Goal: Task Accomplishment & Management: Use online tool/utility

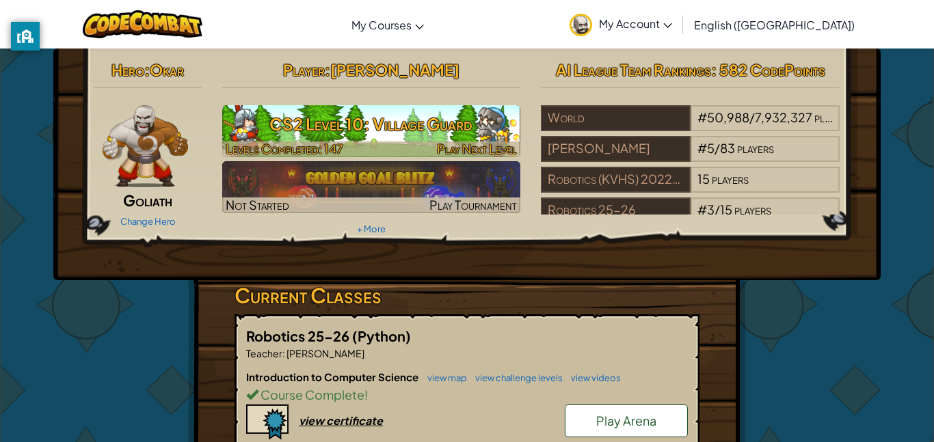
click at [339, 130] on h3 "CS2 Level 10: Village Guard" at bounding box center [371, 124] width 299 height 31
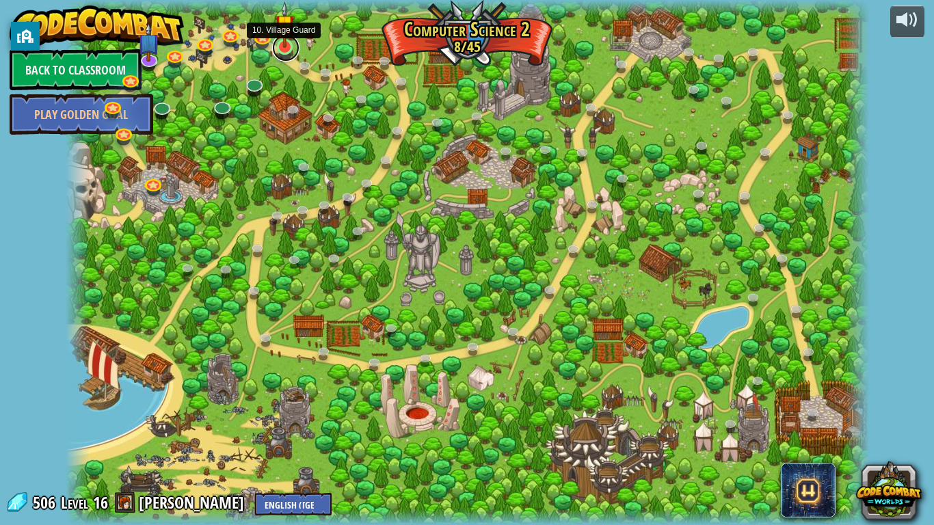
click at [288, 51] on link at bounding box center [285, 47] width 27 height 27
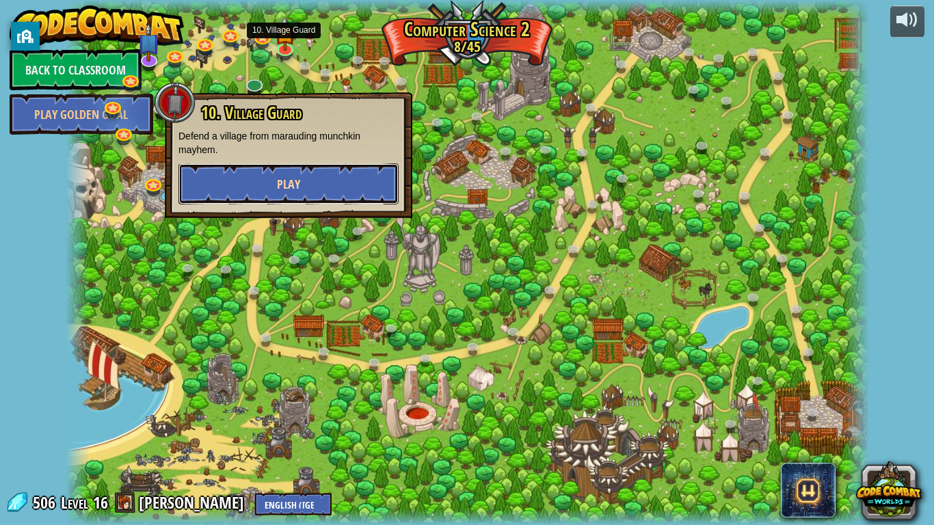
click at [226, 188] on button "Play" at bounding box center [288, 183] width 220 height 41
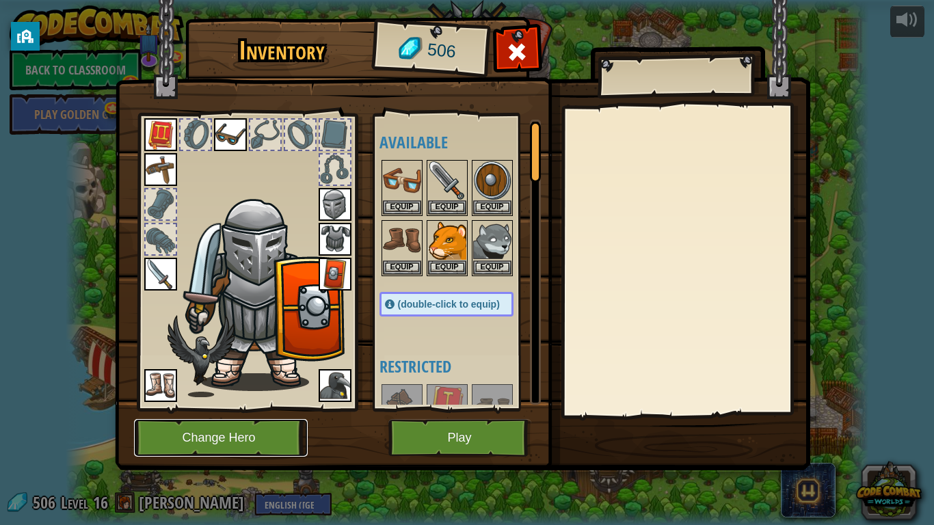
click at [200, 442] on button "Change Hero" at bounding box center [221, 438] width 174 height 38
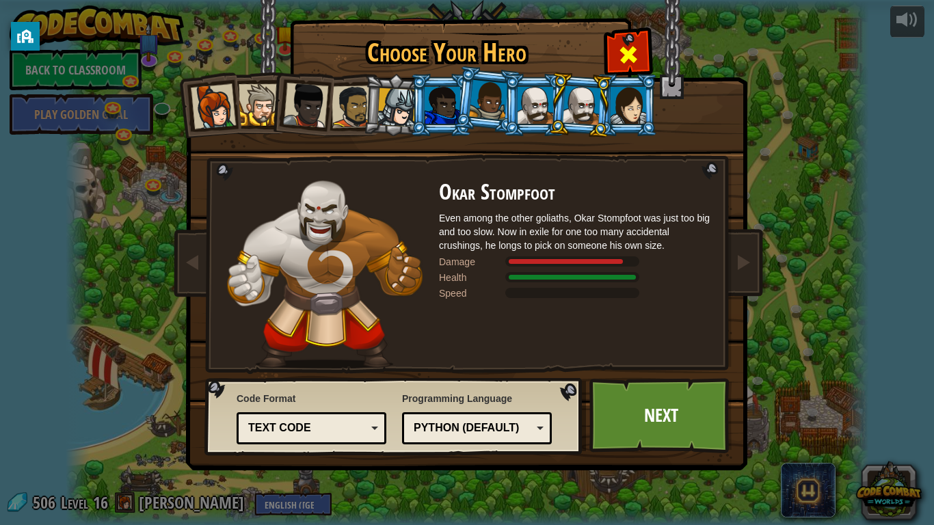
click at [632, 45] on span at bounding box center [628, 55] width 22 height 22
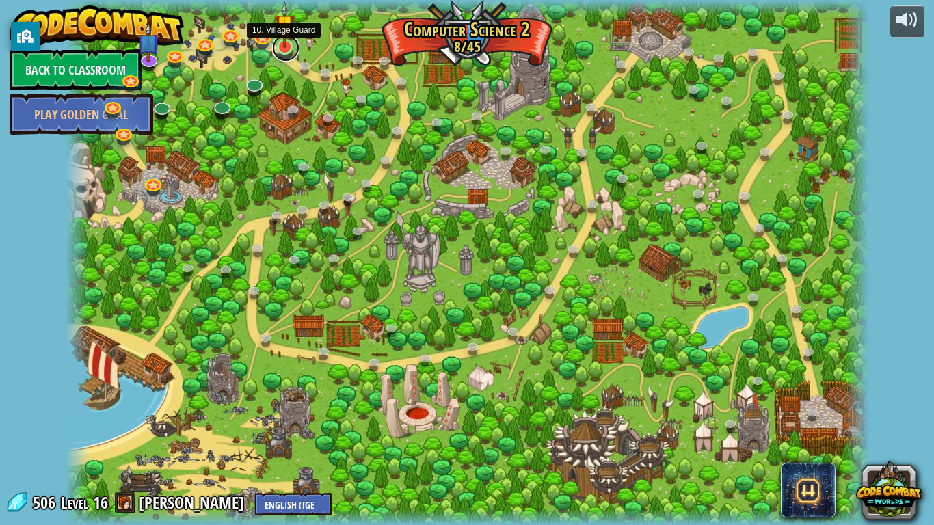
click at [289, 51] on link at bounding box center [285, 47] width 27 height 27
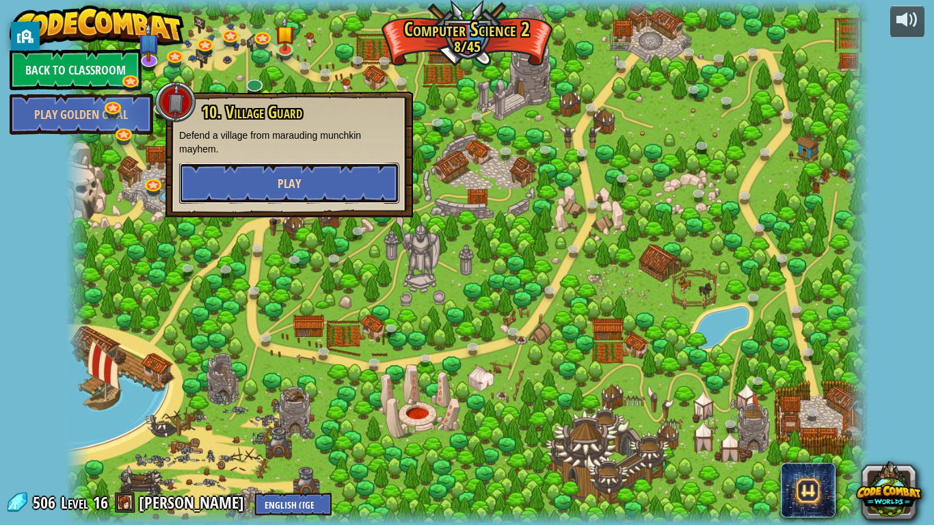
click at [290, 178] on span "Play" at bounding box center [289, 183] width 23 height 17
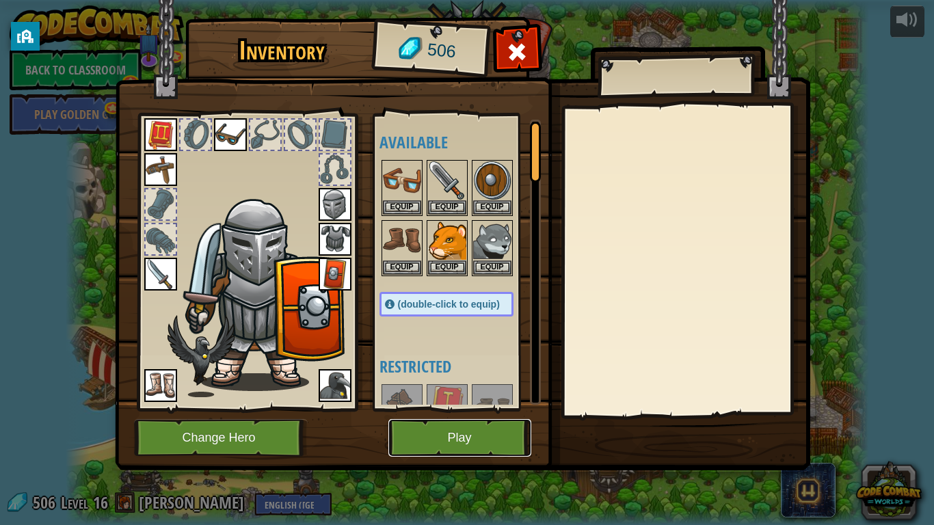
click at [419, 431] on button "Play" at bounding box center [459, 438] width 143 height 38
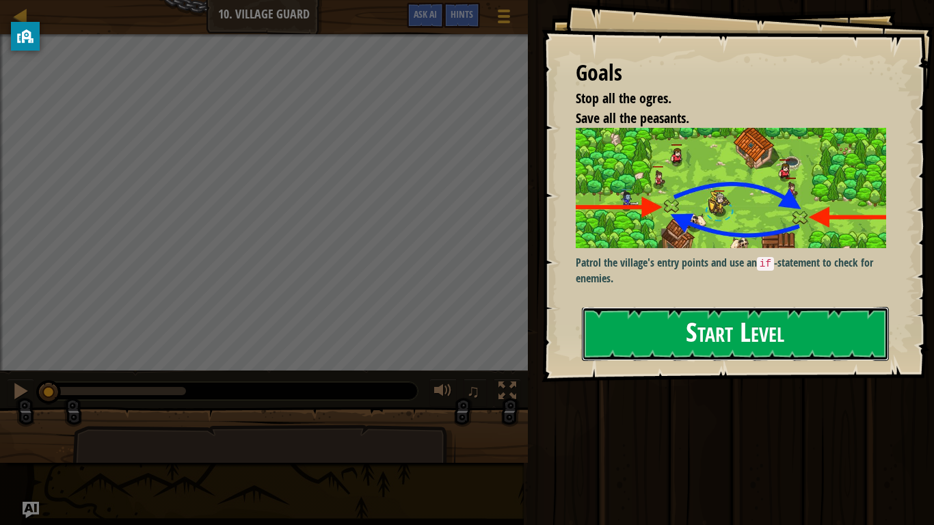
click at [638, 334] on button "Start Level" at bounding box center [735, 334] width 307 height 54
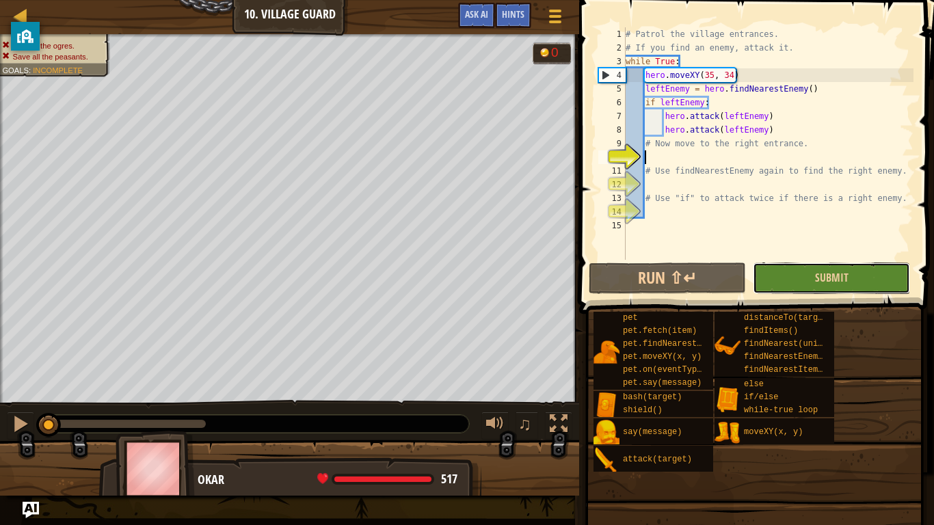
click at [768, 278] on button "Submit" at bounding box center [831, 277] width 157 height 31
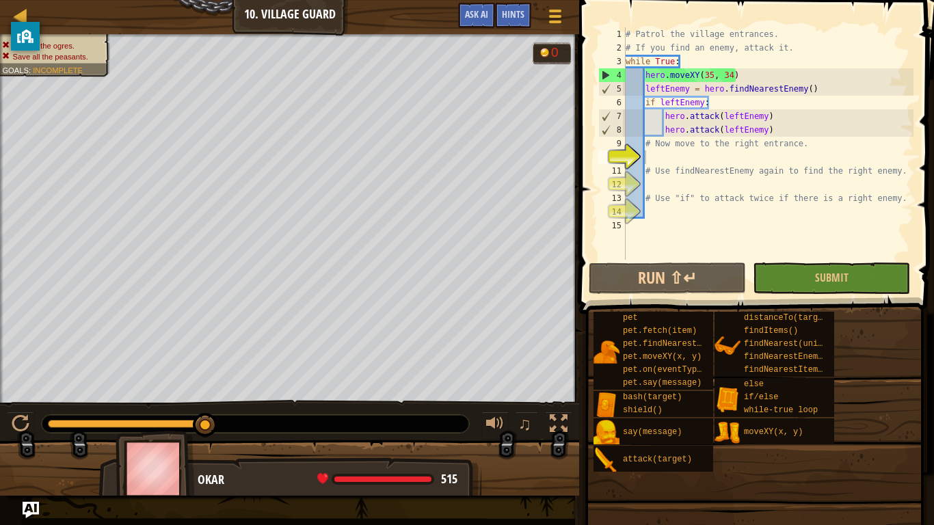
type textarea "# Now move to the right entrance."
click at [658, 148] on div "# Patrol the village entrances. # If you find an enemy, attack it. while True :…" at bounding box center [768, 157] width 290 height 260
click at [653, 155] on div "# Patrol the village entrances. # If you find an enemy, attack it. while True :…" at bounding box center [768, 157] width 290 height 260
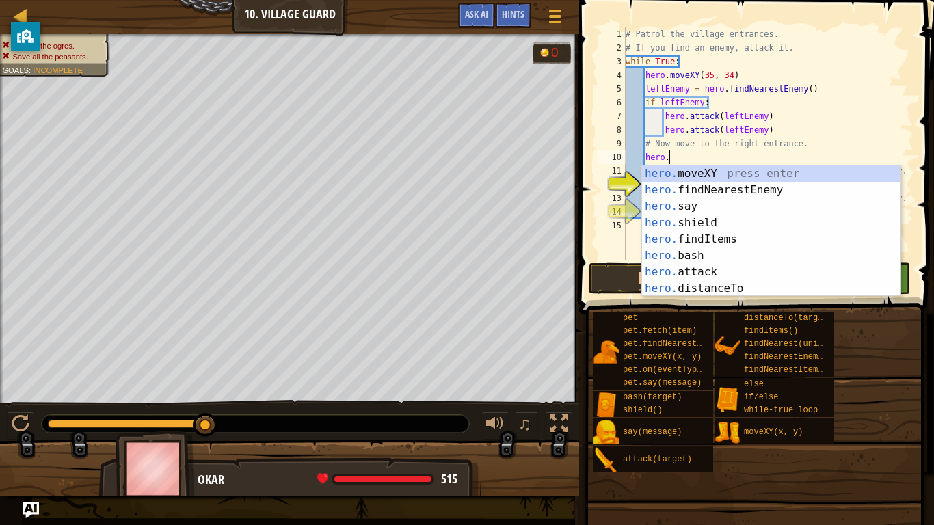
scroll to position [6, 6]
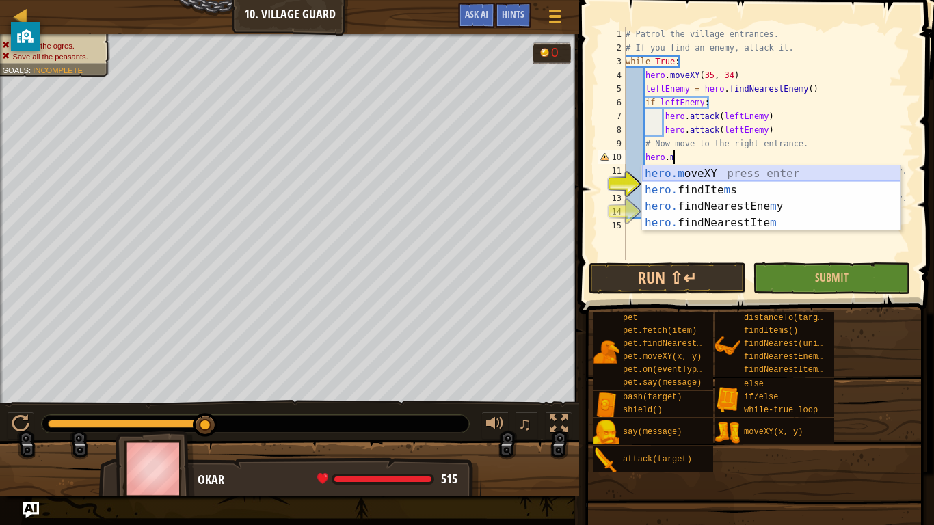
click at [699, 170] on div "hero.m oveXY press enter hero. findIte m s press enter hero. findNearestEne m y…" at bounding box center [771, 214] width 258 height 98
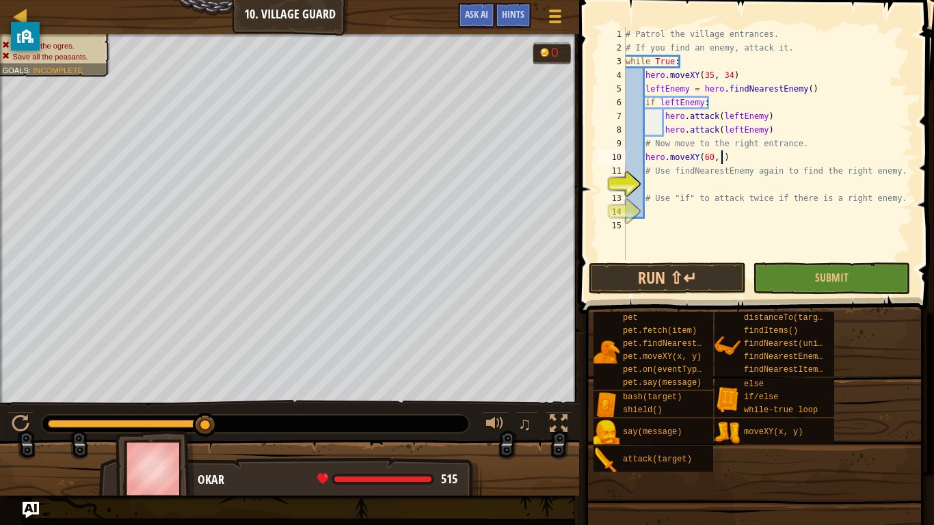
scroll to position [6, 15]
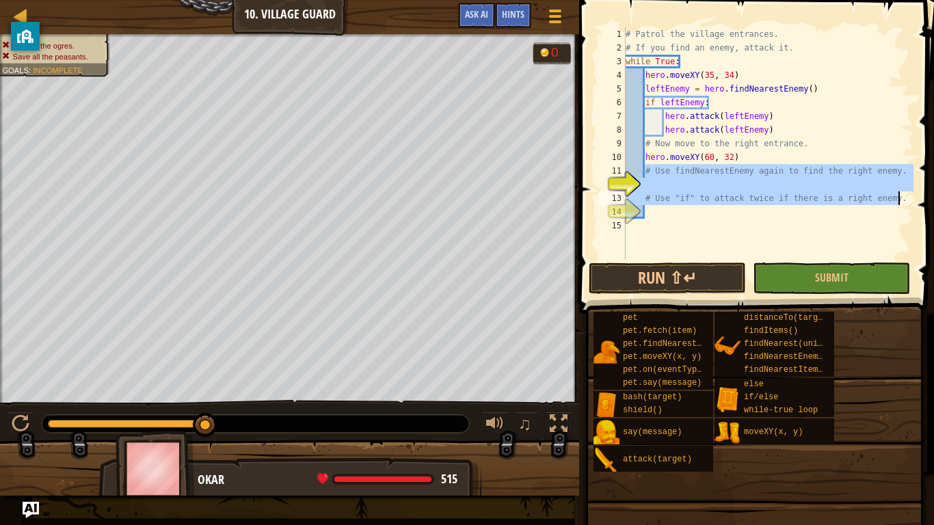
drag, startPoint x: 644, startPoint y: 172, endPoint x: 932, endPoint y: 195, distance: 289.4
click at [933, 194] on div "hero.moveXY(60, 32) 1 2 3 4 5 6 7 8 9 10 11 12 13 14 15 # Patrol the village en…" at bounding box center [754, 184] width 359 height 354
type textarea "# Use "if" to attack twice if there is a right enemy."
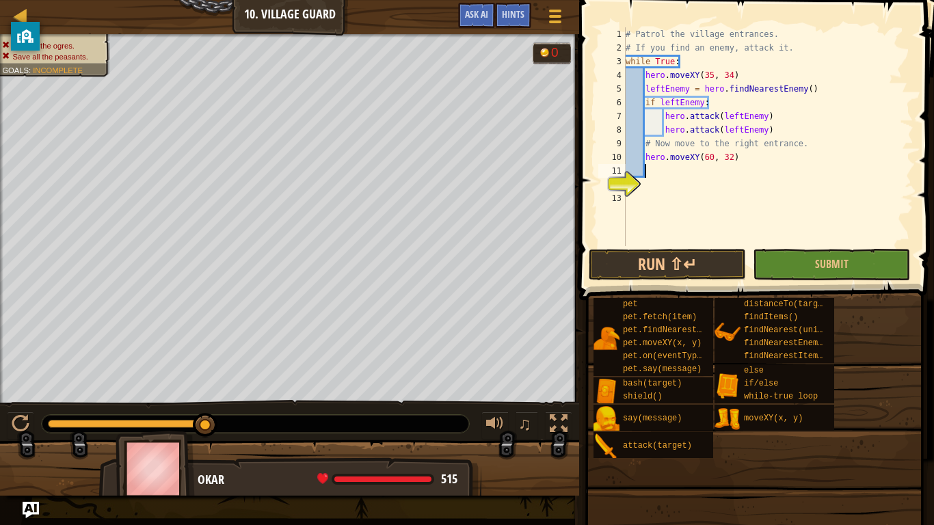
scroll to position [6, 2]
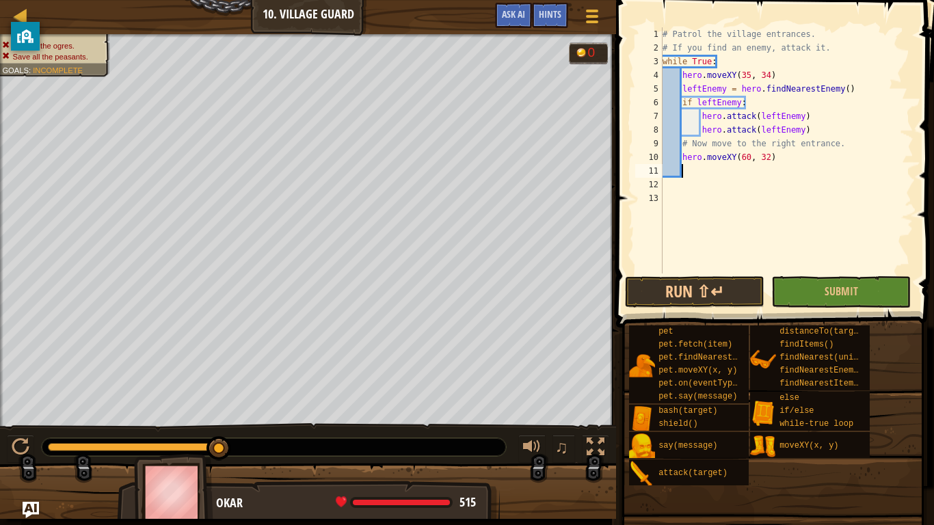
type textarea "l"
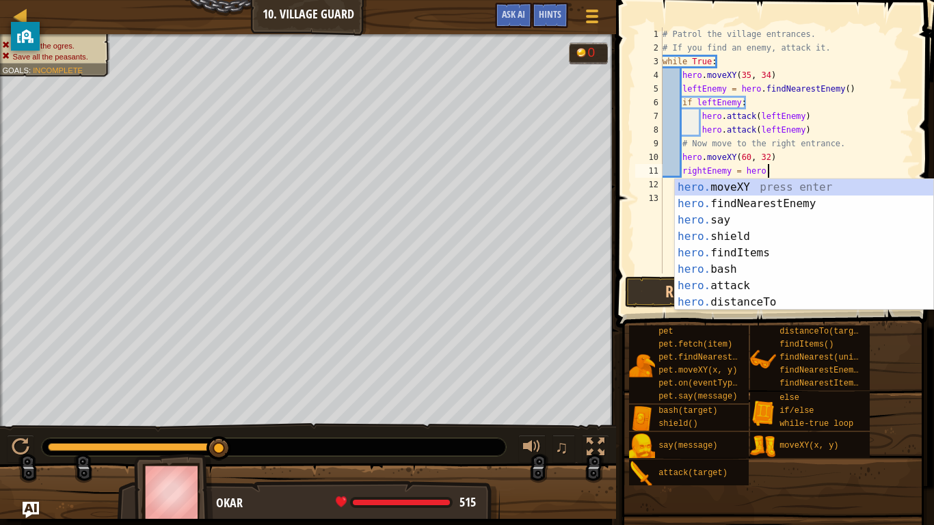
scroll to position [6, 14]
type textarea "rightEnemy = hero.f"
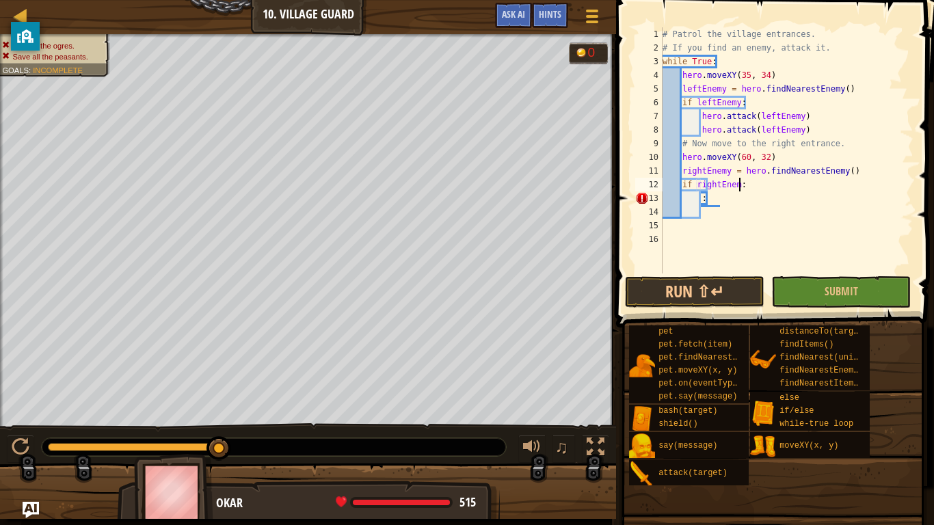
scroll to position [6, 12]
click at [699, 183] on div "# Patrol the village entrances. # If you find an enemy, attack it. while True :…" at bounding box center [787, 163] width 254 height 273
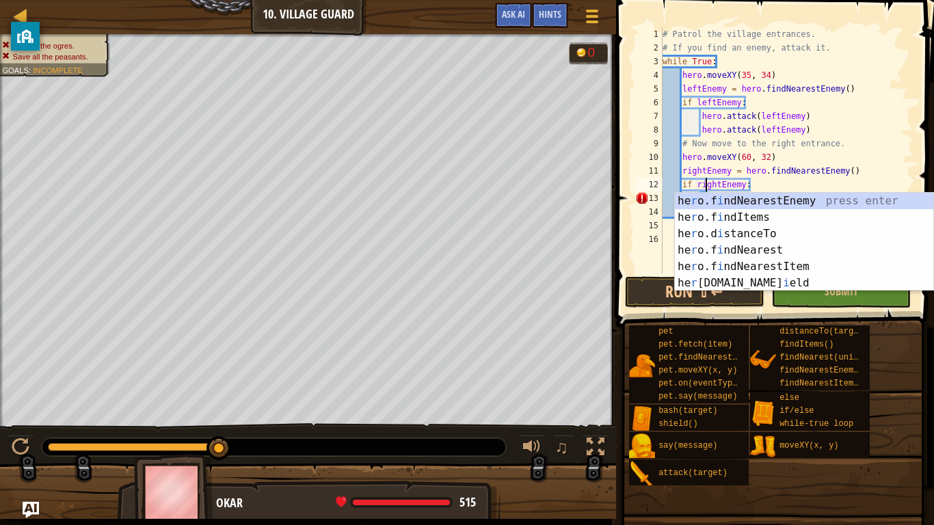
click at [800, 185] on div "# Patrol the village entrances. # If you find an enemy, attack it. while True :…" at bounding box center [787, 163] width 254 height 273
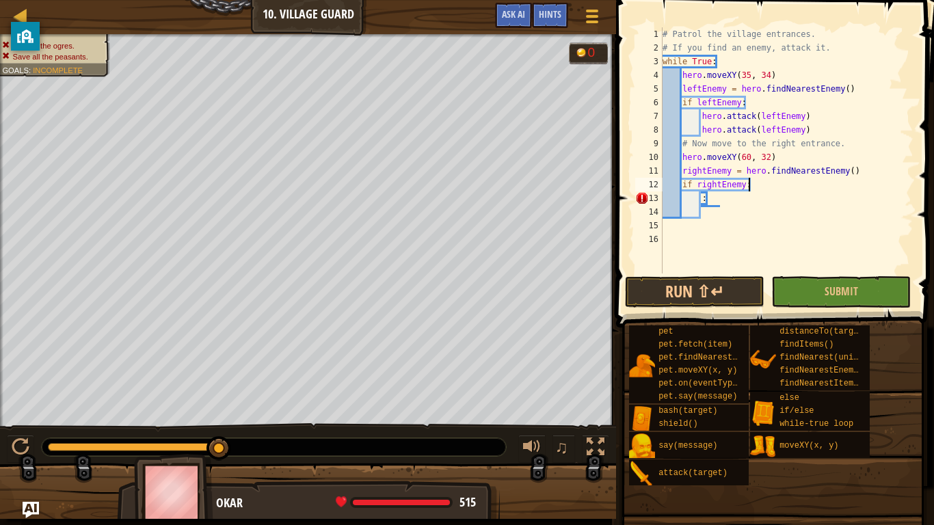
click at [727, 199] on div "# Patrol the village entrances. # If you find an enemy, attack it. while True :…" at bounding box center [787, 163] width 254 height 273
type textarea ":"
click at [732, 206] on div "# Patrol the village entrances. # If you find an enemy, attack it. while True :…" at bounding box center [787, 163] width 254 height 273
click at [739, 210] on div "# Patrol the village entrances. # If you find an enemy, attack it. while True :…" at bounding box center [787, 163] width 254 height 273
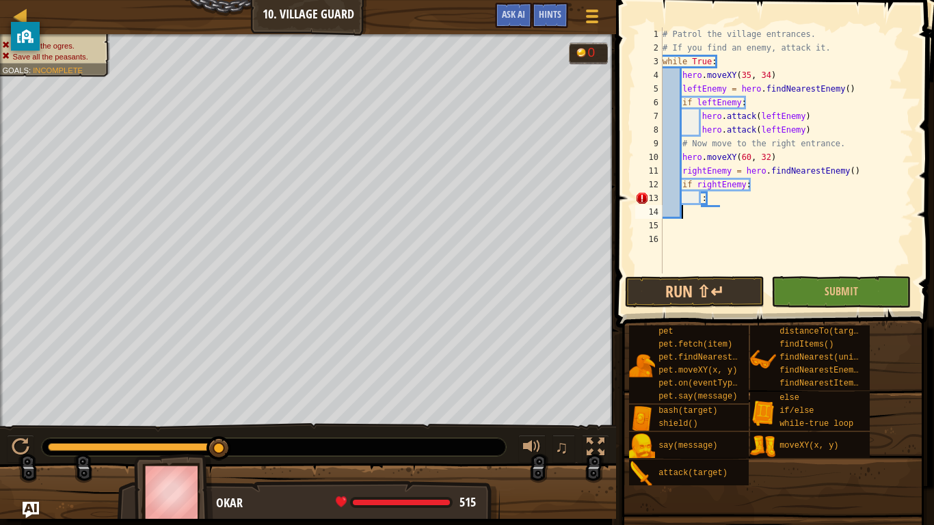
scroll to position [6, 0]
type textarea ":"
click at [731, 204] on div "# Patrol the village entrances. # If you find an enemy, attack it. while True :…" at bounding box center [787, 163] width 254 height 273
type textarea ":"
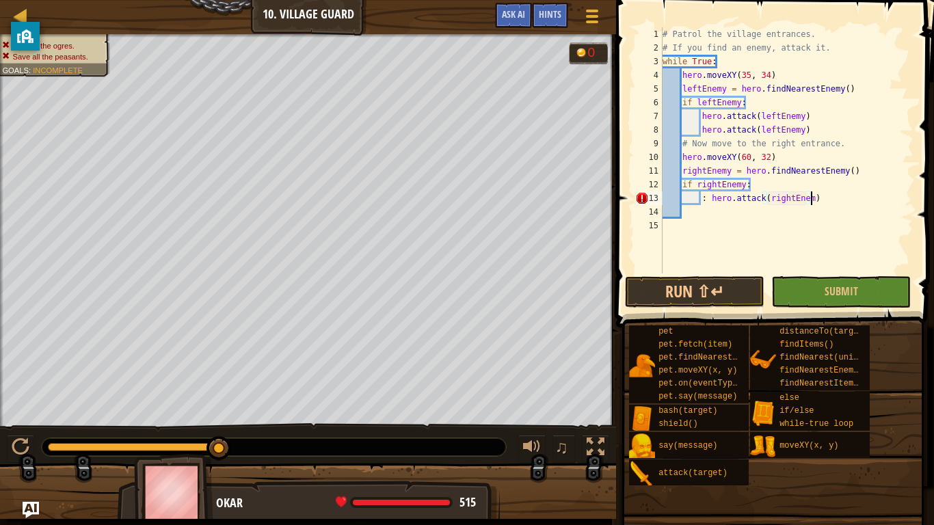
scroll to position [6, 21]
type textarea ": hero.attack(rightEnemy)"
click at [707, 203] on div "# Patrol the village entrances. # If you find an enemy, attack it. while True :…" at bounding box center [787, 163] width 254 height 273
type textarea "hero.attack(rightEnemy)"
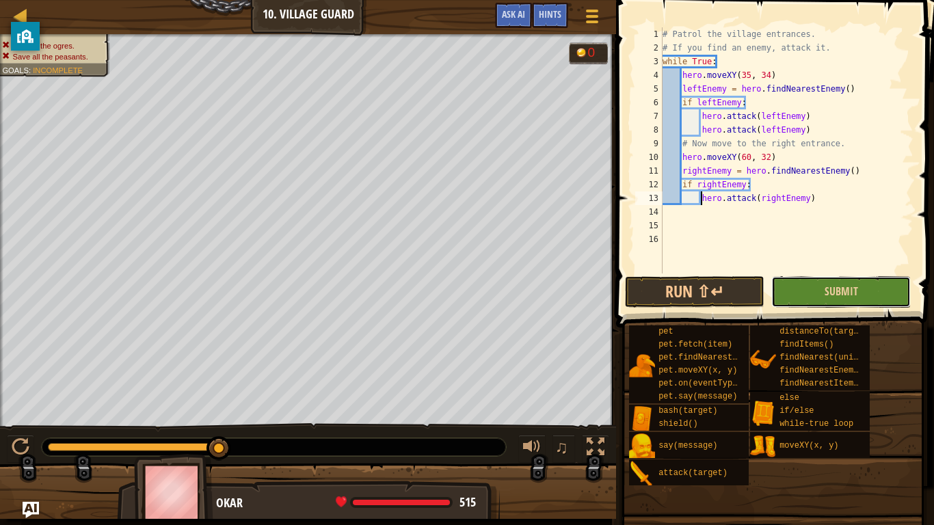
click at [810, 307] on button "Submit" at bounding box center [840, 291] width 139 height 31
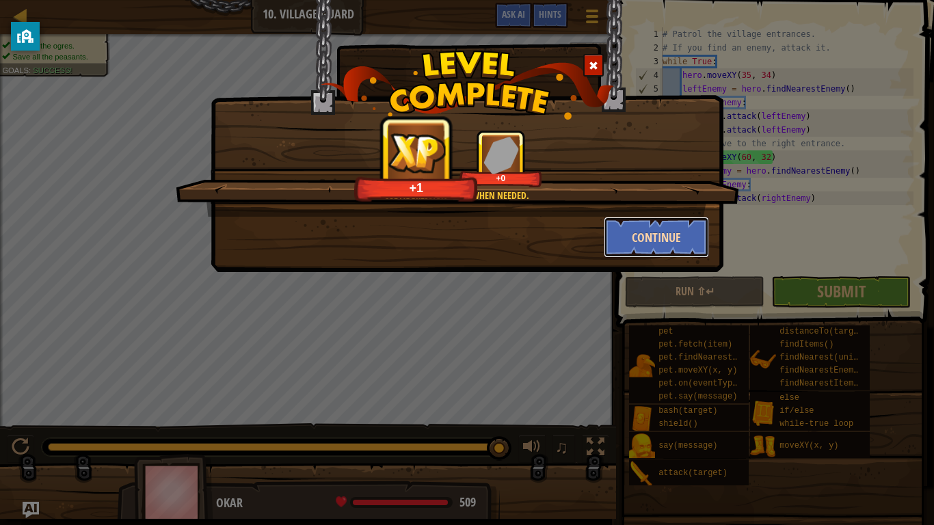
click at [648, 234] on button "Continue" at bounding box center [657, 237] width 106 height 41
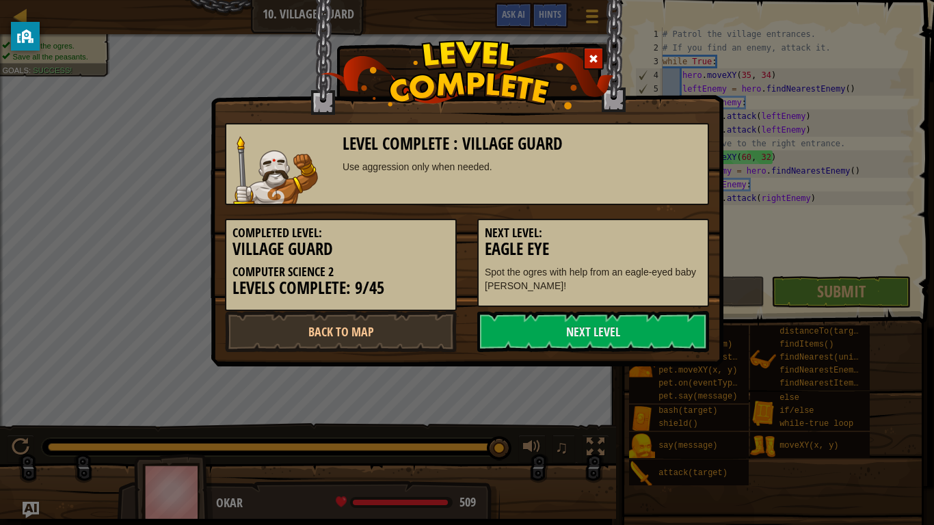
click at [648, 234] on h5 "Next Level:" at bounding box center [593, 233] width 217 height 14
click at [586, 327] on link "Next Level" at bounding box center [593, 331] width 232 height 41
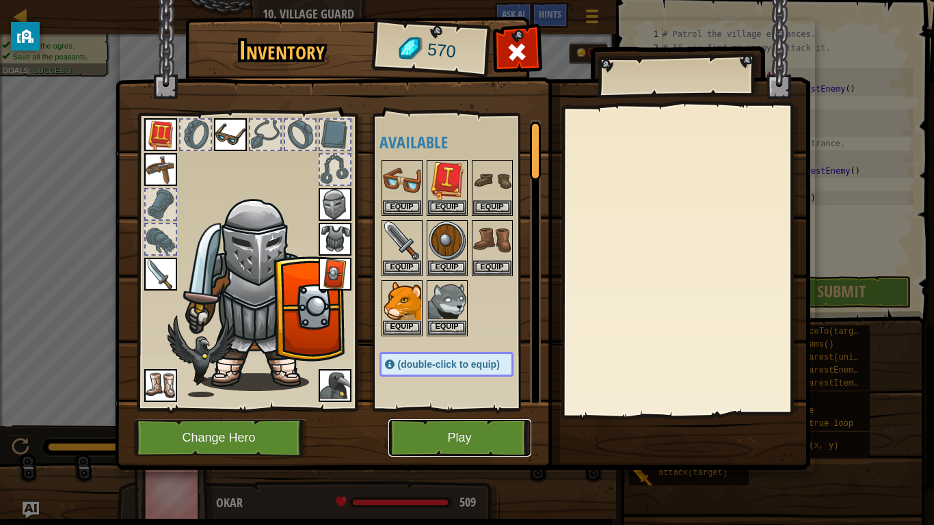
click at [444, 442] on button "Play" at bounding box center [459, 438] width 143 height 38
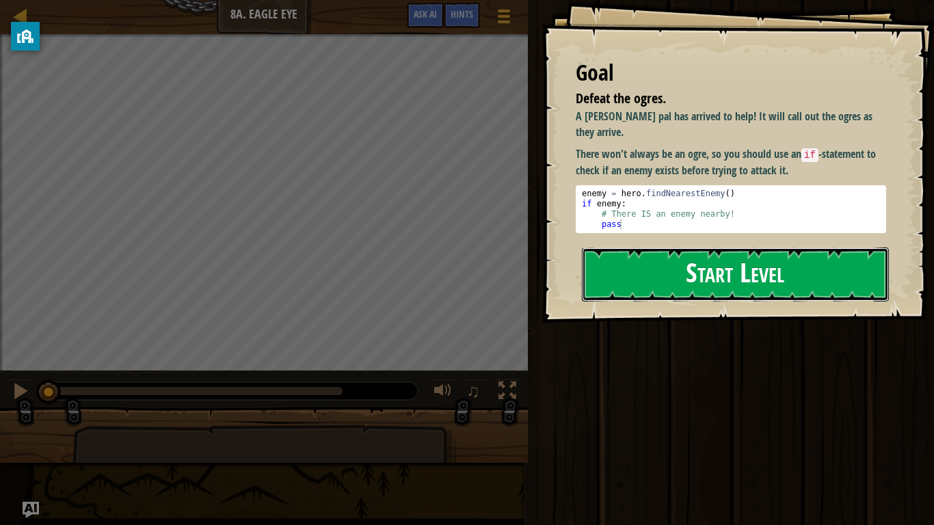
click at [828, 284] on button "Start Level" at bounding box center [735, 274] width 307 height 54
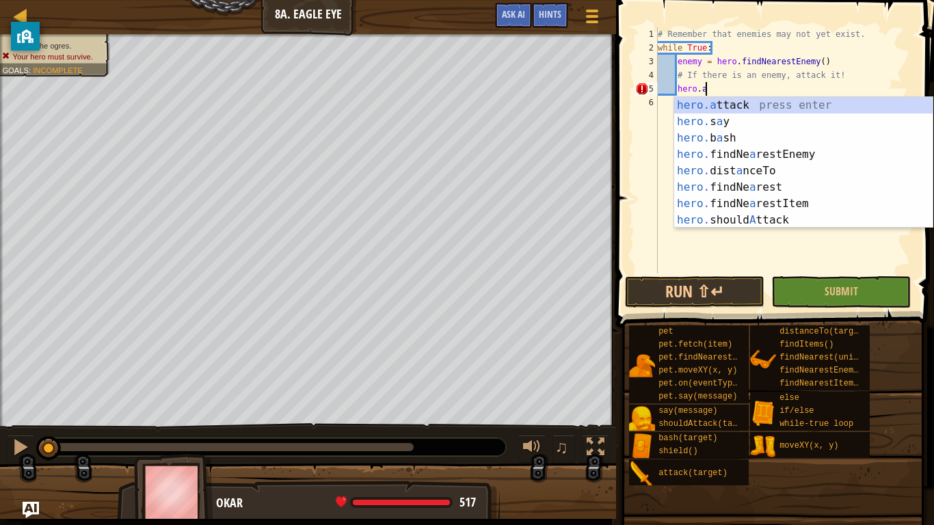
scroll to position [6, 6]
type textarea "hero.attack(enemy)"
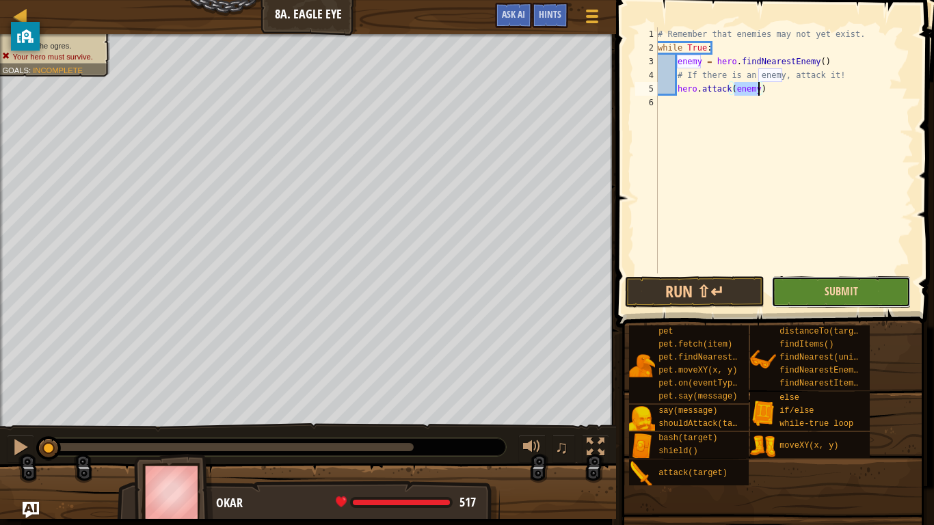
click at [837, 295] on span "Submit" at bounding box center [840, 291] width 33 height 15
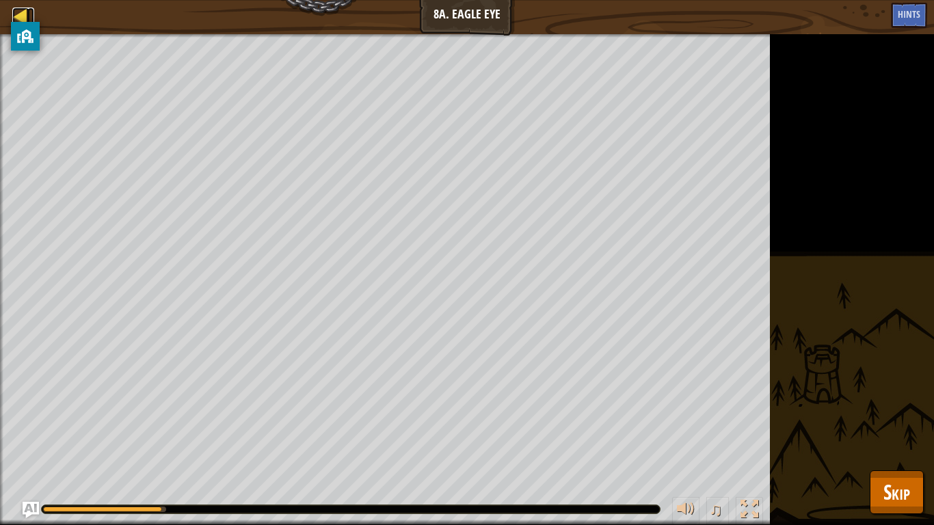
click at [26, 18] on div at bounding box center [20, 16] width 17 height 17
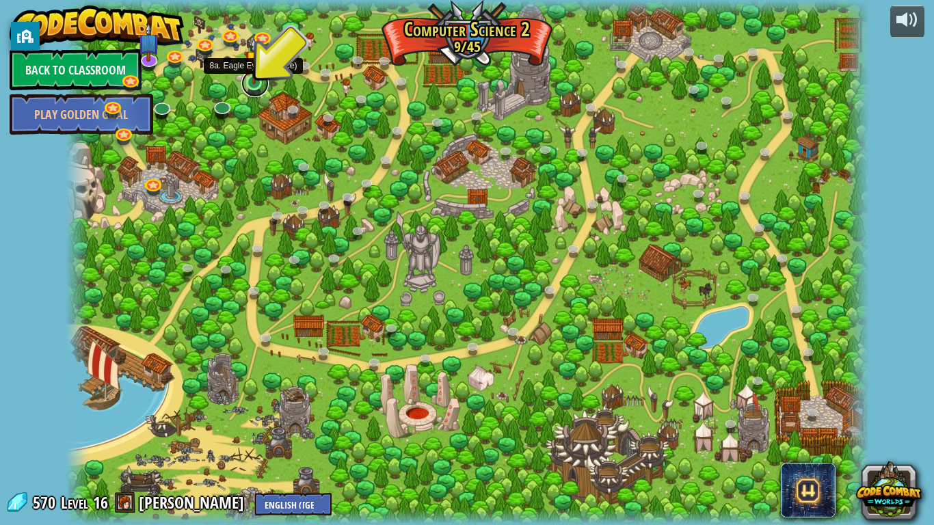
click at [245, 85] on link at bounding box center [254, 83] width 27 height 27
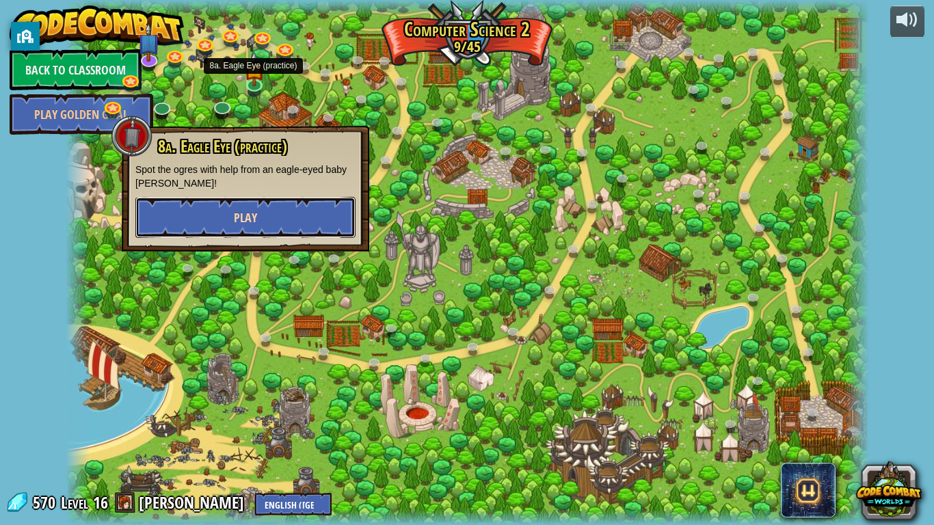
click at [187, 228] on button "Play" at bounding box center [245, 217] width 220 height 41
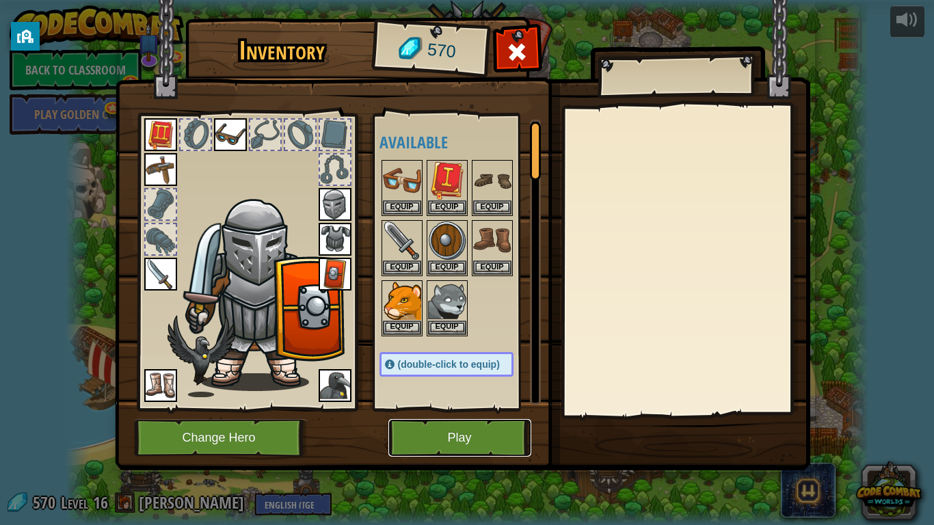
click at [402, 422] on button "Play" at bounding box center [459, 438] width 143 height 38
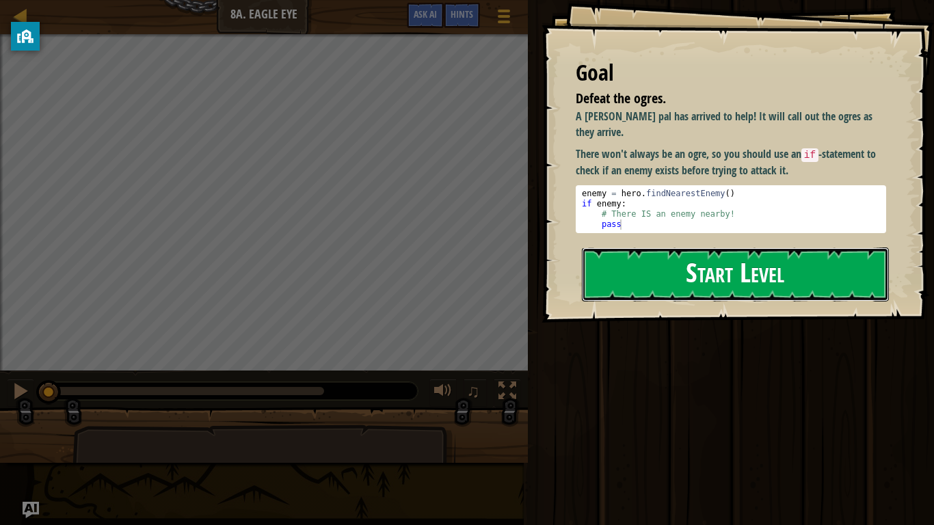
click at [781, 267] on button "Start Level" at bounding box center [735, 274] width 307 height 54
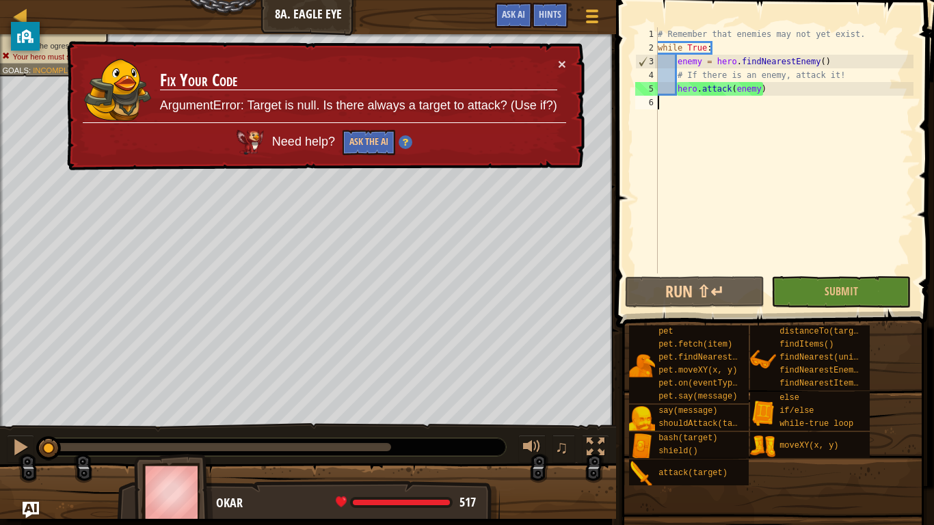
click at [829, 83] on div "# Remember that enemies may not yet exist. while True : enemy = hero . findNear…" at bounding box center [784, 163] width 258 height 273
type textarea "hero.attack(enemy)"
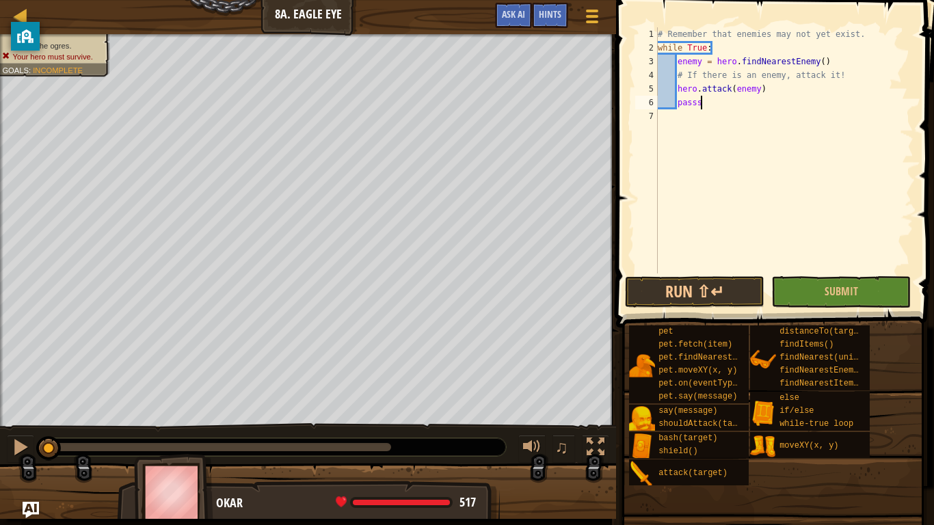
scroll to position [6, 5]
click at [802, 286] on button "Submit" at bounding box center [840, 291] width 139 height 31
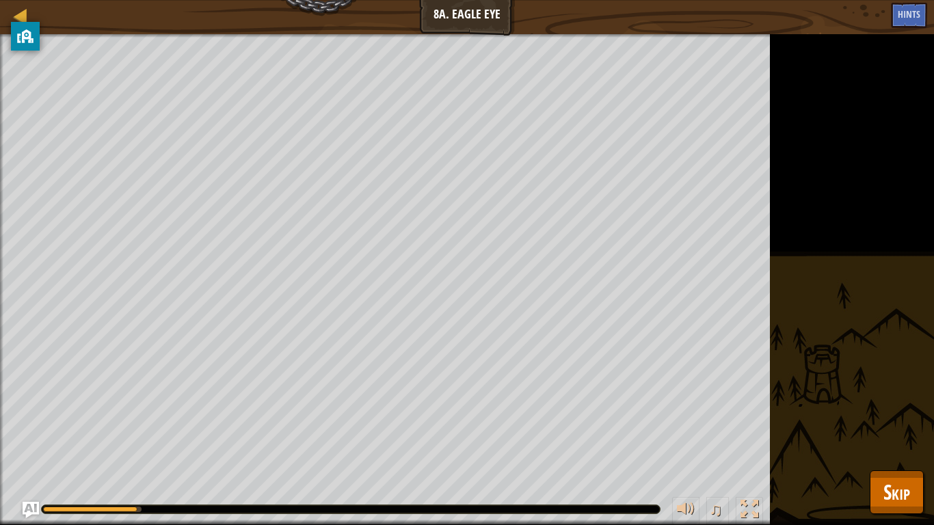
click at [861, 219] on div "Defeat the ogres. Your hero must survive. Goals : Running... ♫ Okar 517 x: 26 y…" at bounding box center [467, 279] width 934 height 491
click at [883, 442] on span "Skip" at bounding box center [896, 492] width 27 height 28
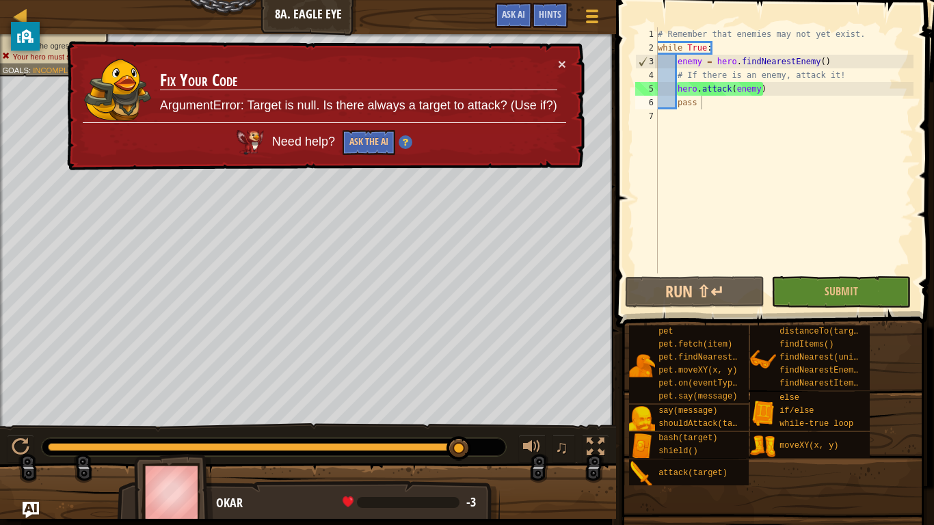
click at [757, 93] on div "# Remember that enemies may not yet exist. while True : enemy = hero . findNear…" at bounding box center [784, 163] width 258 height 273
drag, startPoint x: 721, startPoint y: 108, endPoint x: 862, endPoint y: 108, distance: 140.8
click at [862, 108] on div "# Remember that enemies may not yet exist. while True : enemy = hero . findNear…" at bounding box center [784, 163] width 258 height 273
drag, startPoint x: 771, startPoint y: 95, endPoint x: 686, endPoint y: 91, distance: 84.9
click at [686, 91] on div "# Remember that enemies may not yet exist. while True : enemy = hero . findNear…" at bounding box center [784, 163] width 258 height 273
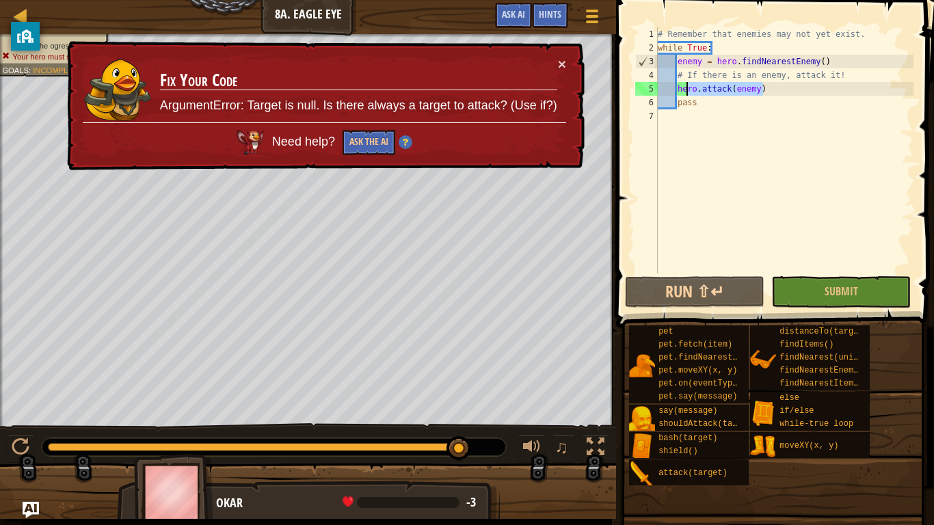
click at [676, 93] on div "# Remember that enemies may not yet exist. while True : enemy = hero . findNear…" at bounding box center [784, 163] width 258 height 273
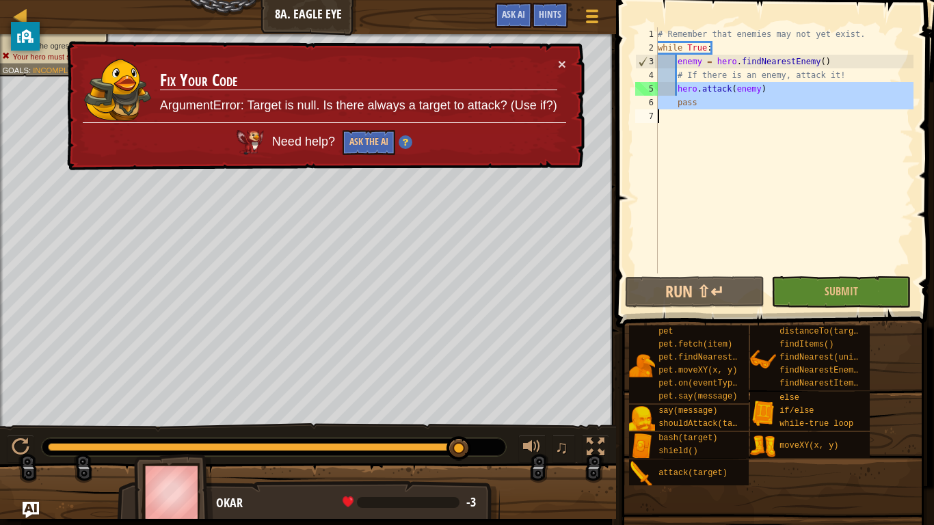
drag, startPoint x: 677, startPoint y: 92, endPoint x: 731, endPoint y: 110, distance: 57.1
click at [729, 111] on div "# Remember that enemies may not yet exist. while True : enemy = hero . findNear…" at bounding box center [784, 163] width 258 height 273
type textarea "pass"
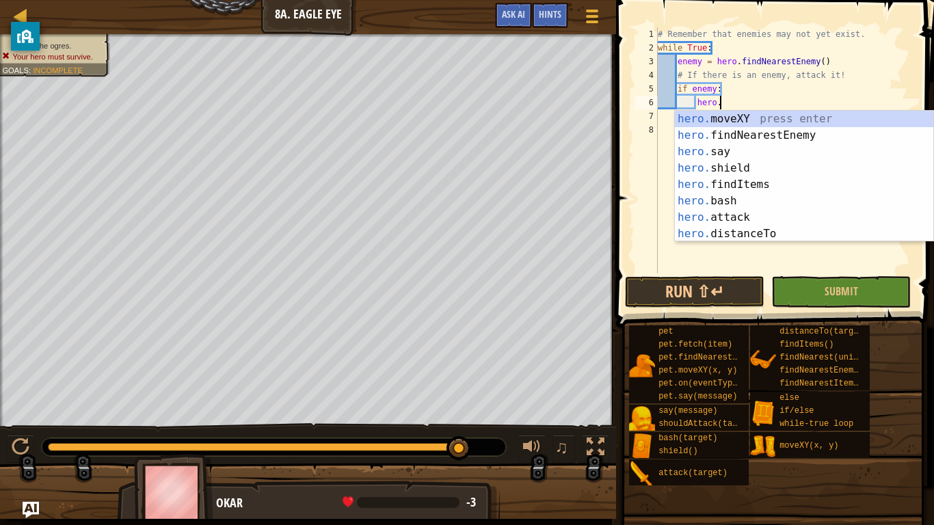
scroll to position [6, 12]
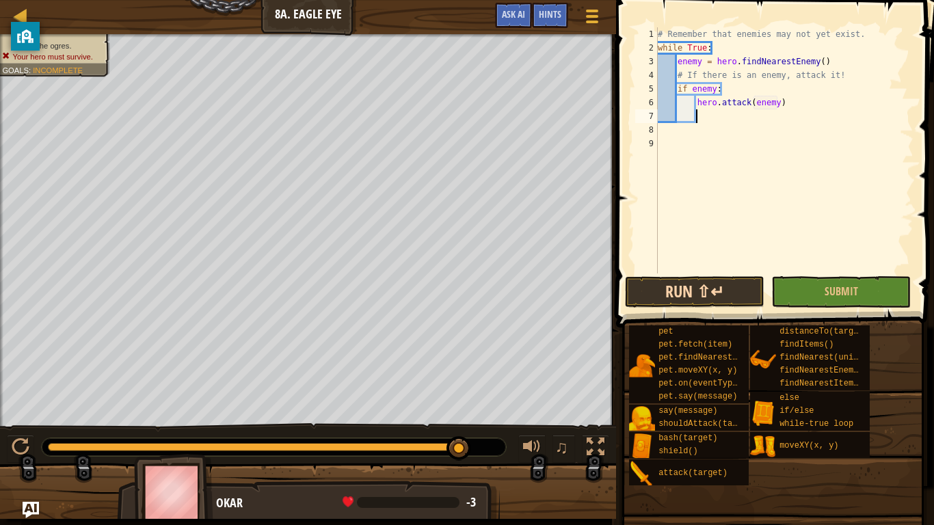
type textarea "hero.attack(enemy)"
click at [702, 290] on button "Run ⇧↵" at bounding box center [694, 291] width 139 height 31
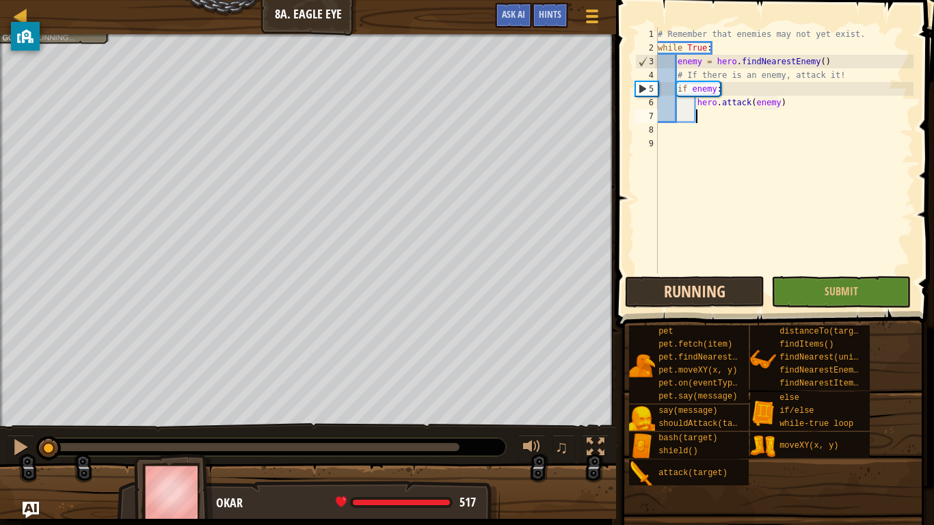
scroll to position [6, 5]
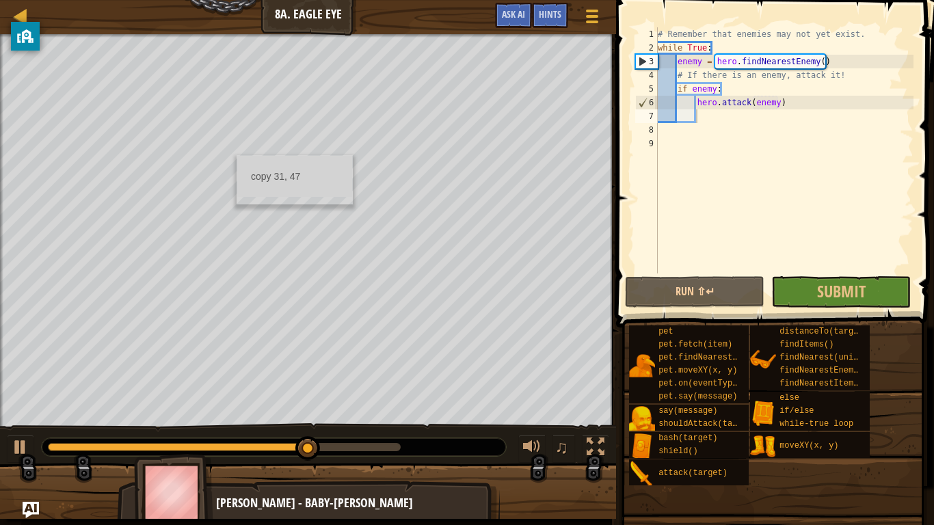
click at [237, 156] on ul "copy 31, 47" at bounding box center [294, 176] width 115 height 41
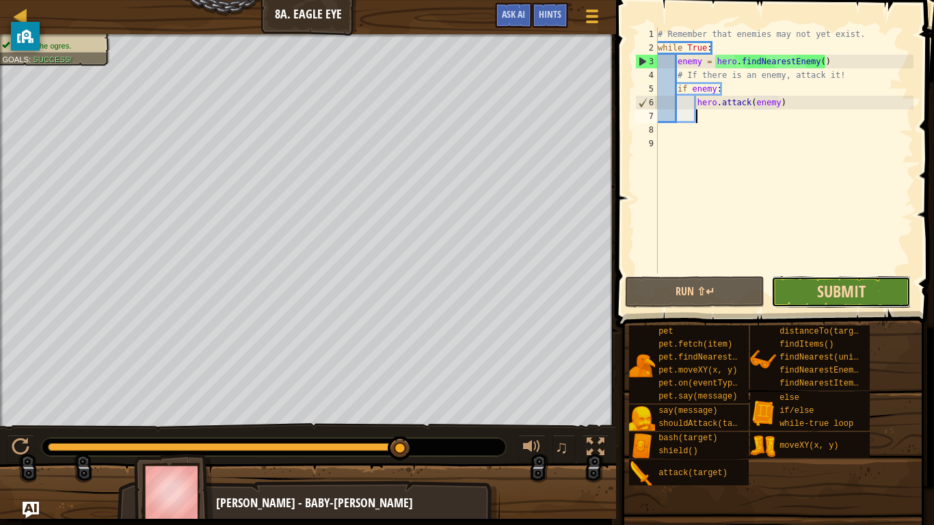
click at [825, 296] on span "Submit" at bounding box center [841, 291] width 49 height 22
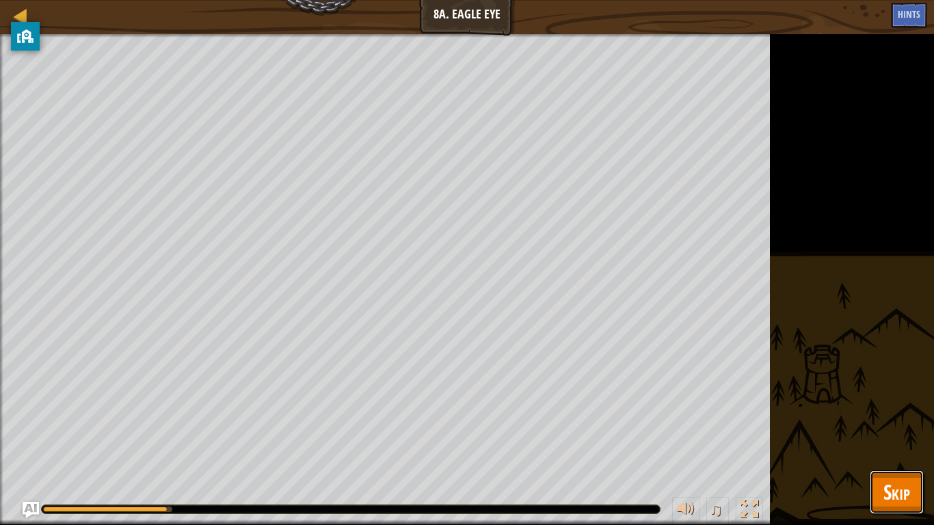
click at [911, 442] on button "Skip" at bounding box center [896, 492] width 54 height 44
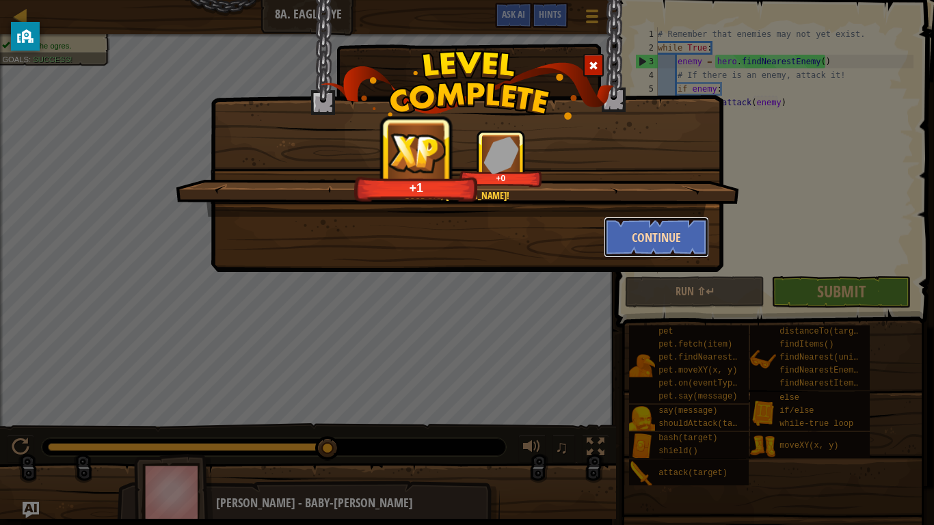
click at [623, 236] on button "Continue" at bounding box center [657, 237] width 106 height 41
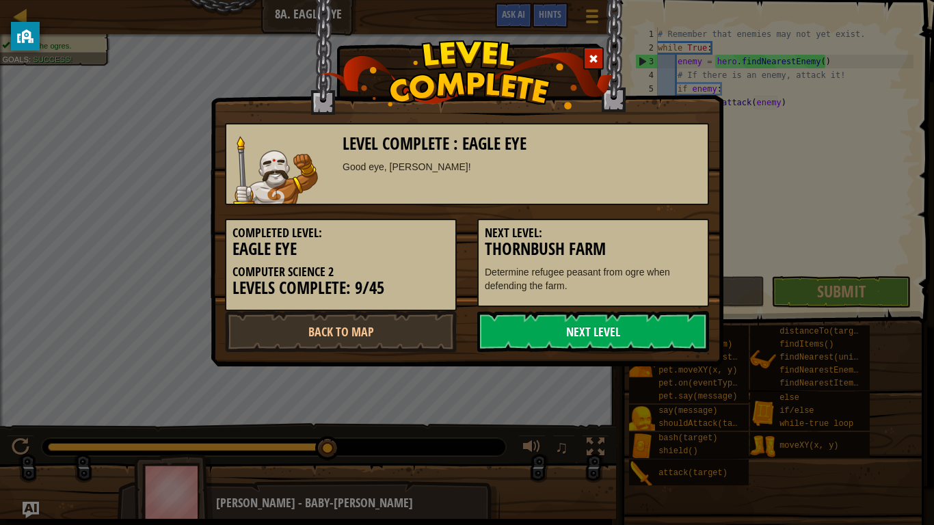
click at [566, 329] on link "Next Level" at bounding box center [593, 331] width 232 height 41
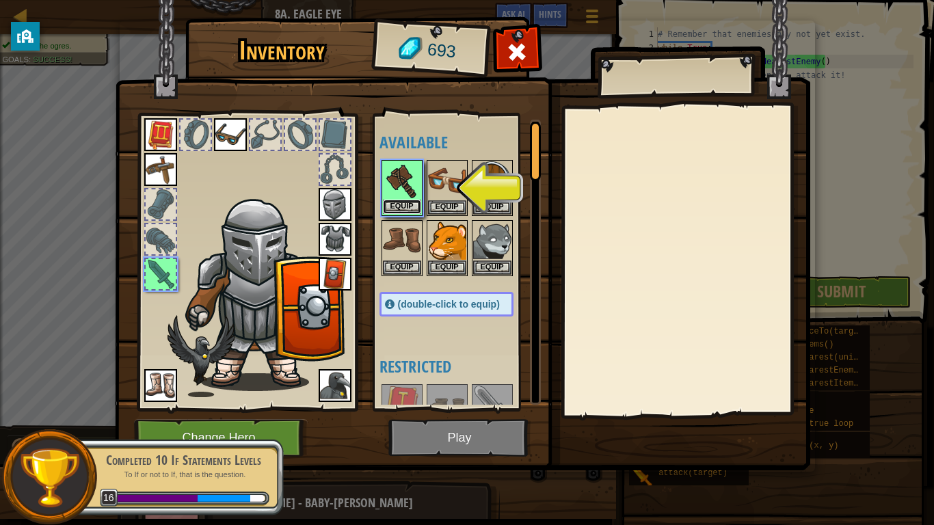
click at [405, 200] on button "Equip" at bounding box center [402, 207] width 38 height 14
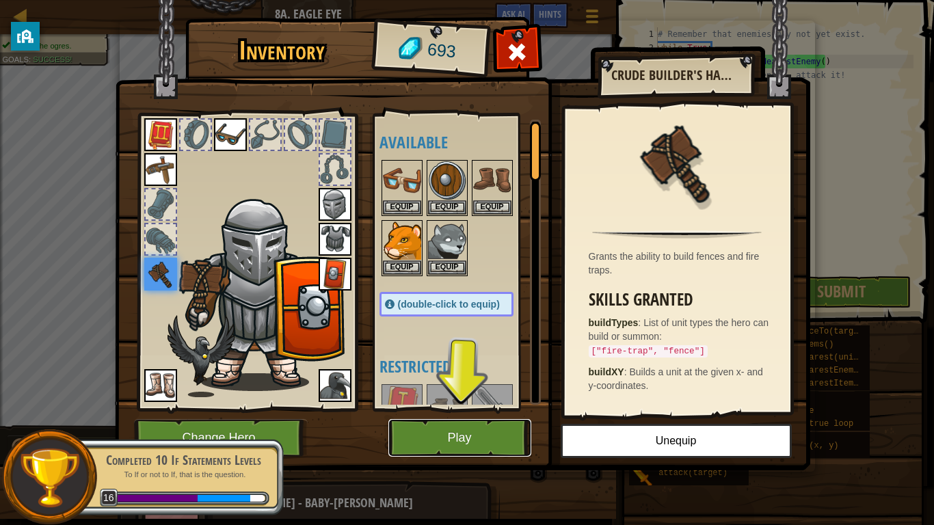
click at [433, 427] on button "Play" at bounding box center [459, 438] width 143 height 38
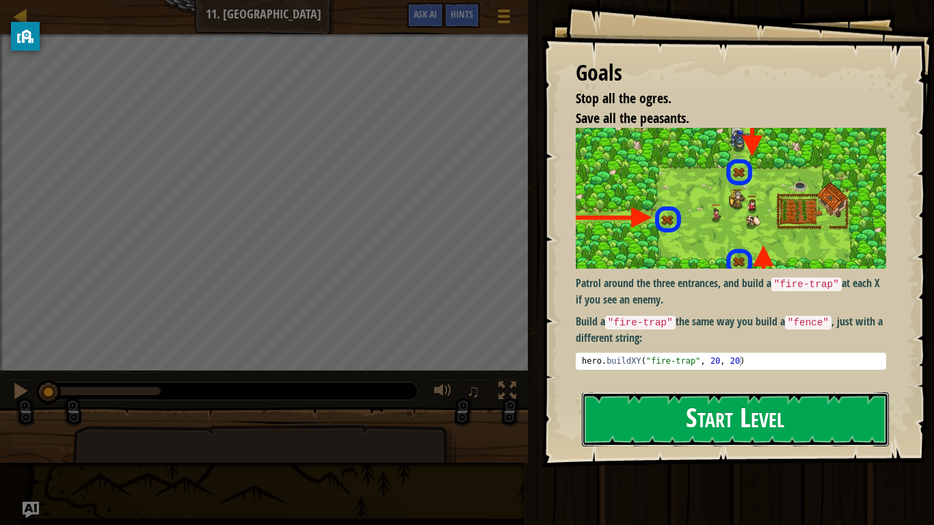
click at [653, 435] on button "Start Level" at bounding box center [735, 419] width 307 height 54
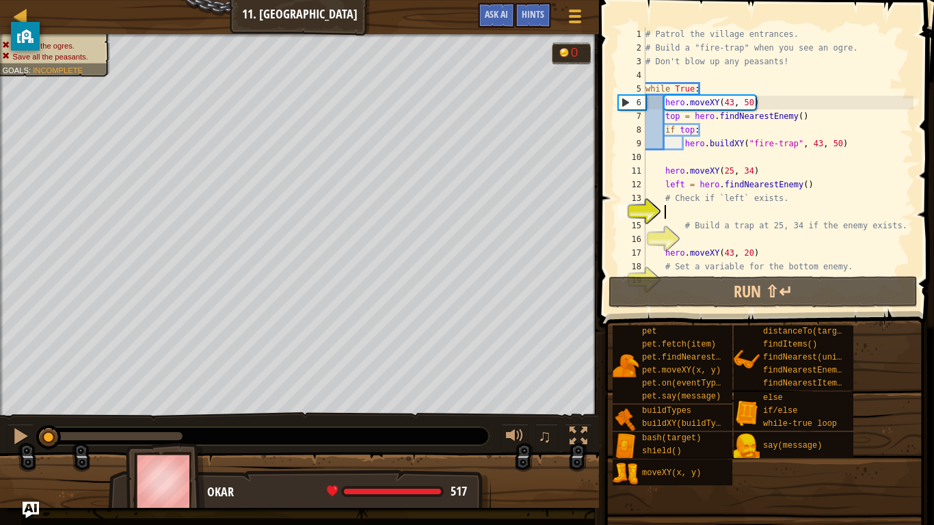
scroll to position [41, 0]
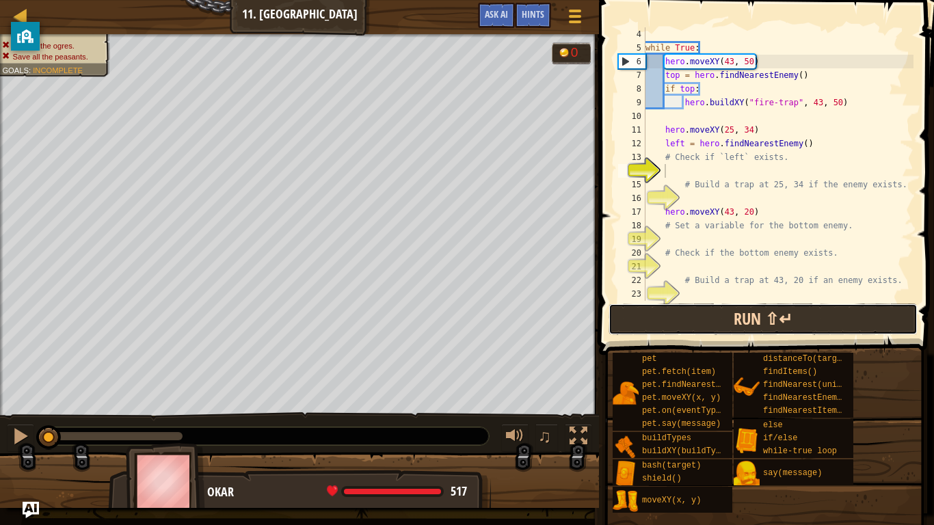
click at [701, 329] on button "Run ⇧↵" at bounding box center [762, 318] width 309 height 31
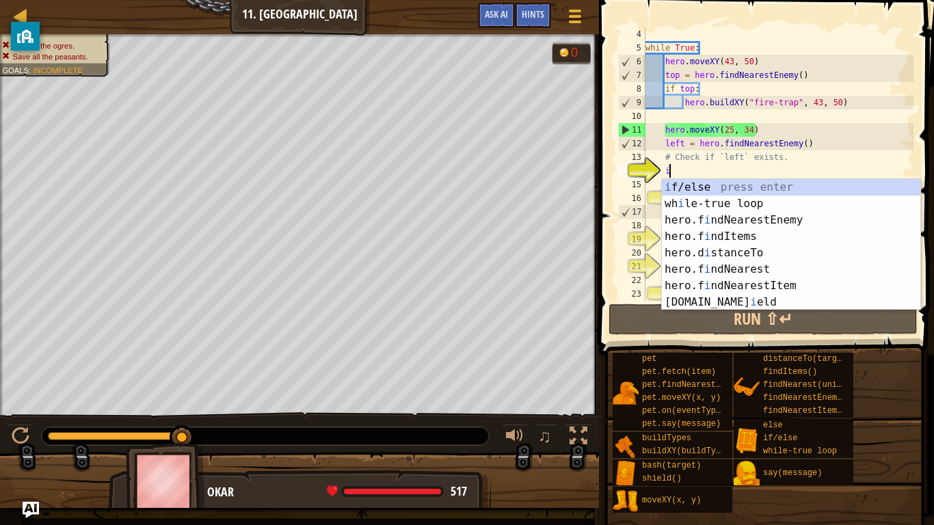
scroll to position [6, 3]
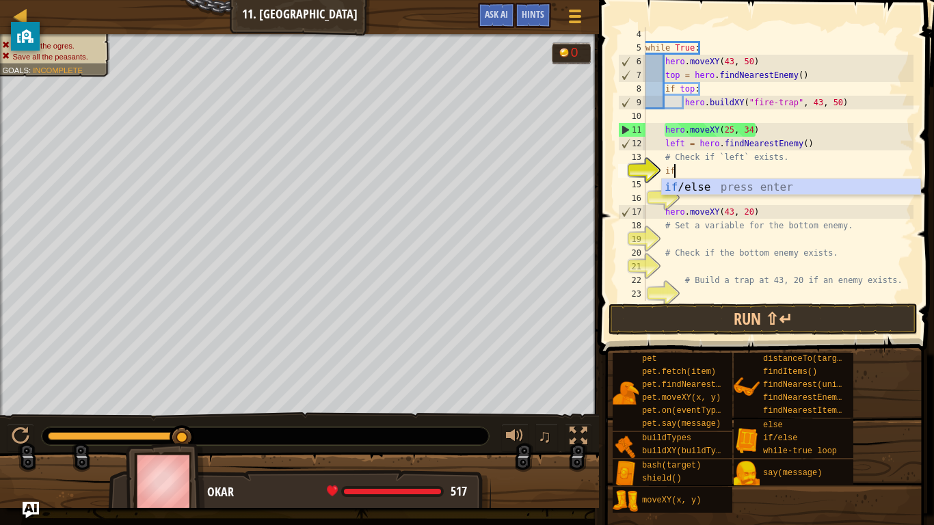
type textarea "if enemy:"
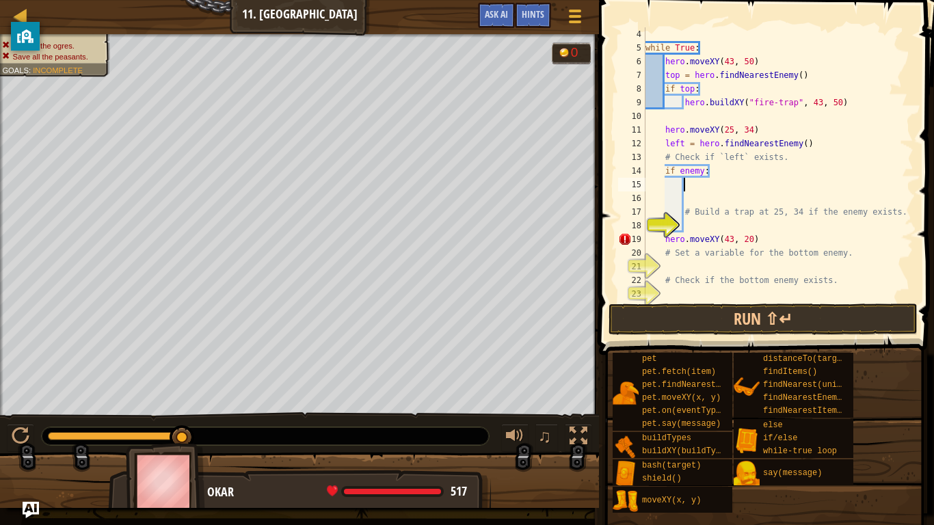
scroll to position [68, 0]
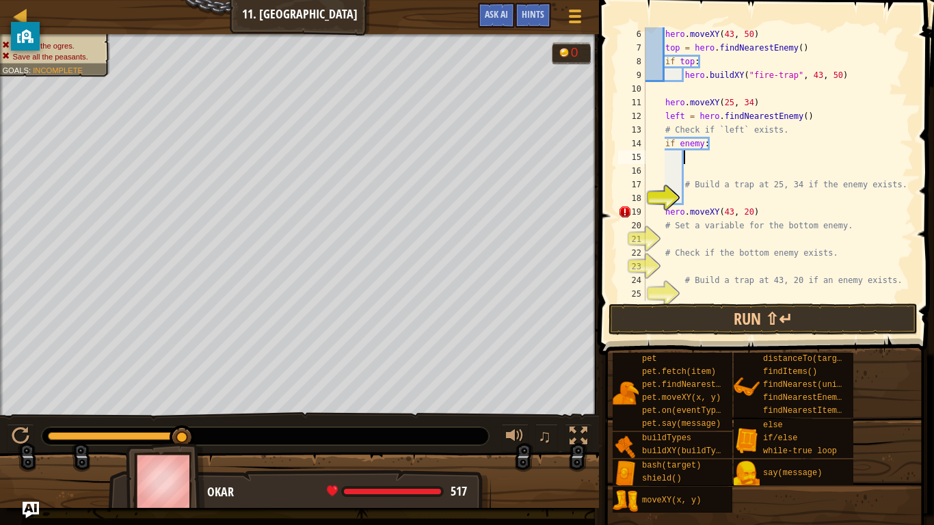
click at [669, 163] on div "hero . moveXY ( 43 , 50 ) top = hero . findNearestEnemy ( ) if top : hero . bui…" at bounding box center [778, 177] width 271 height 301
drag, startPoint x: 703, startPoint y: 148, endPoint x: 679, endPoint y: 148, distance: 23.9
click at [679, 148] on div "hero . moveXY ( 43 , 50 ) top = hero . findNearestEnemy ( ) if top : hero . bui…" at bounding box center [778, 177] width 271 height 301
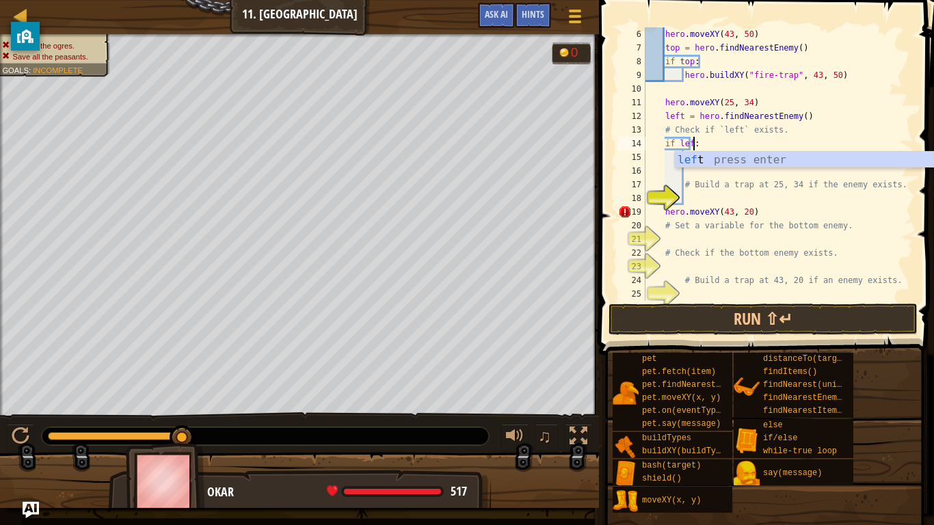
type textarea "if left:"
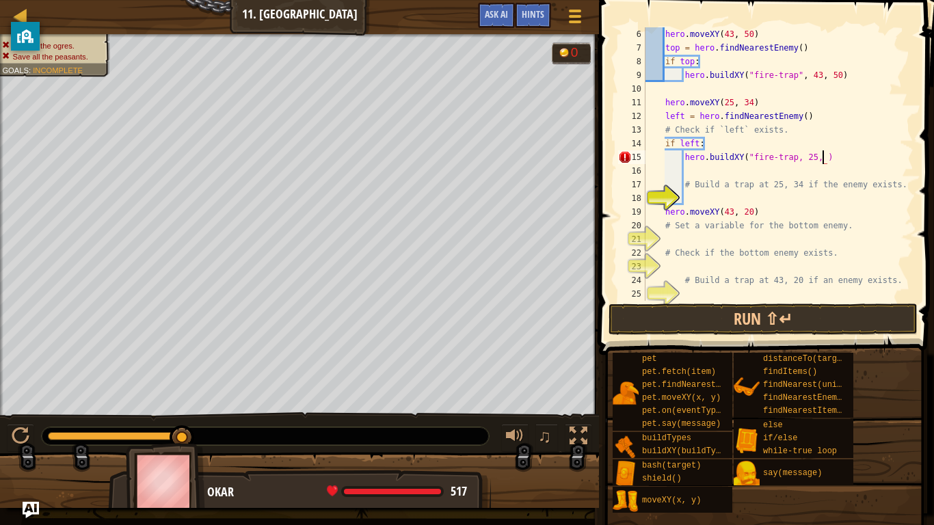
scroll to position [6, 27]
click at [736, 331] on button "Run ⇧↵" at bounding box center [762, 318] width 309 height 31
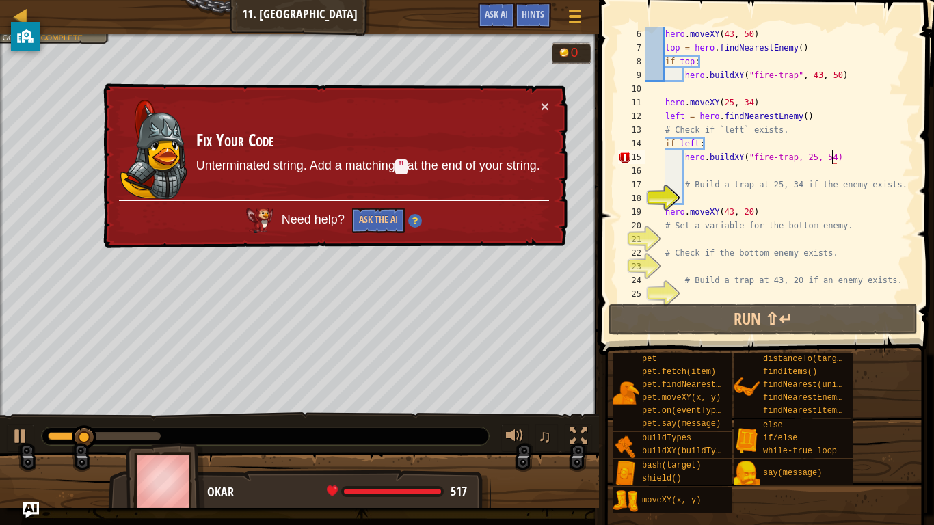
click at [796, 158] on div "hero . moveXY ( 43 , 50 ) top = hero . findNearestEnemy ( ) if top : hero . bui…" at bounding box center [778, 177] width 271 height 301
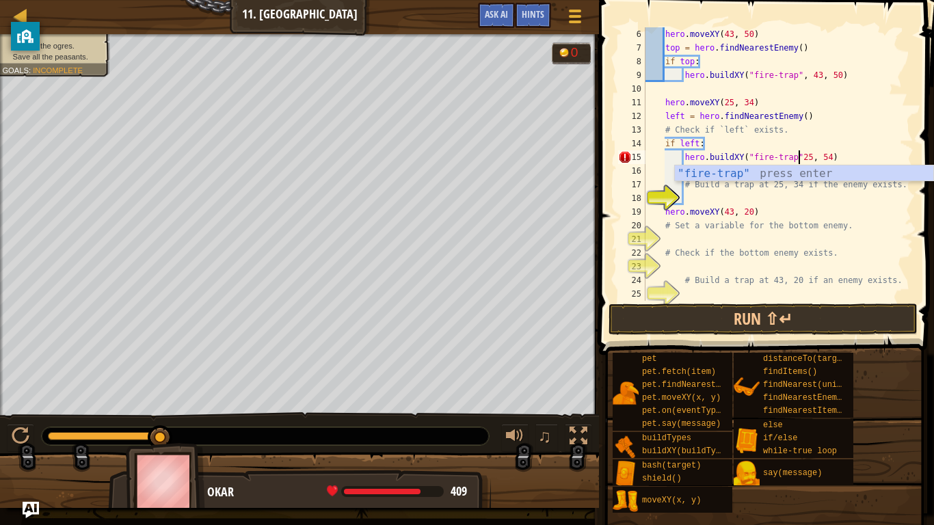
scroll to position [6, 23]
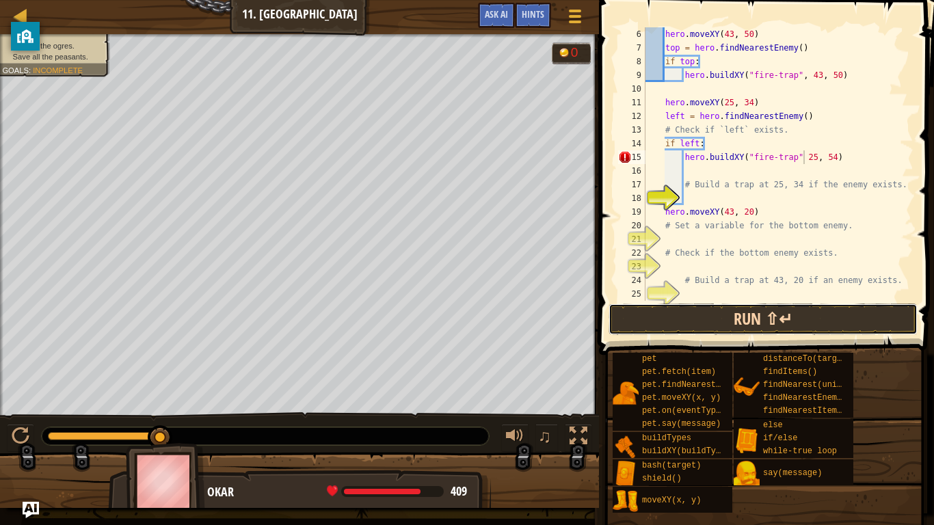
click at [772, 326] on button "Run ⇧↵" at bounding box center [762, 318] width 309 height 31
click at [706, 324] on button "Run ⇧↵" at bounding box center [762, 318] width 309 height 31
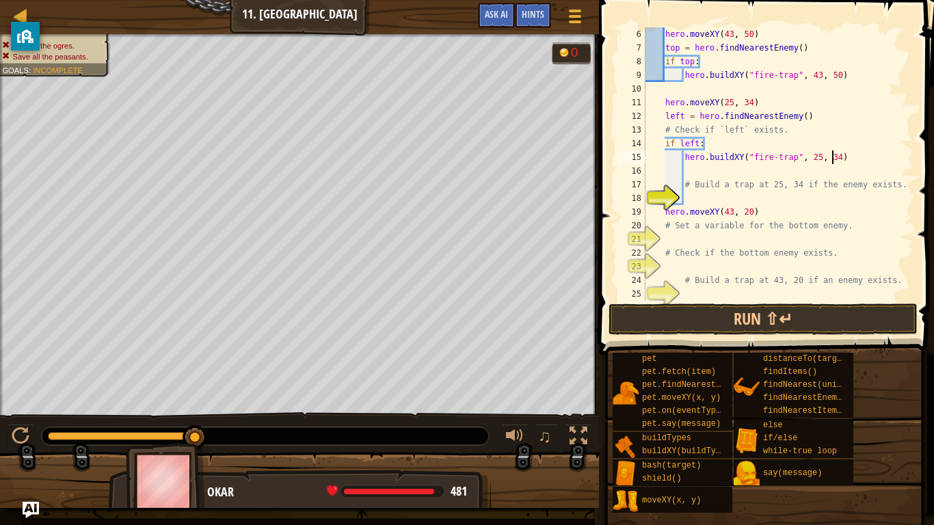
scroll to position [6, 27]
type textarea "hero.buildXY("fire-trap", 25, 34)"
click at [672, 318] on button "Run ⇧↵" at bounding box center [762, 318] width 309 height 31
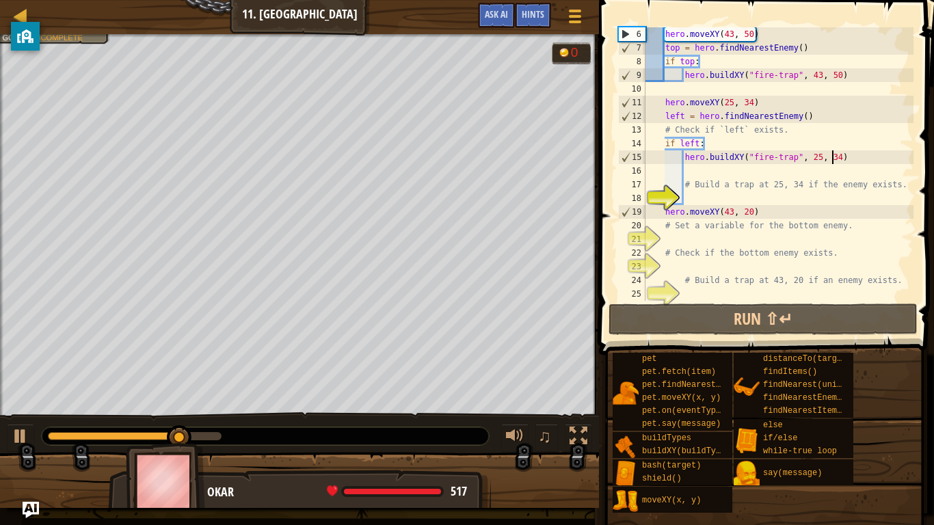
click at [795, 234] on div "hero . moveXY ( 43 , 50 ) top = hero . findNearestEnemy ( ) if top : hero . bui…" at bounding box center [778, 177] width 271 height 301
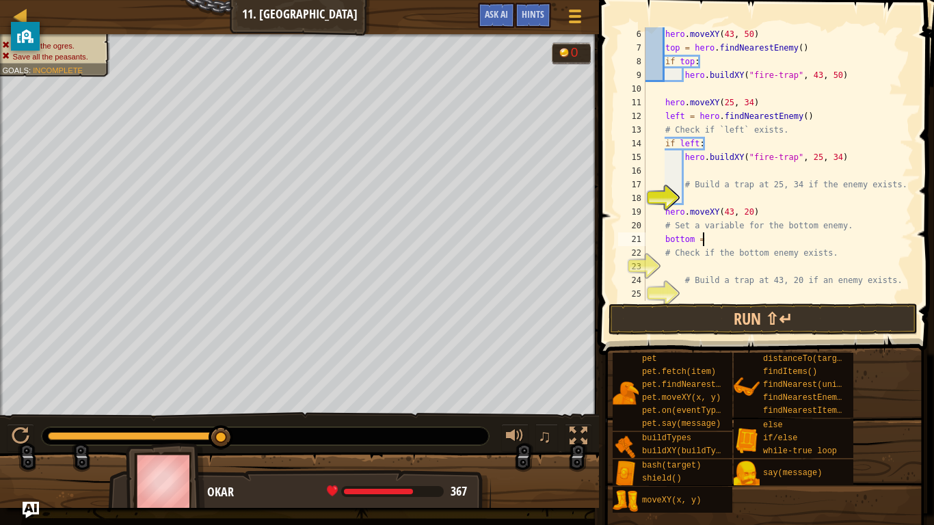
scroll to position [6, 8]
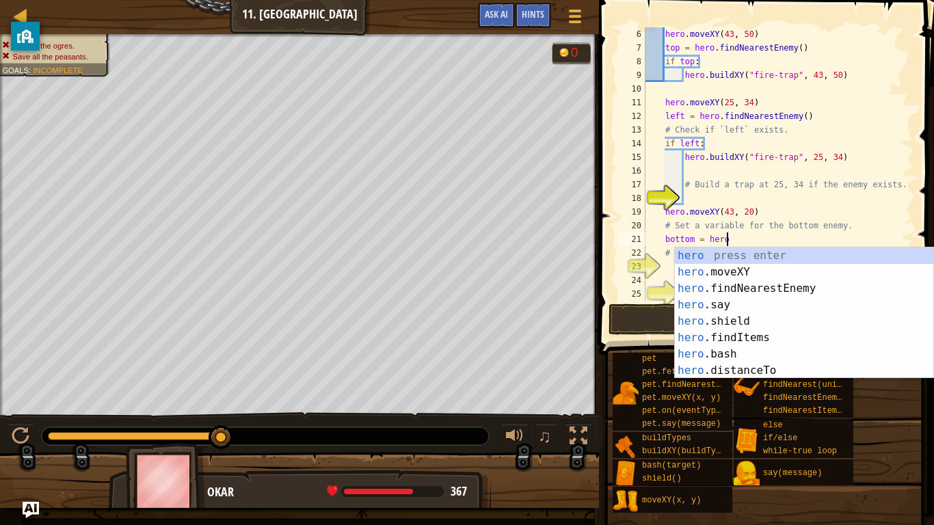
type textarea "bottom = hero."
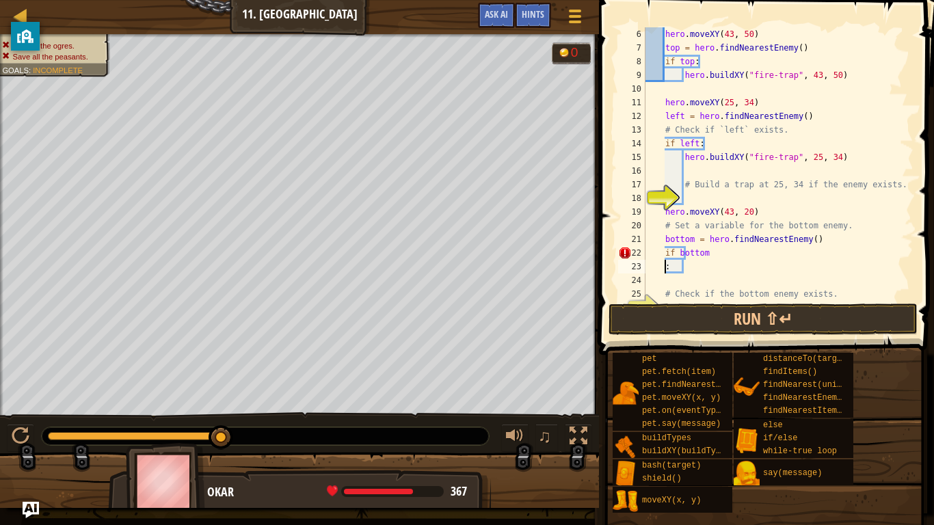
scroll to position [6, 0]
type textarea "if bottom:"
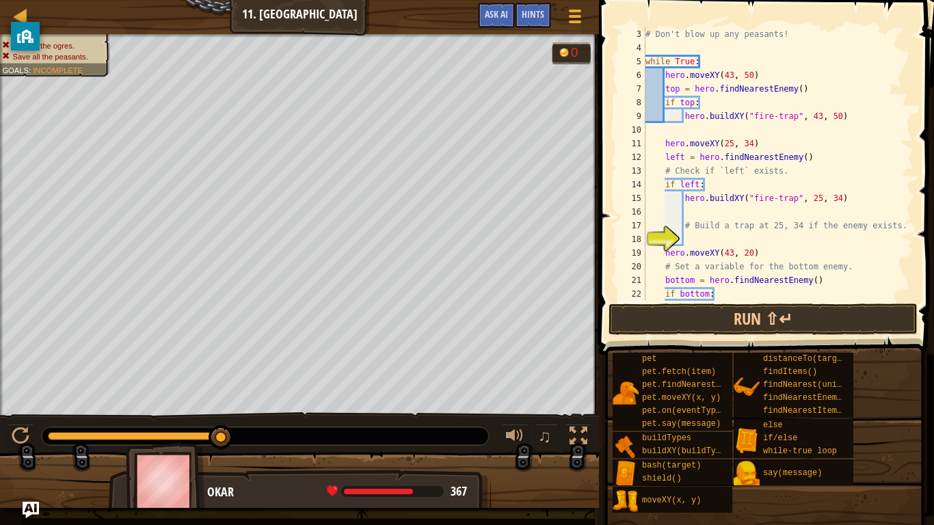
scroll to position [0, 0]
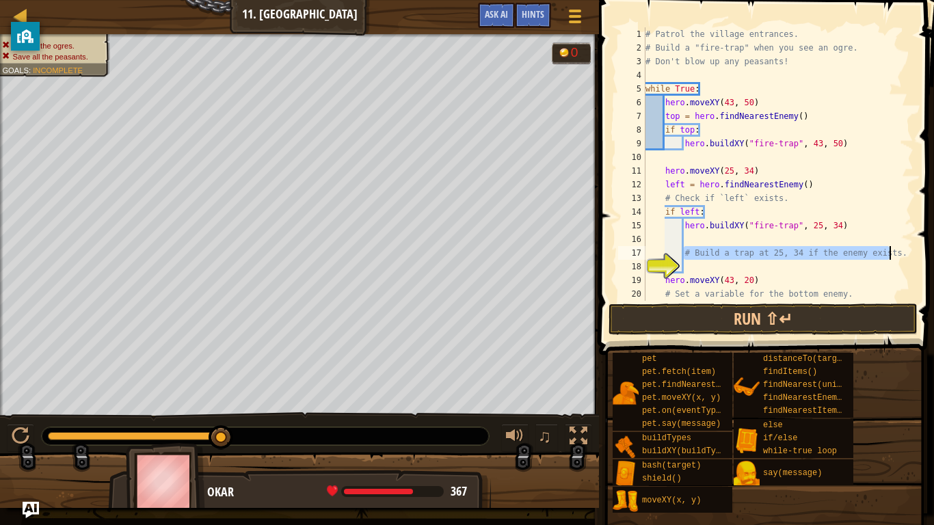
drag, startPoint x: 684, startPoint y: 250, endPoint x: 890, endPoint y: 249, distance: 205.7
click at [890, 249] on div "# Patrol the village entrances. # Build a "fire-trap" when you see an ogre. # D…" at bounding box center [778, 177] width 271 height 301
type textarea "# Build a trap at 25, 34 if the enemy exists."
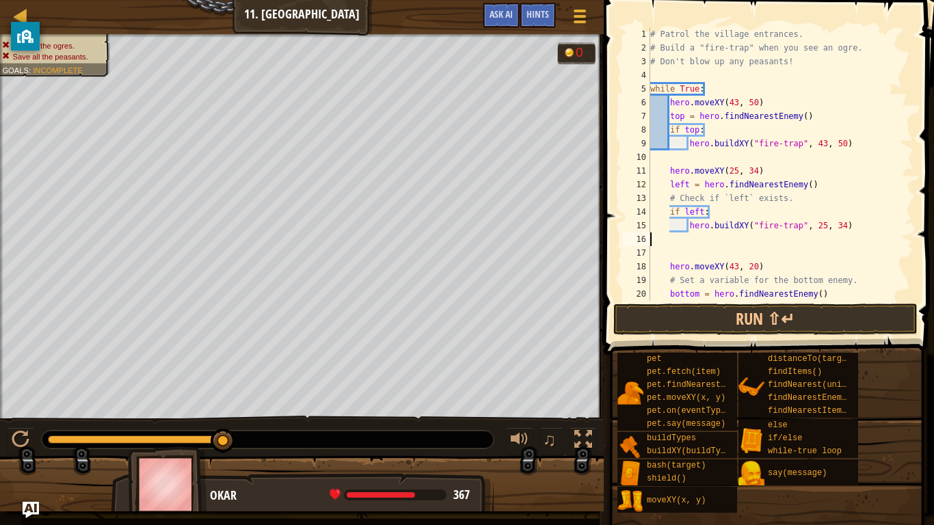
scroll to position [6, 0]
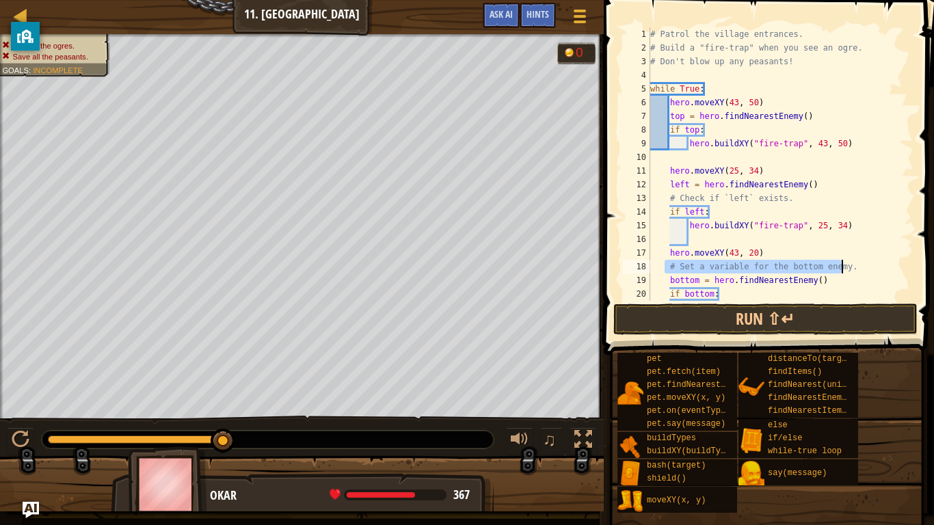
drag, startPoint x: 664, startPoint y: 267, endPoint x: 841, endPoint y: 261, distance: 176.5
click at [841, 261] on div "# Patrol the village entrances. # Build a "fire-trap" when you see an ogre. # D…" at bounding box center [780, 177] width 266 height 301
type textarea "y."
drag, startPoint x: 681, startPoint y: 269, endPoint x: 662, endPoint y: 266, distance: 18.7
click at [662, 266] on div "# Patrol the village entrances. # Build a "fire-trap" when you see an ogre. # D…" at bounding box center [780, 177] width 266 height 301
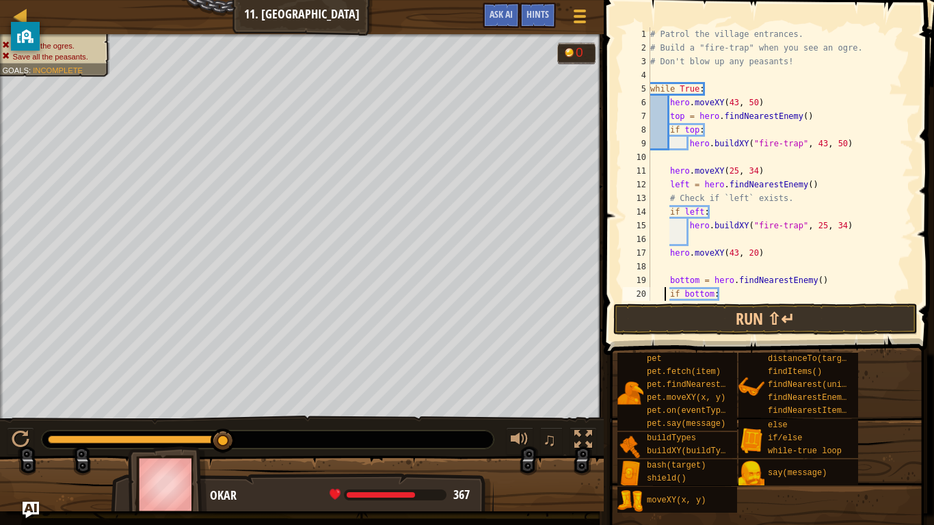
type textarea "hero.buildXY("fence", 36, 30)"
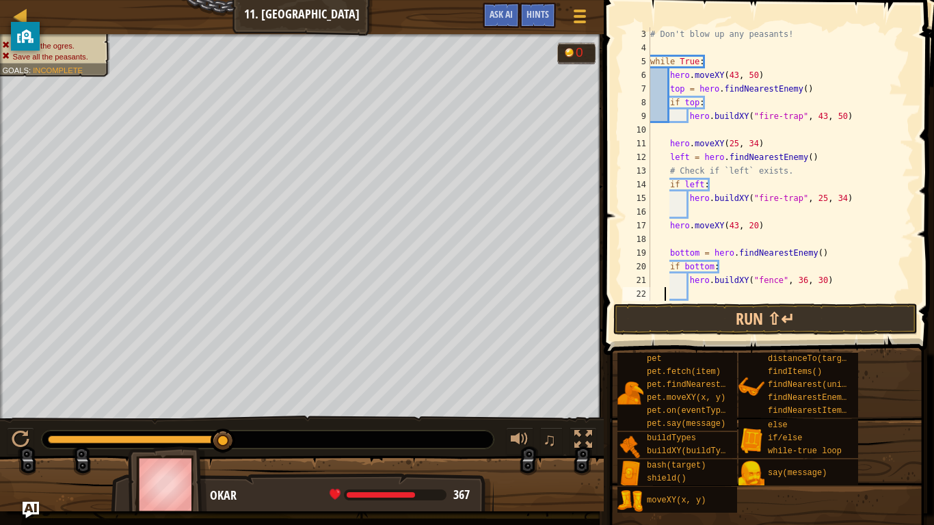
type textarea "# Check if the bottom enemy exists."
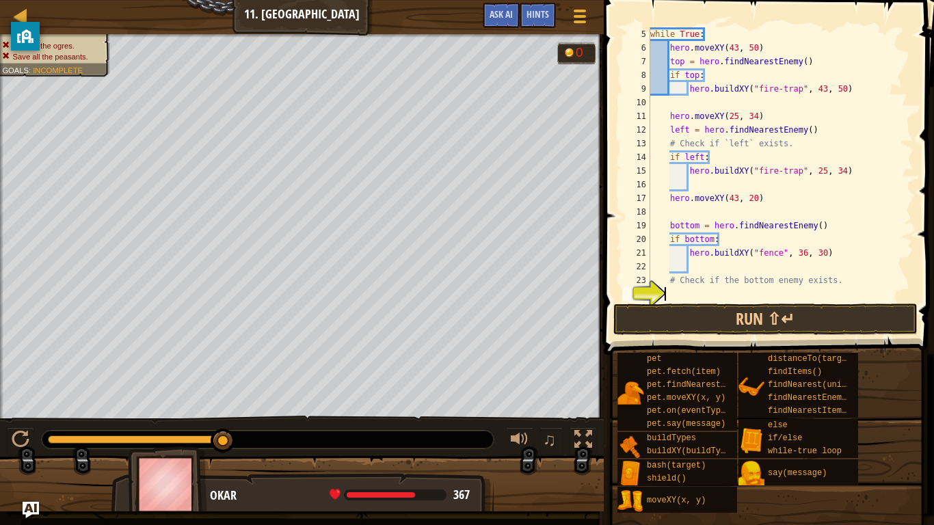
type textarea "# Build a trap at 43, 20 if an enemy exists."
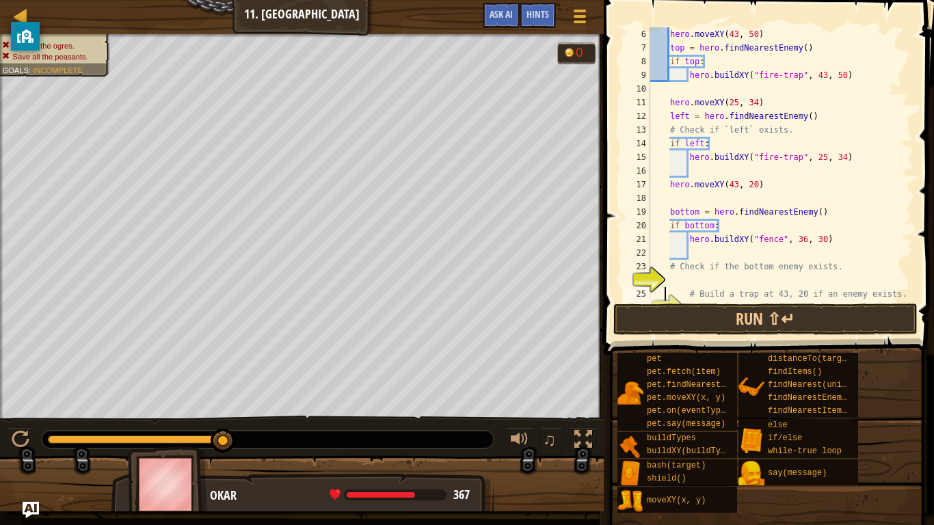
scroll to position [82, 0]
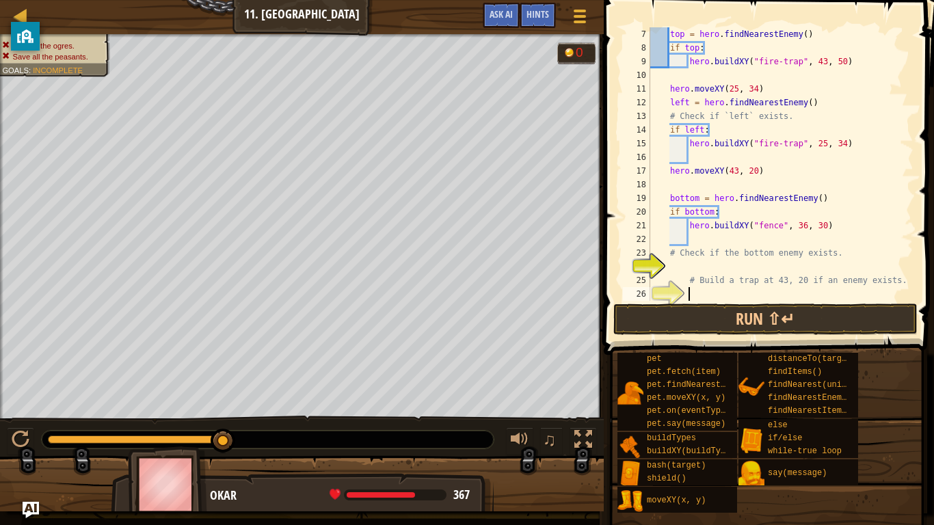
type textarea "# Build a trap at 43, 20 if an enemy exists."
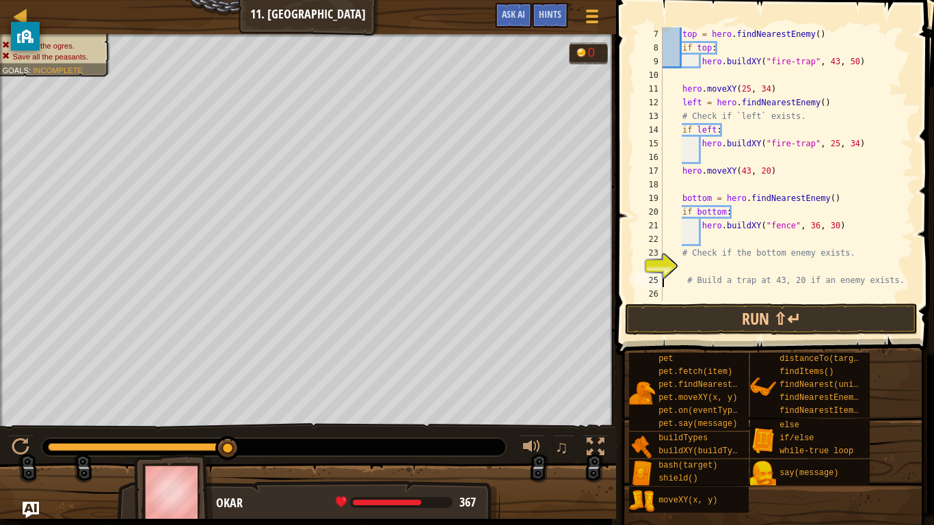
click at [792, 225] on div "top = hero . findNearestEnemy ( ) if top : hero . buildXY ( "fire-trap" , 43 , …" at bounding box center [787, 177] width 254 height 301
type textarea "hero.buildXY("fire-trap", 43, 20)"
click at [707, 320] on button "Run ⇧↵" at bounding box center [771, 318] width 293 height 31
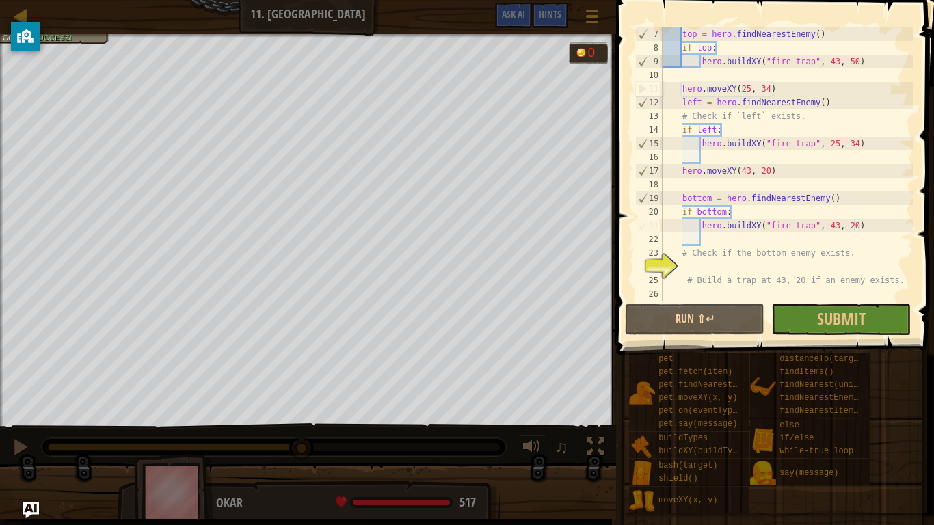
scroll to position [82, 0]
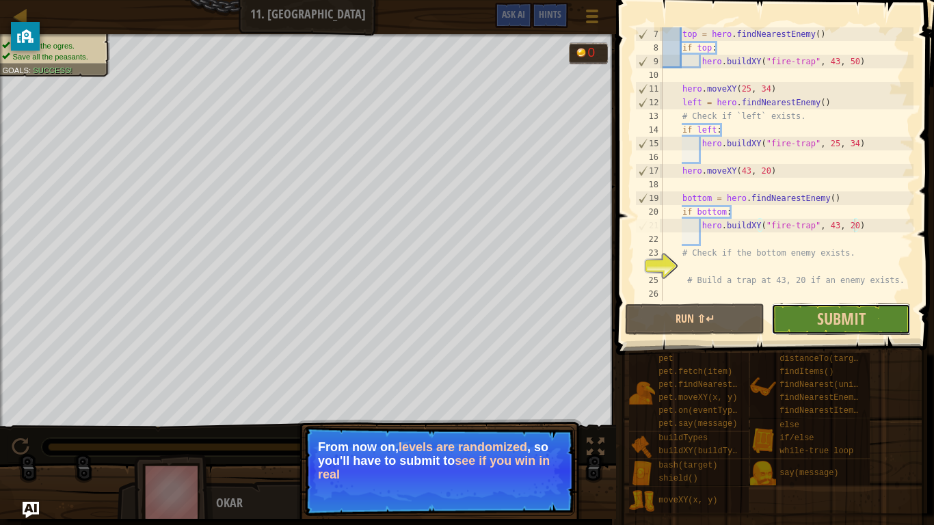
click at [868, 321] on button "Submit" at bounding box center [840, 318] width 139 height 31
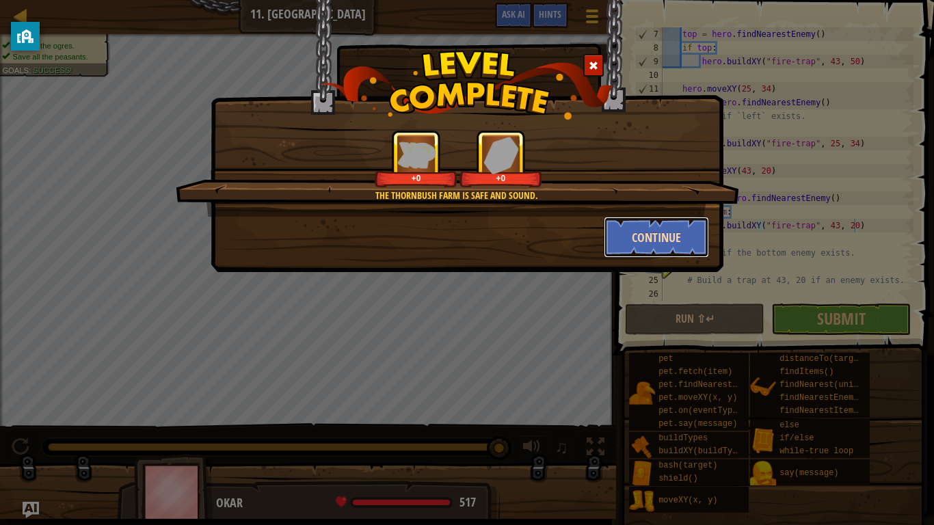
click at [610, 245] on button "Continue" at bounding box center [657, 237] width 106 height 41
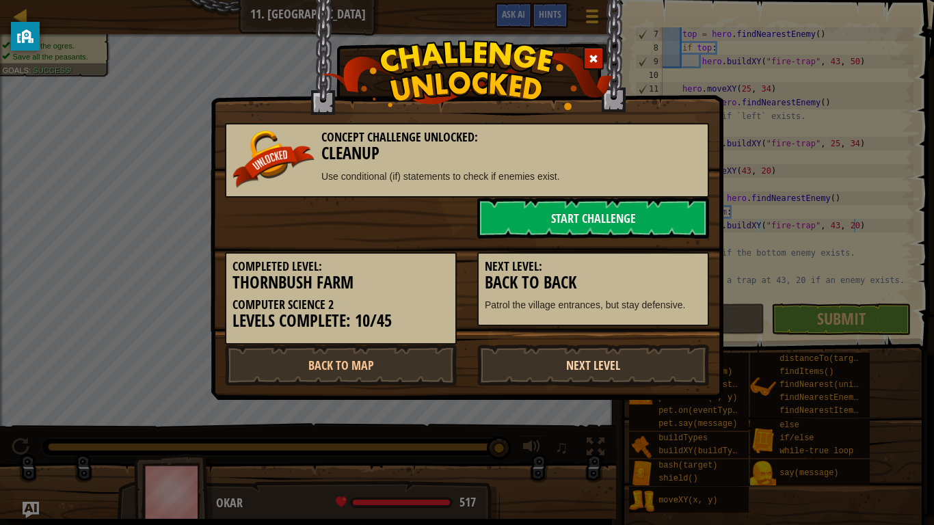
click at [590, 362] on link "Next Level" at bounding box center [593, 364] width 232 height 41
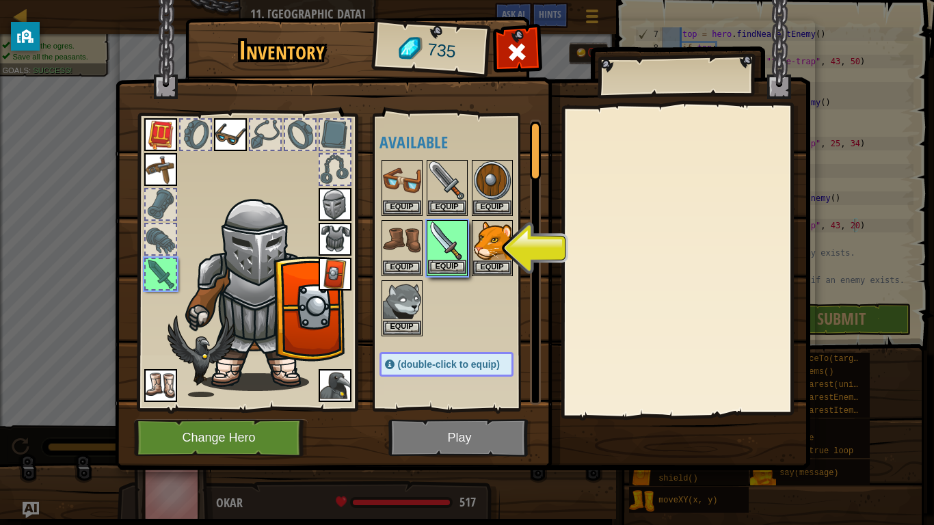
click at [445, 256] on img at bounding box center [447, 240] width 38 height 38
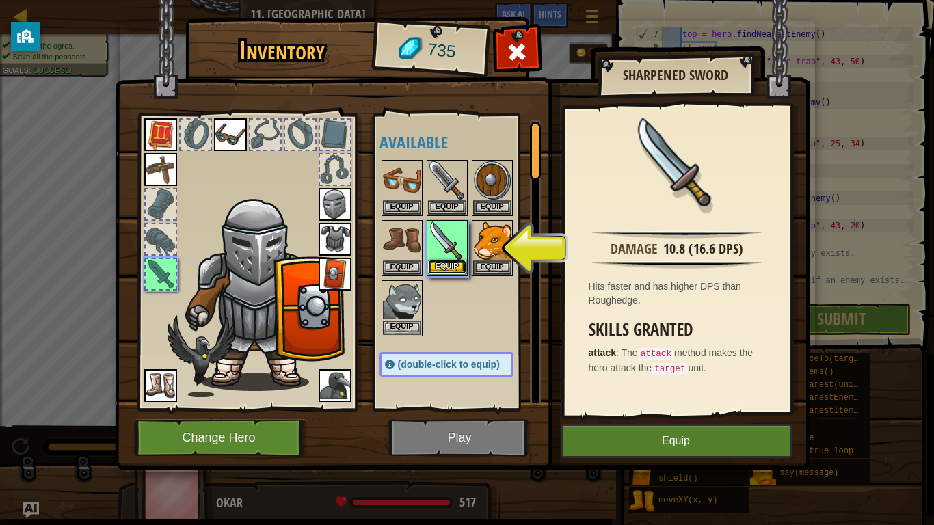
click at [455, 262] on button "Equip" at bounding box center [447, 267] width 38 height 14
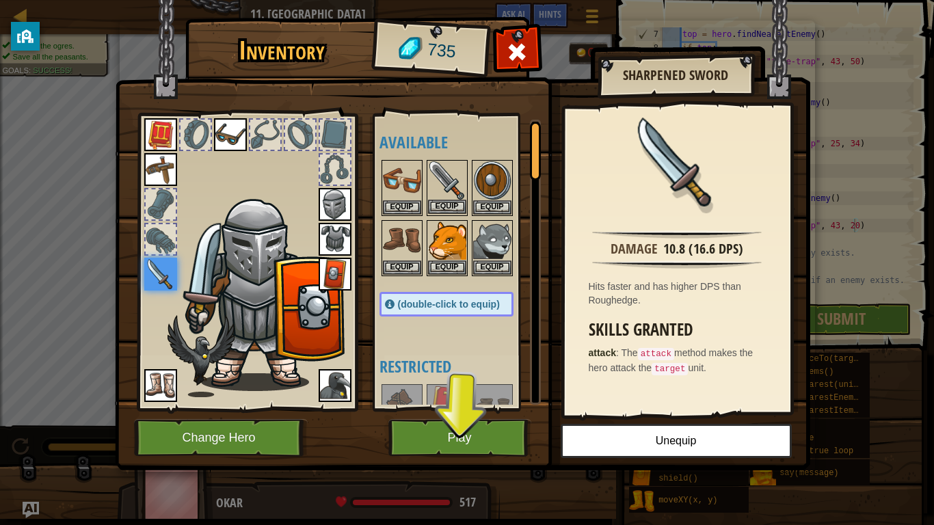
click at [452, 180] on img at bounding box center [447, 180] width 38 height 38
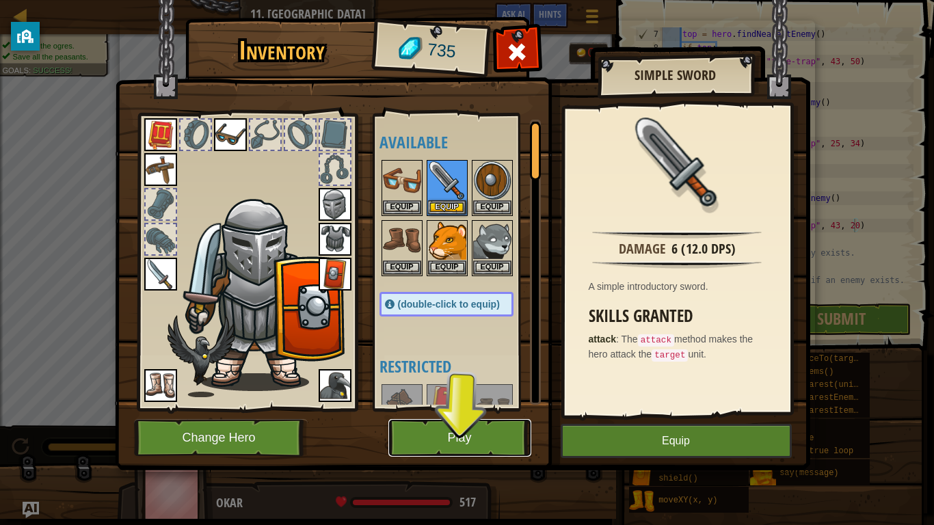
click at [465, 429] on button "Play" at bounding box center [459, 438] width 143 height 38
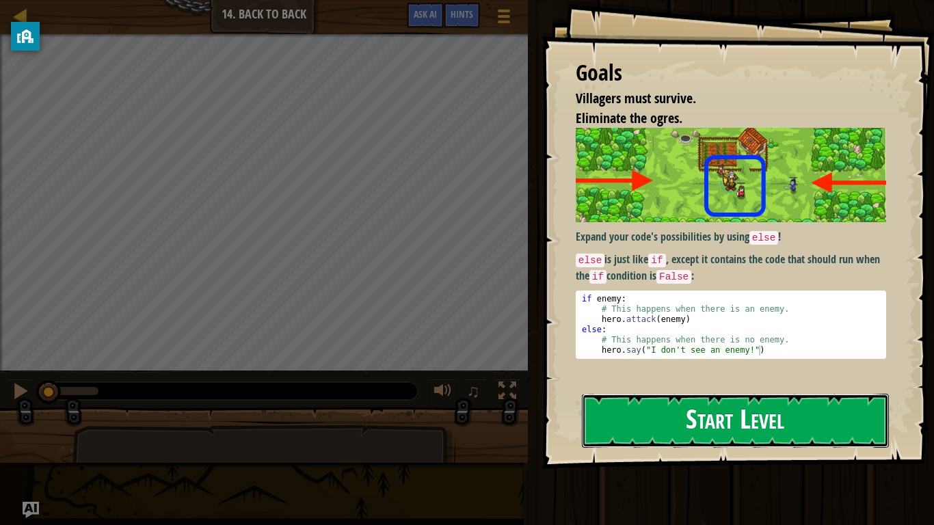
click at [727, 408] on button "Start Level" at bounding box center [735, 421] width 307 height 54
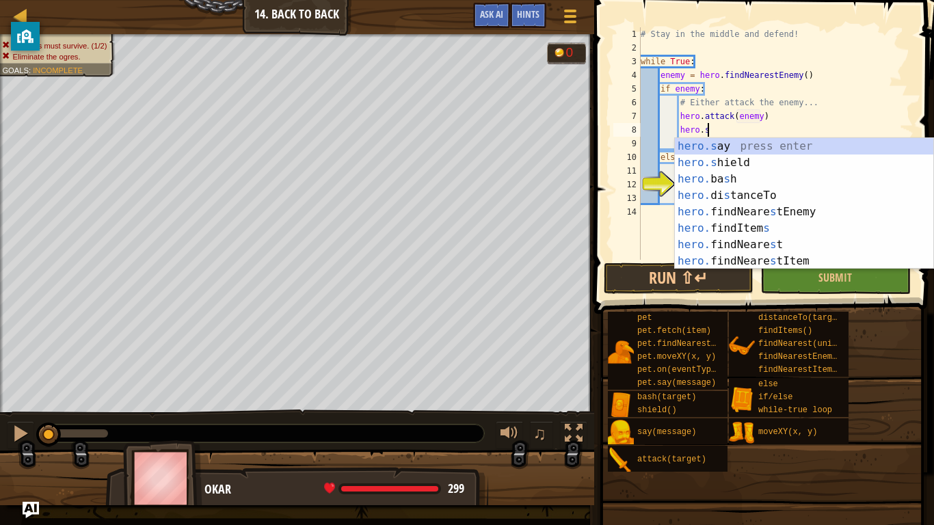
scroll to position [6, 9]
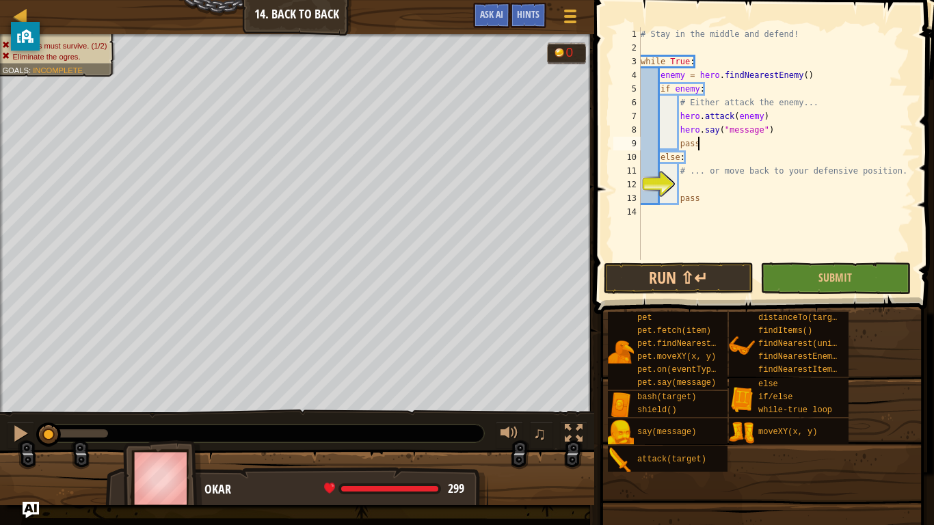
click at [783, 139] on div "# Stay in the middle and defend! while True : enemy = hero . findNearestEnemy (…" at bounding box center [775, 157] width 275 height 260
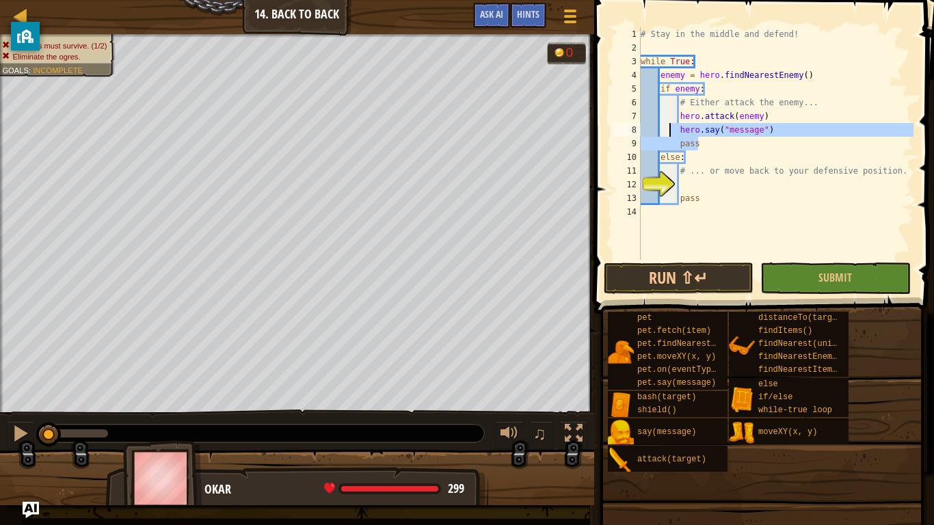
drag, startPoint x: 782, startPoint y: 137, endPoint x: 671, endPoint y: 136, distance: 110.7
click at [671, 136] on div "# Stay in the middle and defend! while True : enemy = hero . findNearestEnemy (…" at bounding box center [775, 157] width 275 height 260
click at [776, 131] on div "# Stay in the middle and defend! while True : enemy = hero . findNearestEnemy (…" at bounding box center [775, 143] width 275 height 232
type textarea "hero.say("message")"
drag, startPoint x: 776, startPoint y: 131, endPoint x: 677, endPoint y: 129, distance: 99.1
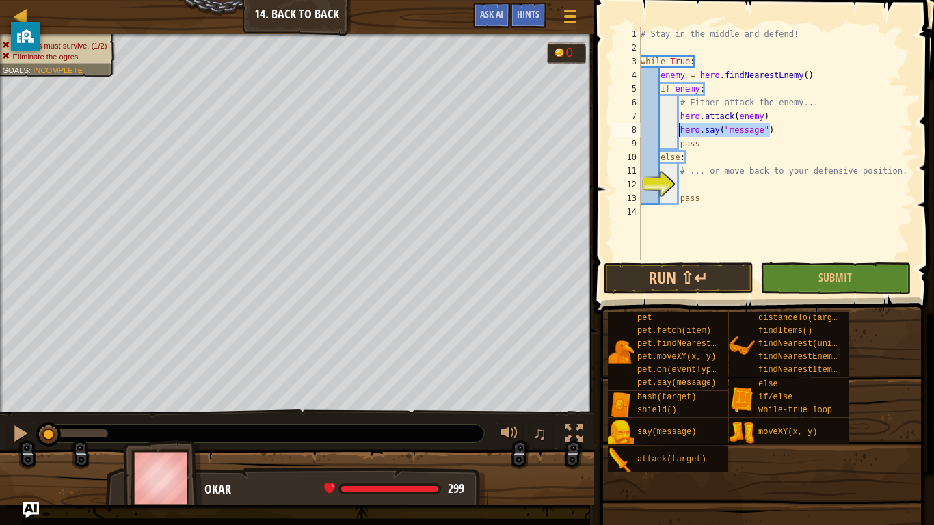
click at [677, 129] on div "# Stay in the middle and defend! while True : enemy = hero . findNearestEnemy (…" at bounding box center [775, 157] width 275 height 260
click at [716, 167] on div "# Stay in the middle and defend! while True : enemy = hero . findNearestEnemy (…" at bounding box center [775, 157] width 275 height 260
click at [717, 191] on div "# Stay in the middle and defend! while True : enemy = hero . findNearestEnemy (…" at bounding box center [775, 157] width 275 height 260
type textarea "pass"
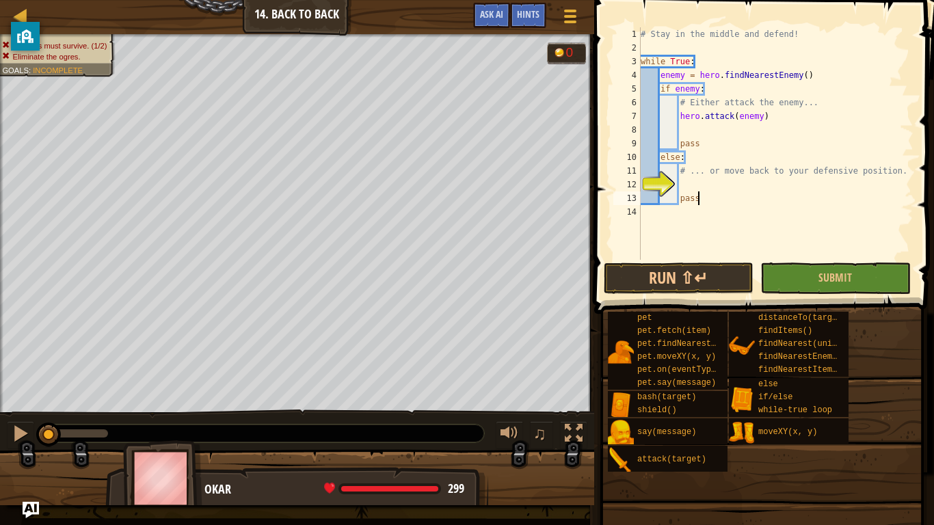
click at [706, 188] on div "# Stay in the middle and defend! while True : enemy = hero . findNearestEnemy (…" at bounding box center [775, 157] width 275 height 260
type textarea "hero.moveXY(40, 34)"
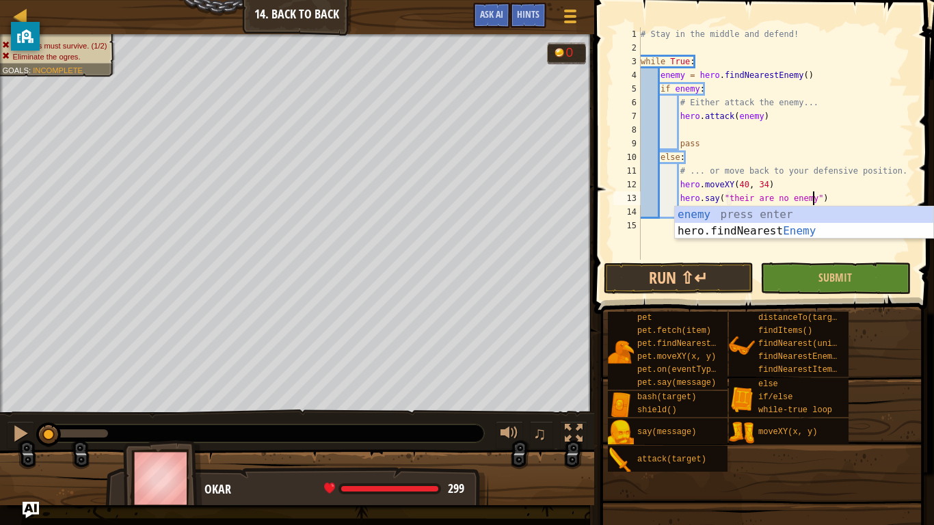
scroll to position [6, 25]
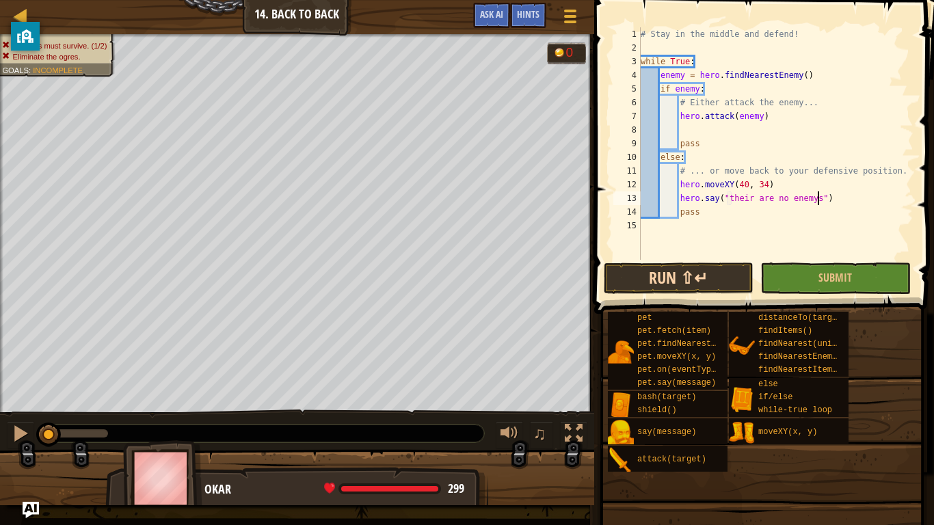
type textarea "hero.say("their are no enemys")"
click at [688, 292] on button "Run ⇧↵" at bounding box center [679, 277] width 150 height 31
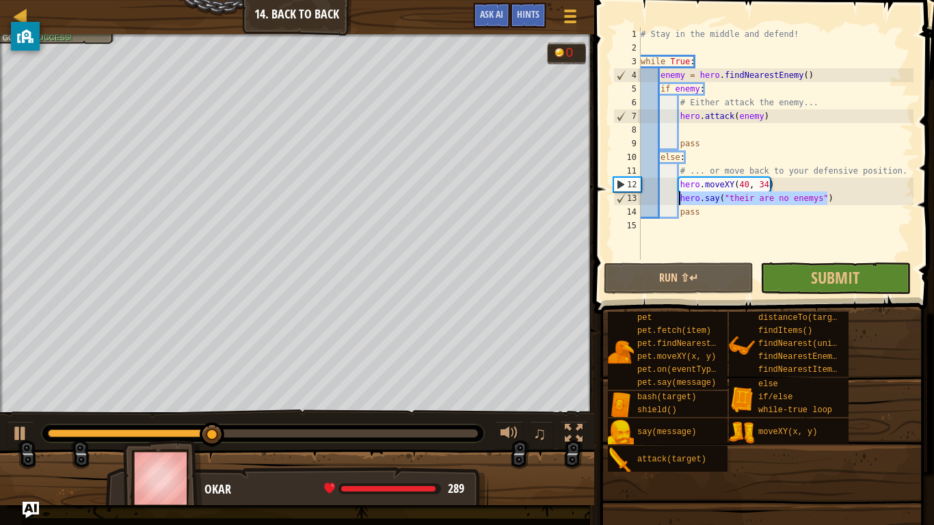
drag, startPoint x: 843, startPoint y: 195, endPoint x: 677, endPoint y: 195, distance: 166.1
click at [677, 195] on div "# Stay in the middle and defend! while True : enemy = hero . findNearestEnemy (…" at bounding box center [775, 157] width 275 height 260
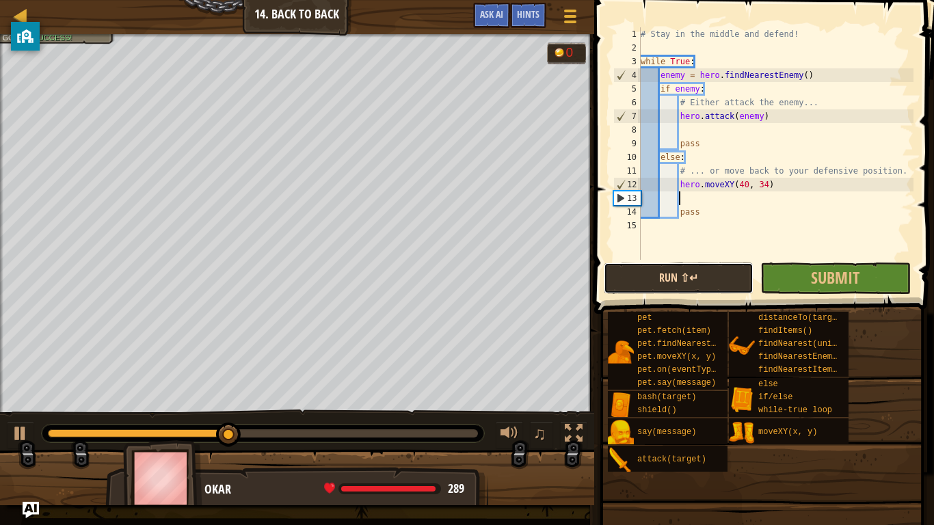
click at [722, 286] on button "Run ⇧↵" at bounding box center [679, 277] width 150 height 31
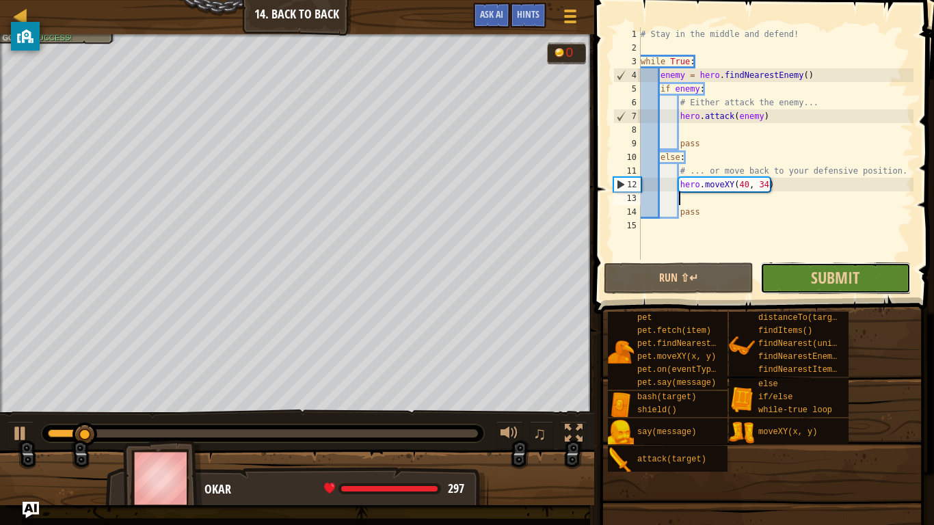
click at [805, 287] on button "Submit" at bounding box center [835, 277] width 150 height 31
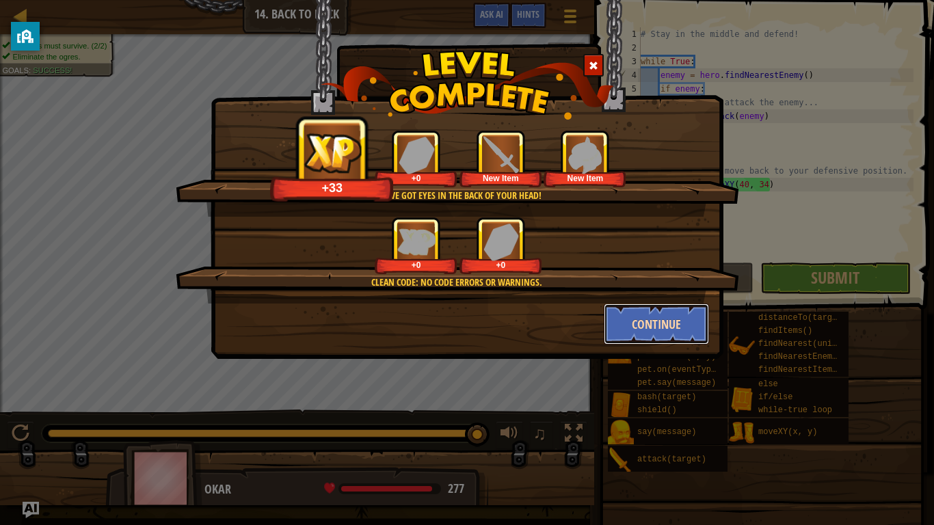
click at [612, 314] on button "Continue" at bounding box center [657, 323] width 106 height 41
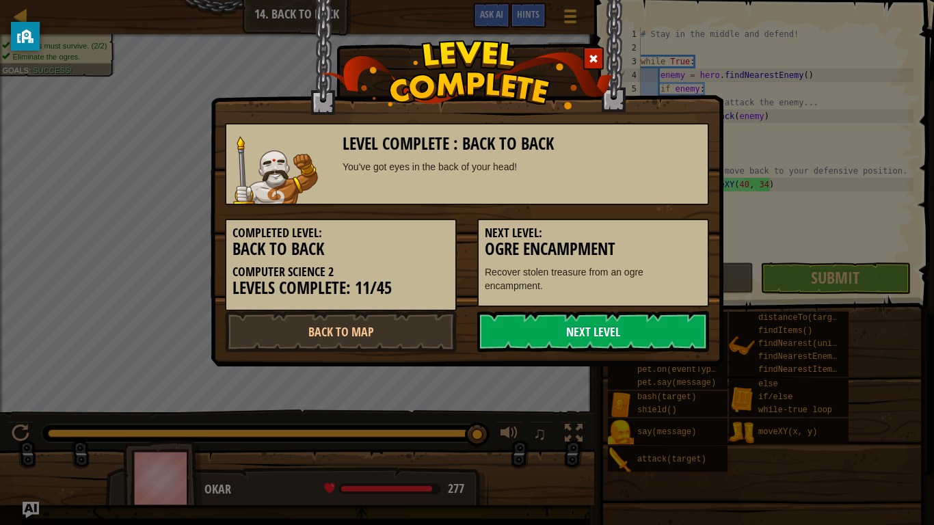
click at [623, 319] on link "Next Level" at bounding box center [593, 331] width 232 height 41
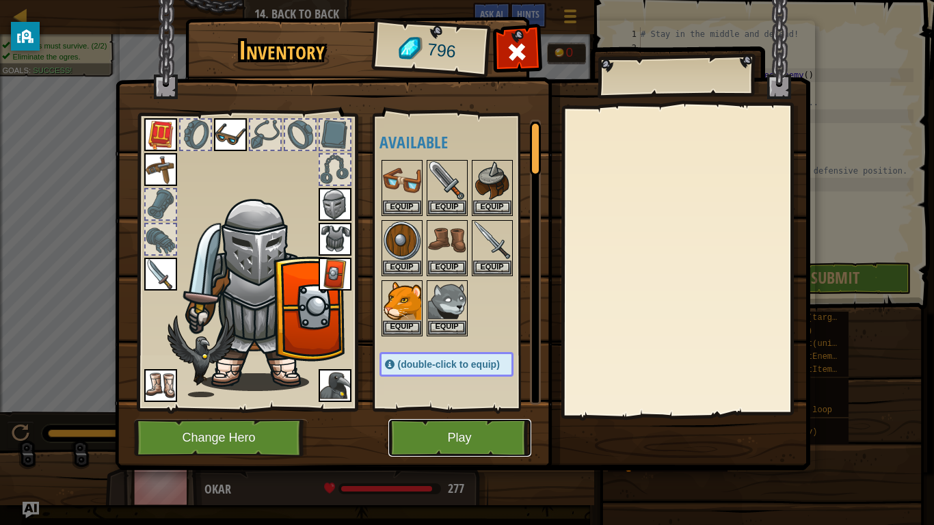
click at [446, 422] on button "Play" at bounding box center [459, 438] width 143 height 38
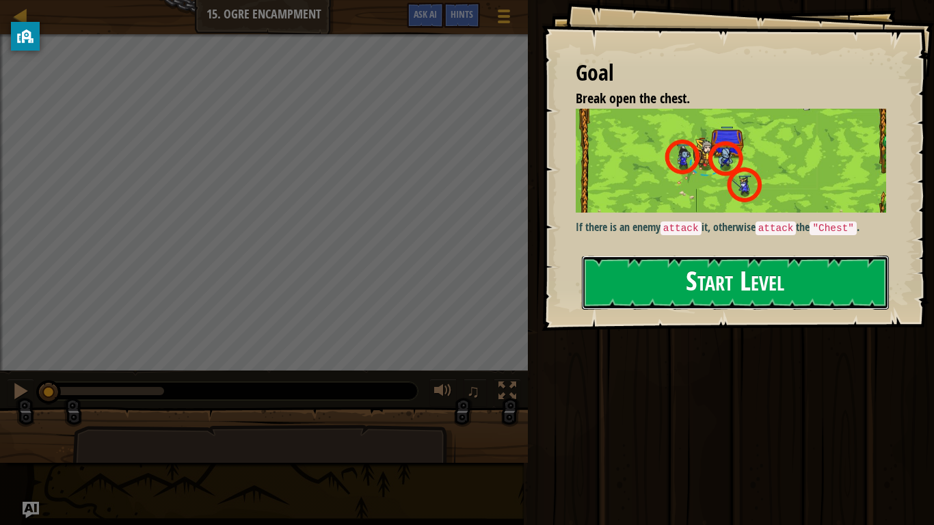
click at [602, 261] on button "Start Level" at bounding box center [735, 283] width 307 height 54
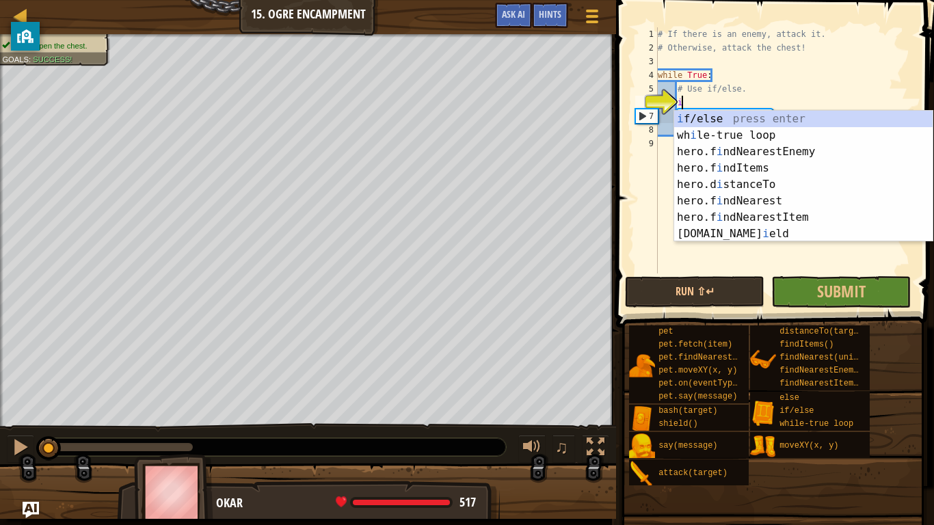
scroll to position [6, 3]
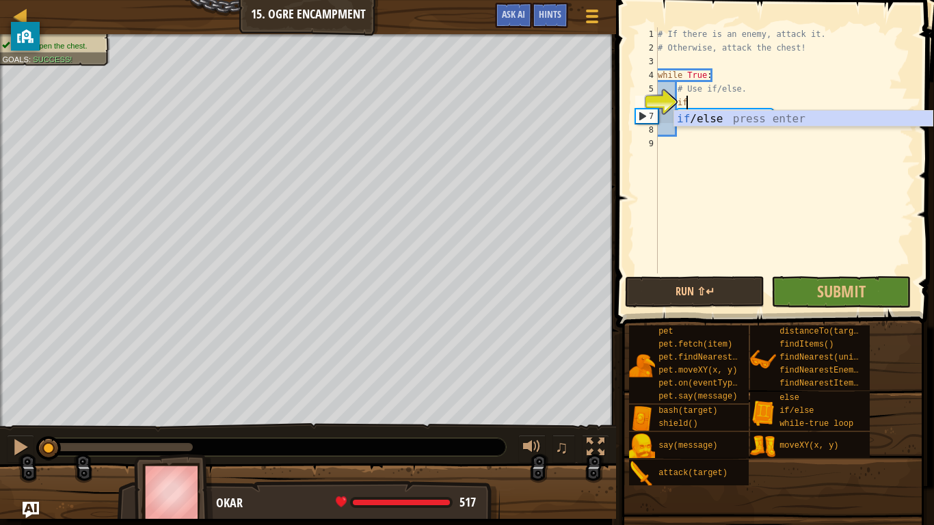
type textarea "if enemy:"
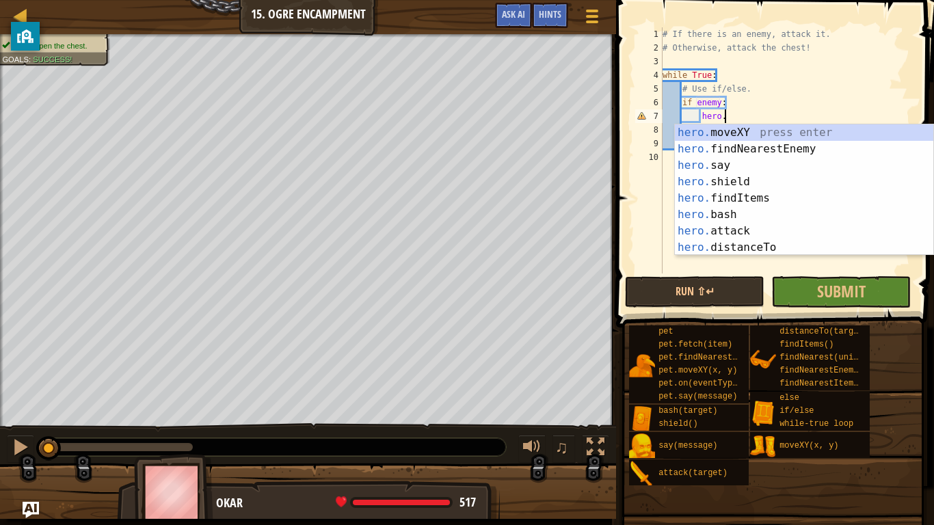
scroll to position [6, 8]
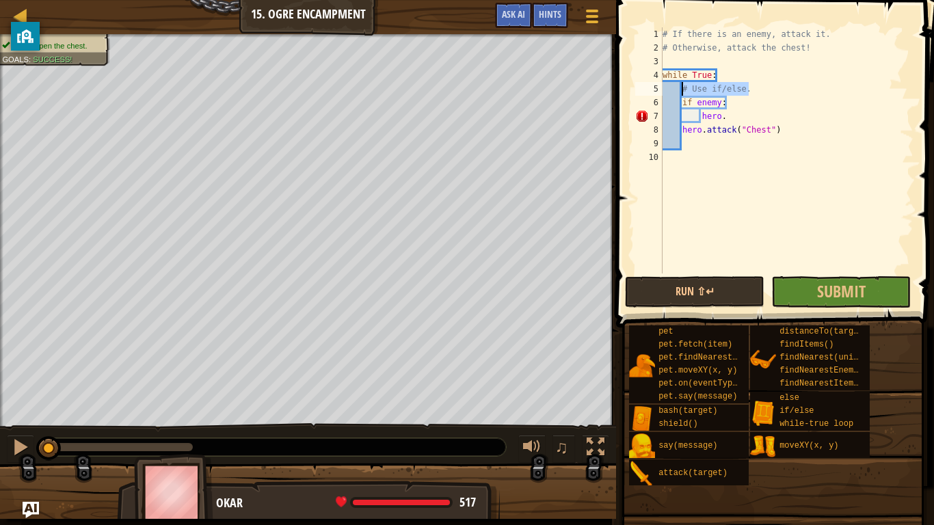
drag, startPoint x: 773, startPoint y: 83, endPoint x: 680, endPoint y: 89, distance: 93.2
click at [680, 89] on div "# If there is an enemy, attack it. # Otherwise, attack the chest! while True : …" at bounding box center [787, 163] width 254 height 273
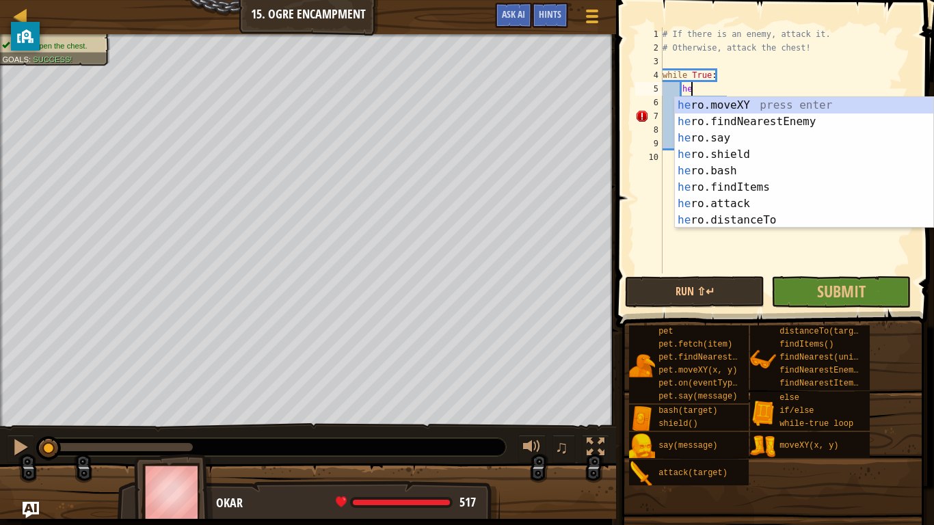
scroll to position [6, 5]
type textarea "hero"
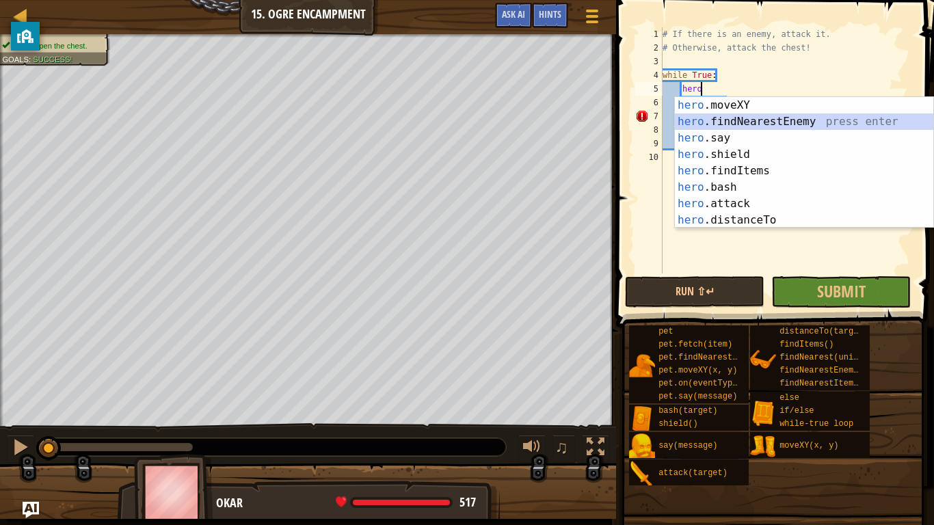
click at [720, 126] on div "hero .moveXY press enter hero .findNearestEnemy press enter hero .say press ent…" at bounding box center [804, 179] width 258 height 164
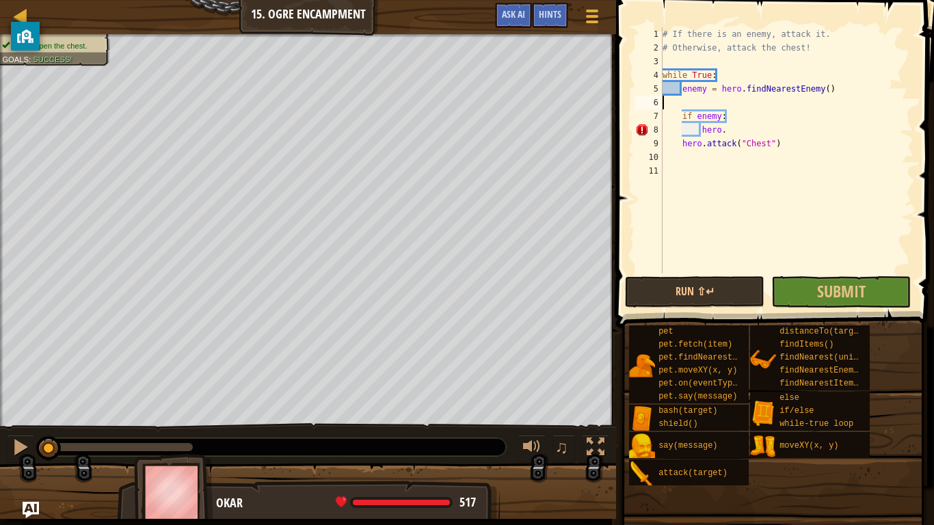
scroll to position [6, 0]
click at [725, 120] on div "# If there is an enemy, attack it. # Otherwise, attack the chest! while True : …" at bounding box center [787, 163] width 254 height 273
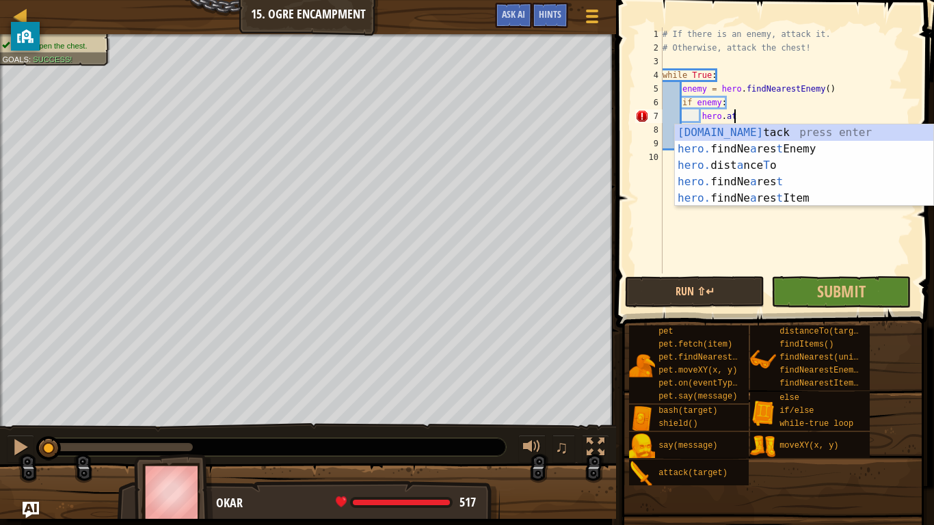
scroll to position [6, 10]
type textarea "hero.attack(enemy)"
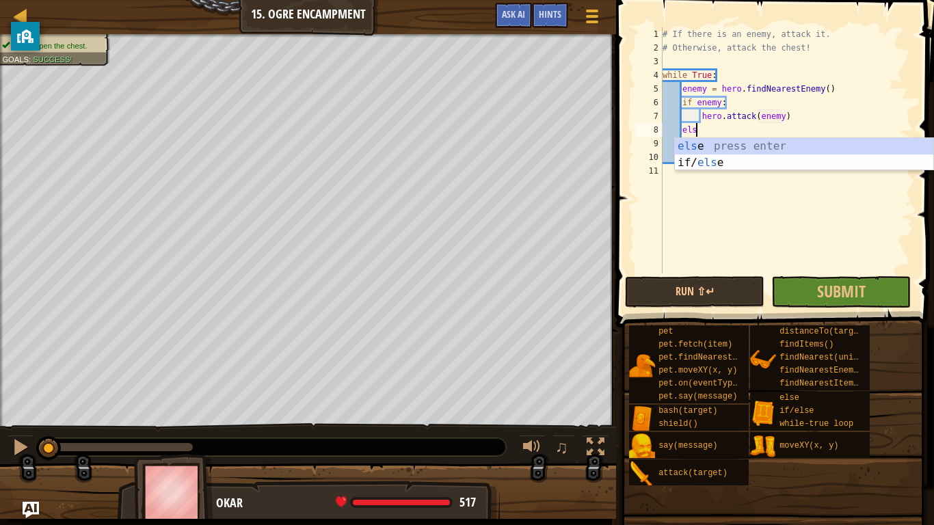
type textarea "else"
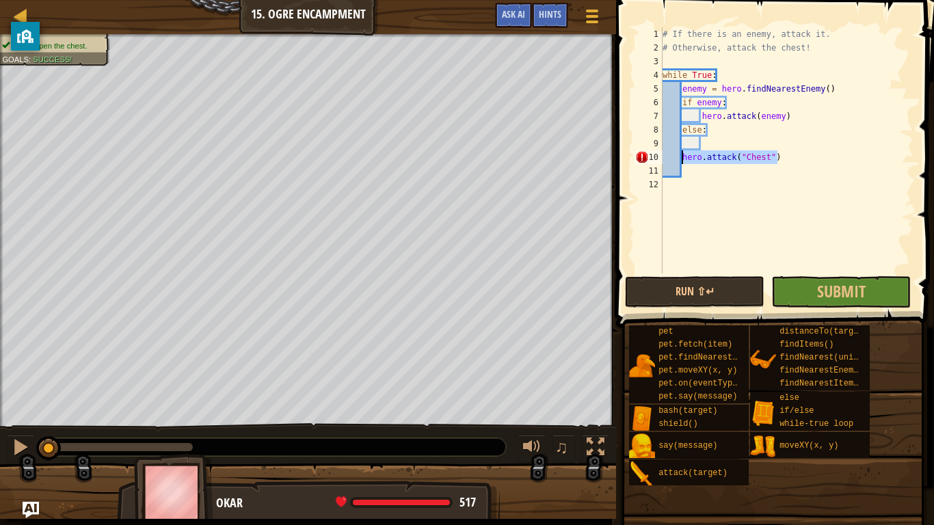
drag, startPoint x: 785, startPoint y: 159, endPoint x: 681, endPoint y: 157, distance: 104.6
click at [681, 157] on div "# If there is an enemy, attack it. # Otherwise, attack the chest! while True : …" at bounding box center [787, 163] width 254 height 273
type textarea "hero.attack("Chest")"
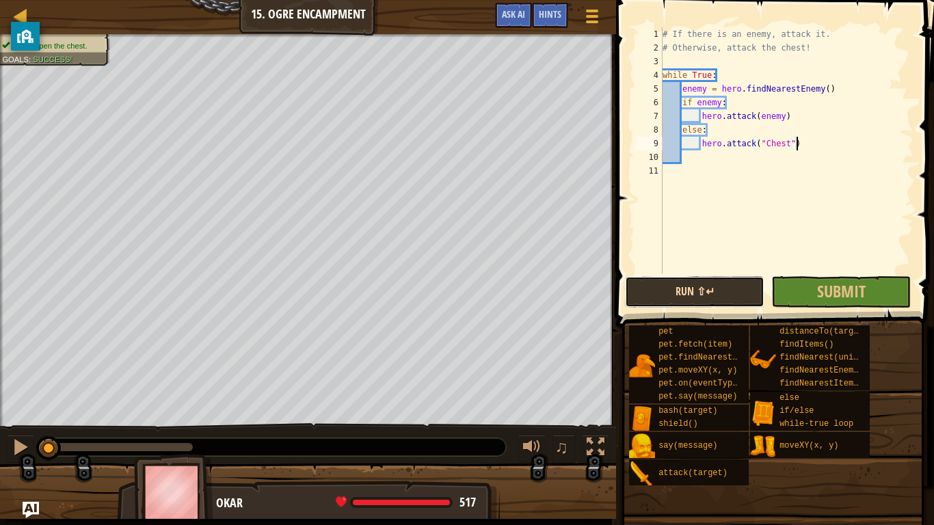
click at [717, 290] on button "Run ⇧↵" at bounding box center [694, 291] width 139 height 31
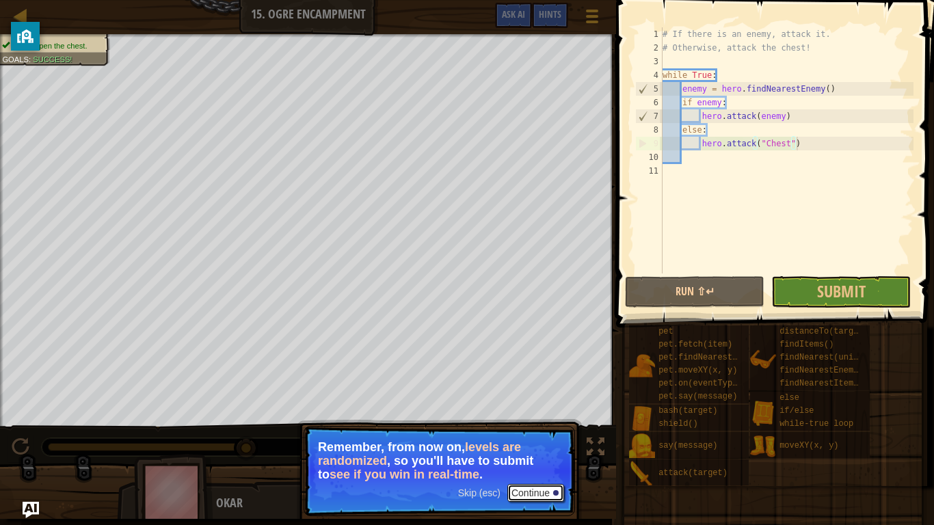
click at [525, 442] on button "Continue" at bounding box center [535, 493] width 57 height 18
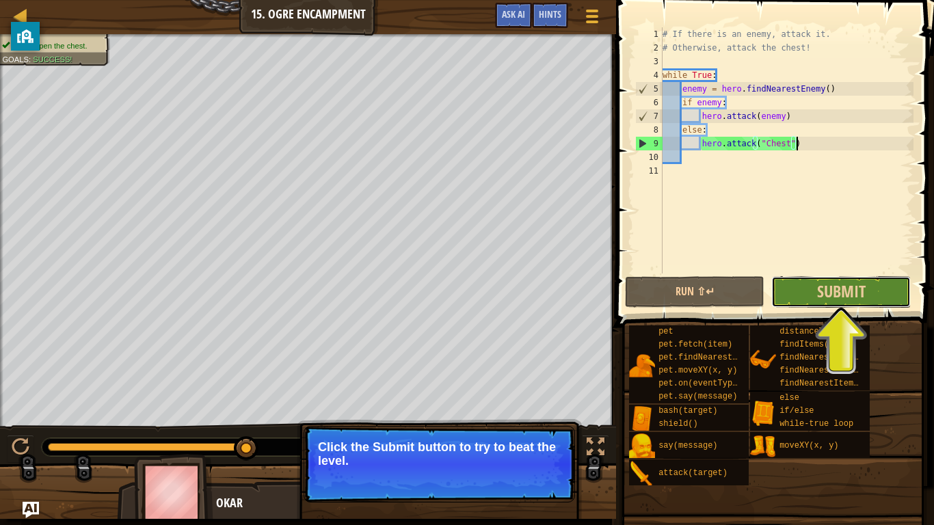
click at [876, 290] on button "Submit" at bounding box center [840, 291] width 139 height 31
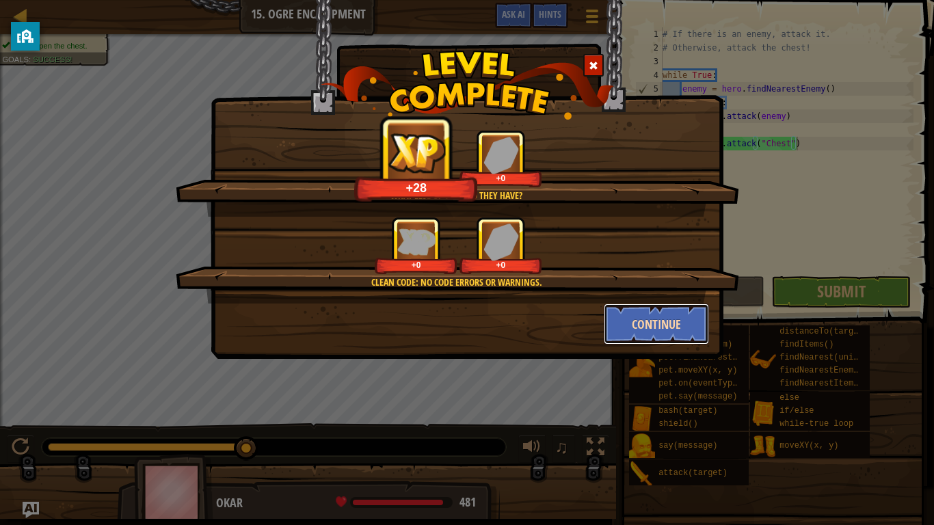
click at [645, 327] on button "Continue" at bounding box center [657, 323] width 106 height 41
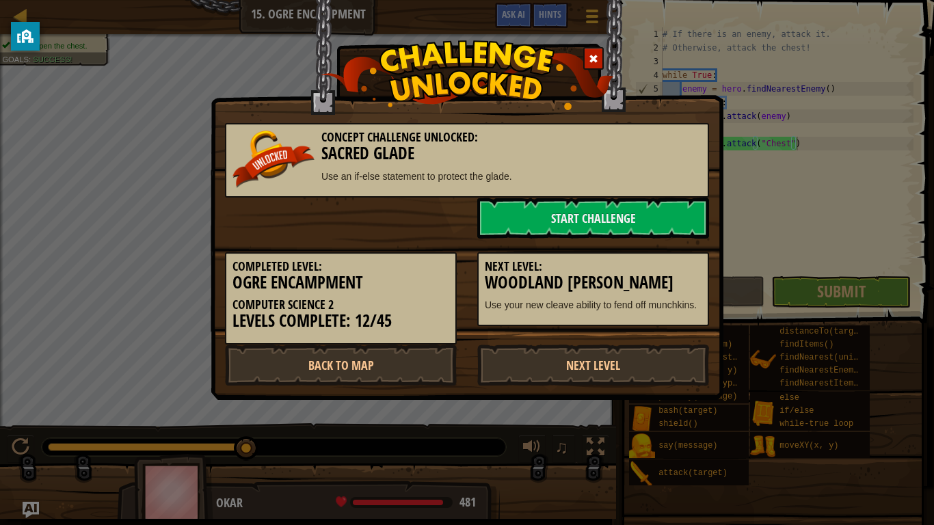
click at [645, 327] on div "Completed Level: Ogre Encampment Computer Science 2 Levels Complete: 12/45 Next…" at bounding box center [467, 292] width 504 height 106
click at [491, 232] on link "Start Challenge" at bounding box center [593, 218] width 232 height 41
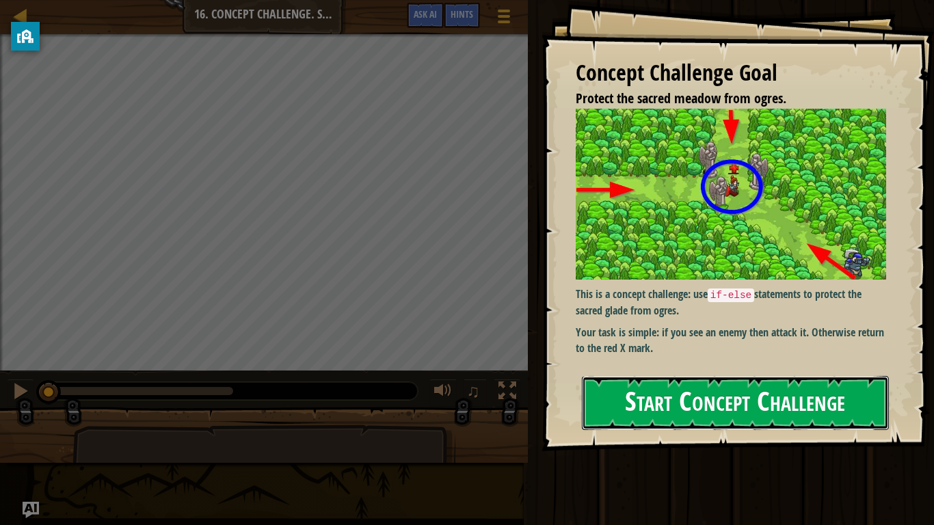
click at [701, 377] on button "Start Concept Challenge" at bounding box center [735, 403] width 307 height 54
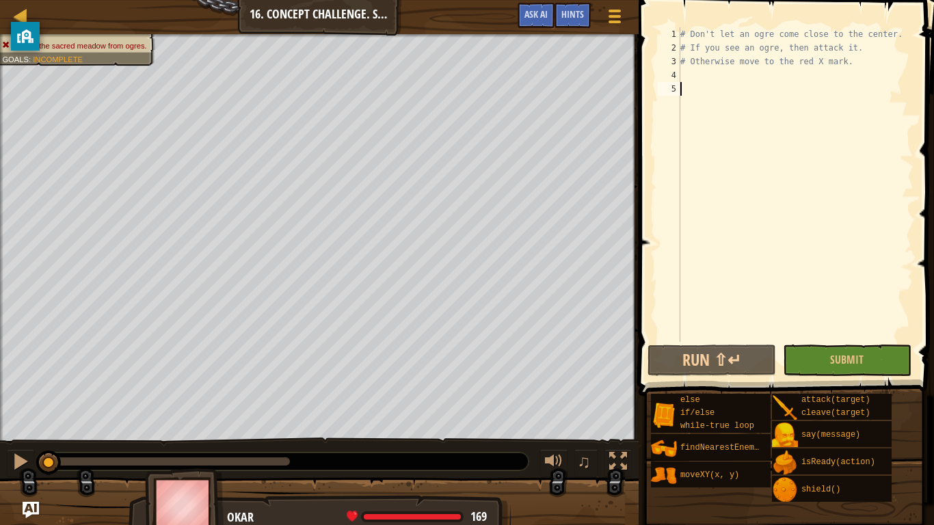
type textarea "\"
type textarea "w"
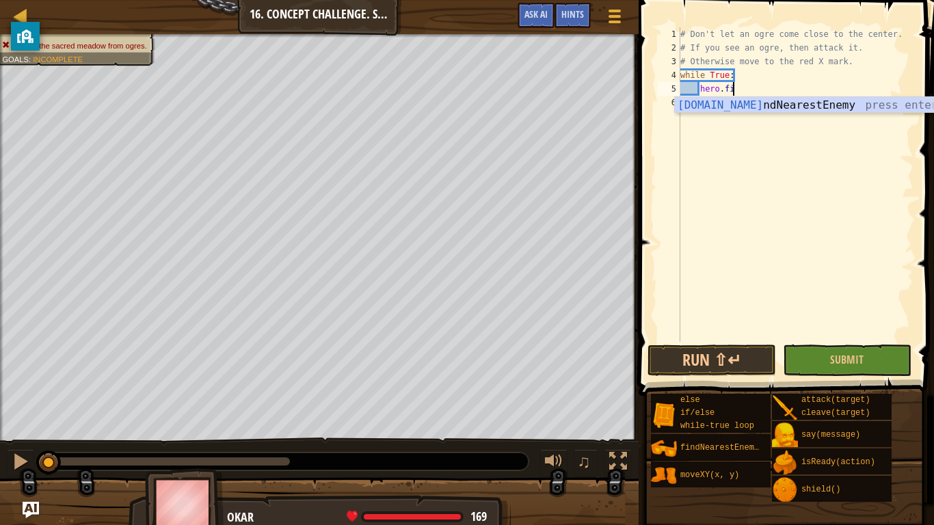
type textarea "hero.find"
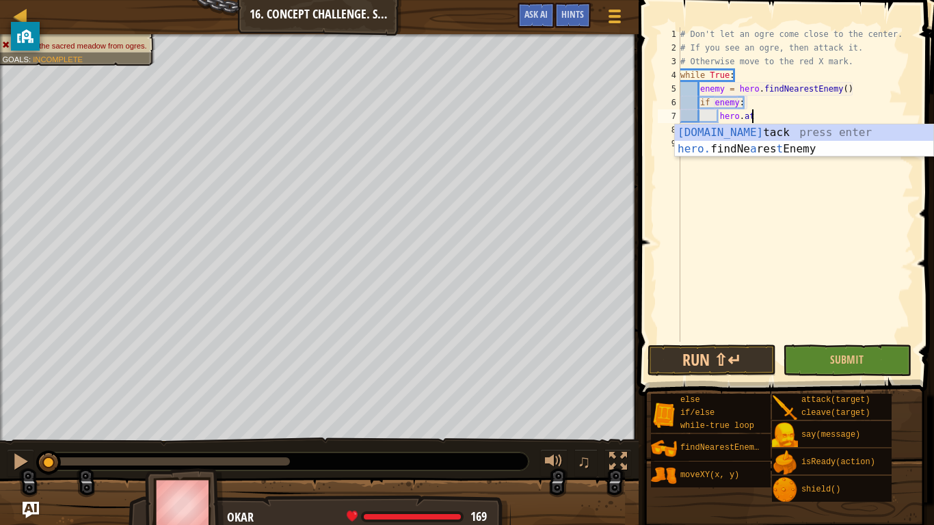
scroll to position [6, 14]
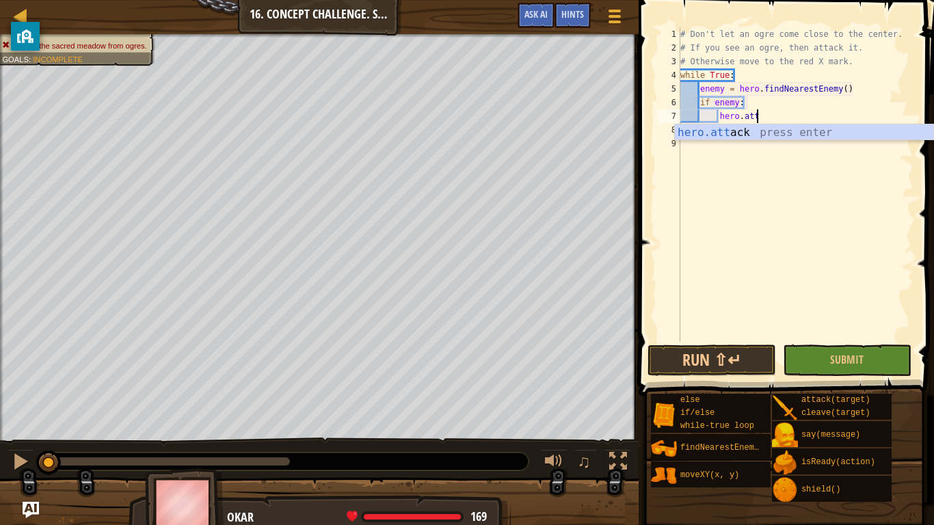
type textarea "hero.attack(enemy)"
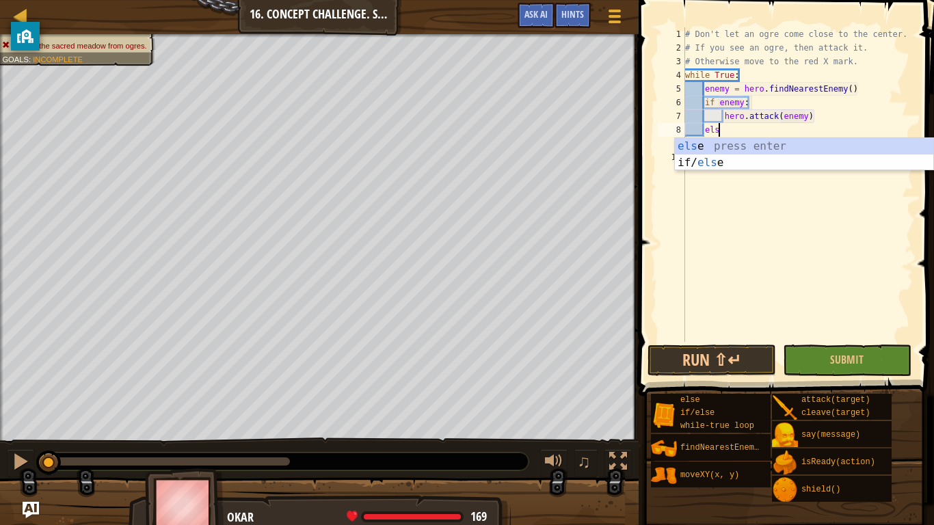
type textarea "else"
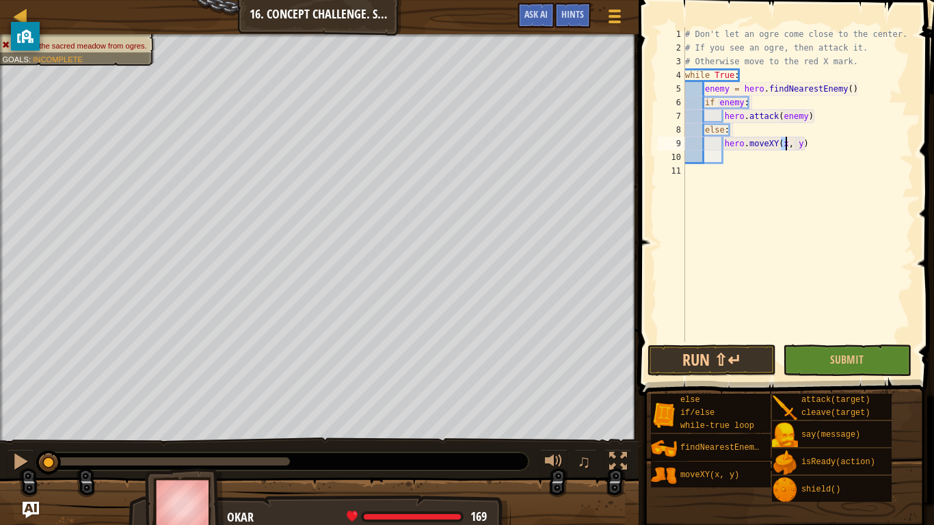
scroll to position [6, 15]
type textarea "hero.moveXY(30, 24)"
type textarea "pass"
click at [839, 349] on button "Submit" at bounding box center [847, 359] width 129 height 31
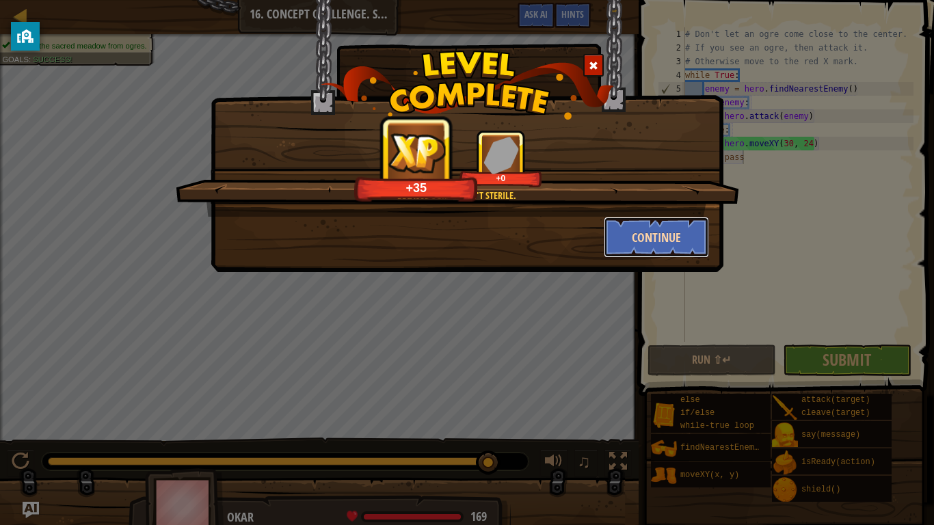
click at [635, 245] on button "Continue" at bounding box center [657, 237] width 106 height 41
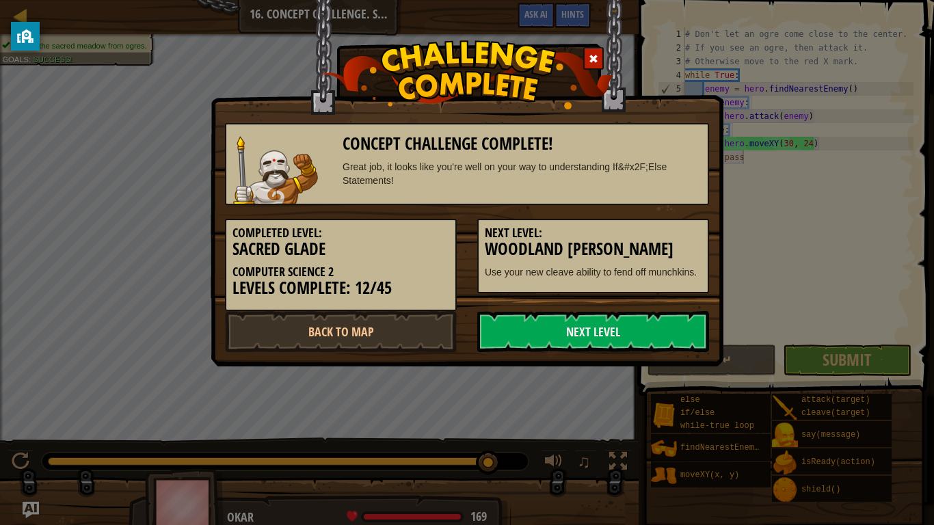
click at [642, 244] on h3 "Woodland [PERSON_NAME]" at bounding box center [593, 249] width 217 height 18
click at [667, 321] on link "Next Level" at bounding box center [593, 331] width 232 height 41
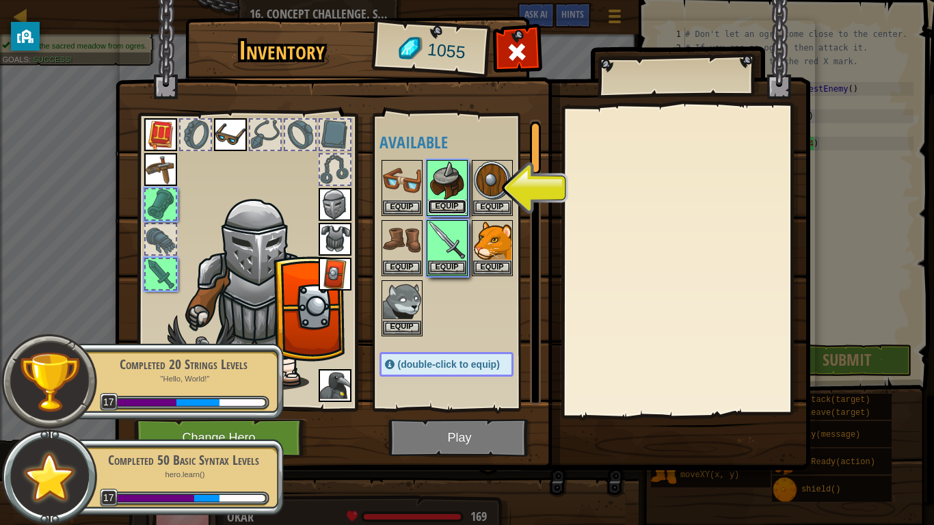
click at [450, 208] on button "Equip" at bounding box center [447, 207] width 38 height 14
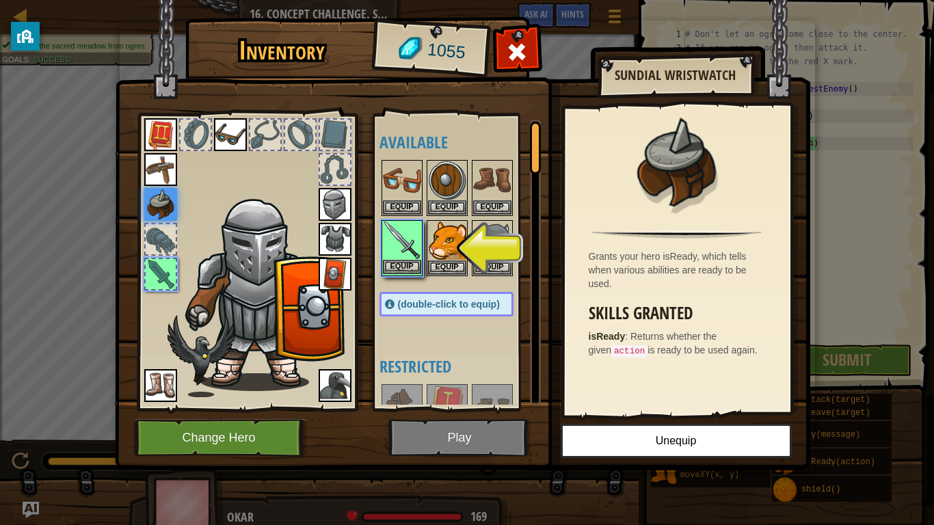
click at [405, 256] on img at bounding box center [402, 240] width 38 height 38
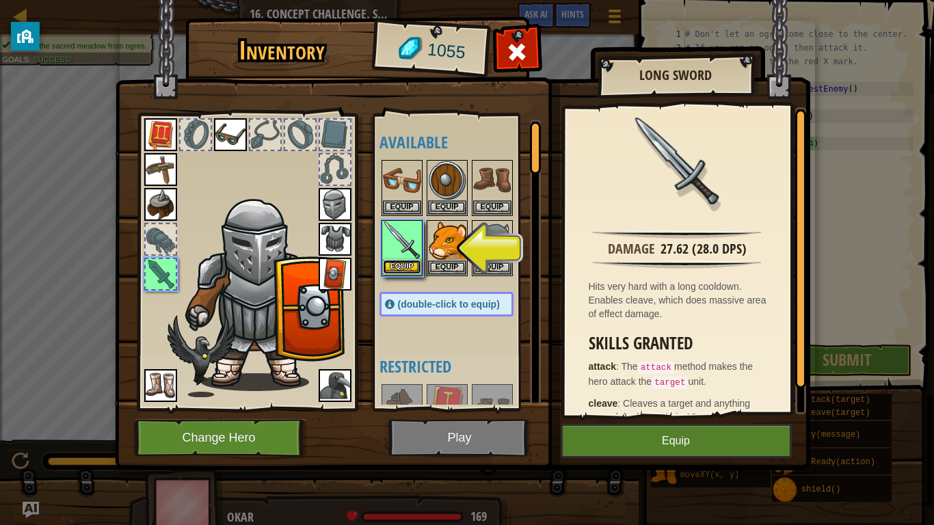
click at [410, 262] on button "Equip" at bounding box center [402, 267] width 38 height 14
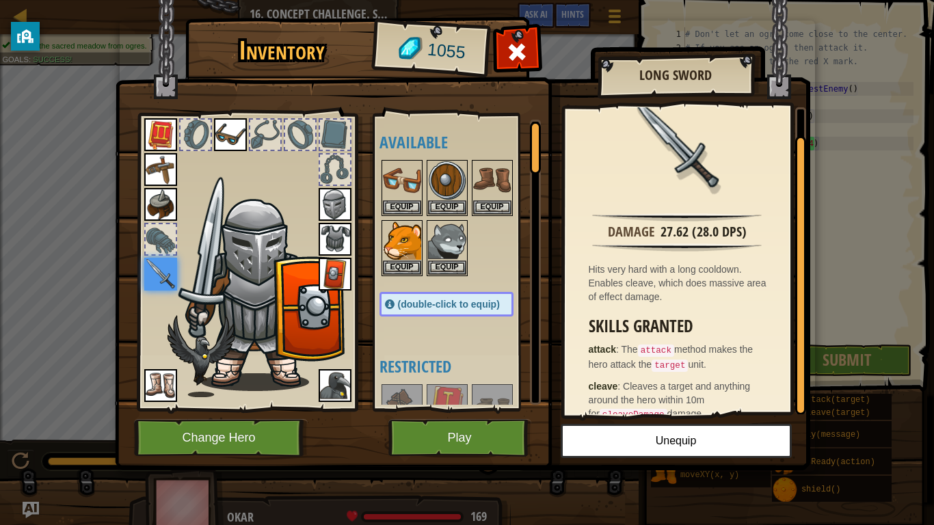
scroll to position [36, 0]
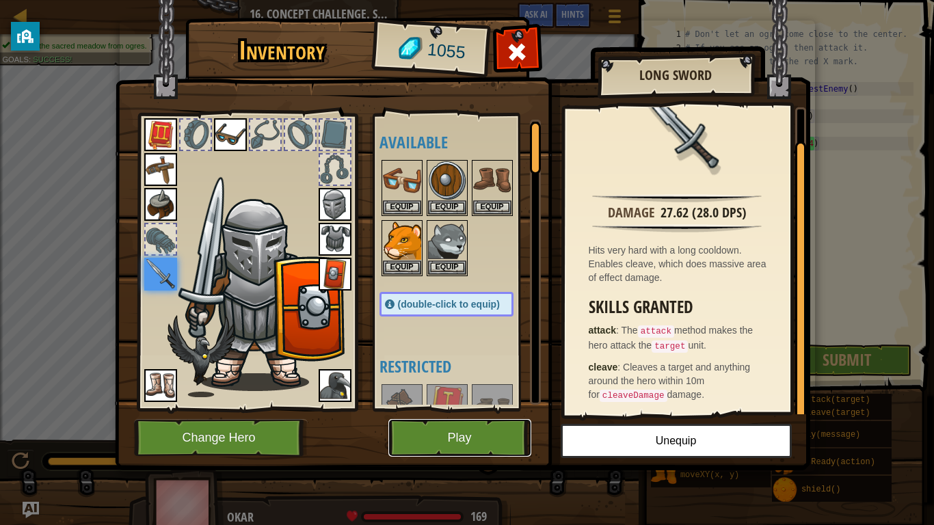
click at [512, 437] on button "Play" at bounding box center [459, 438] width 143 height 38
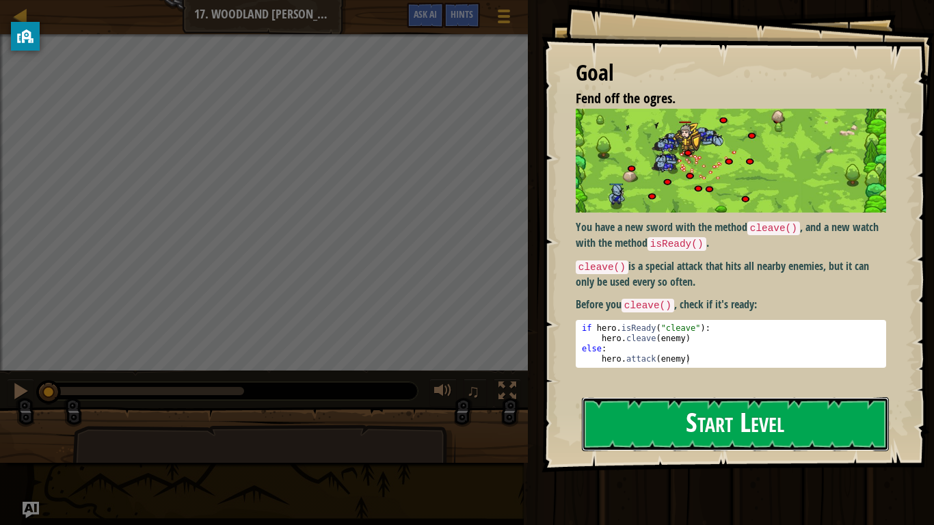
click at [699, 407] on button "Start Level" at bounding box center [735, 424] width 307 height 54
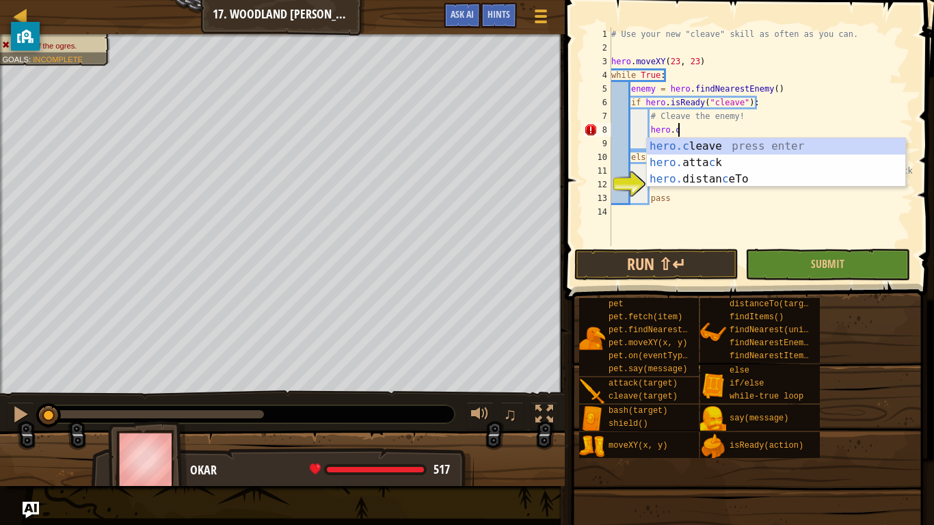
scroll to position [6, 10]
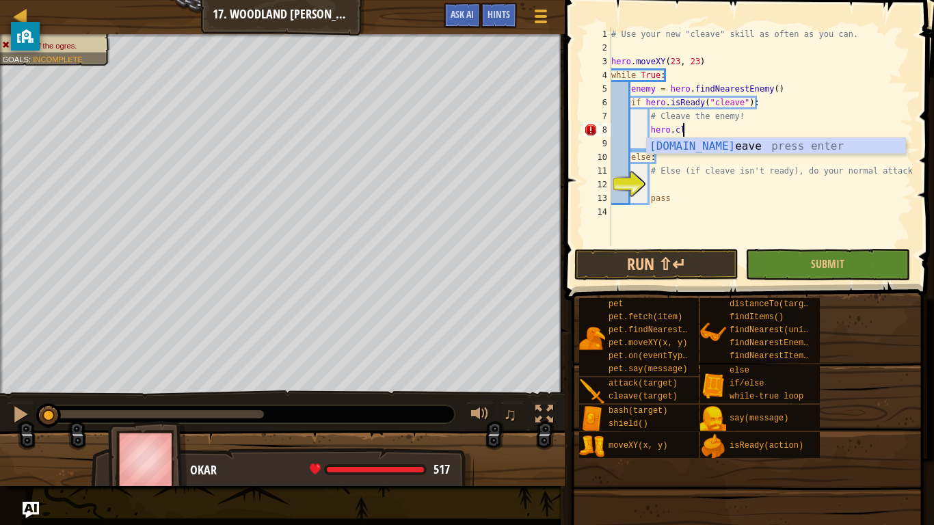
type textarea "hero.cleave(enemy)"
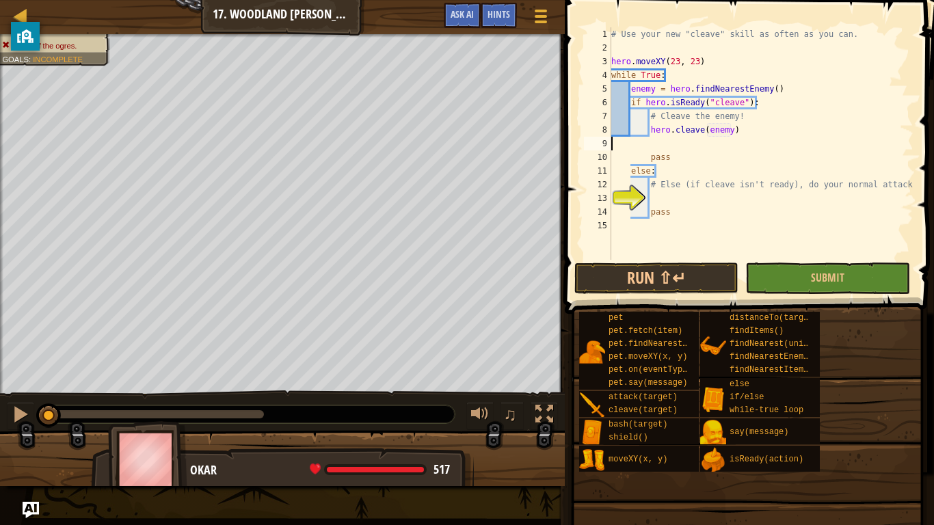
scroll to position [6, 0]
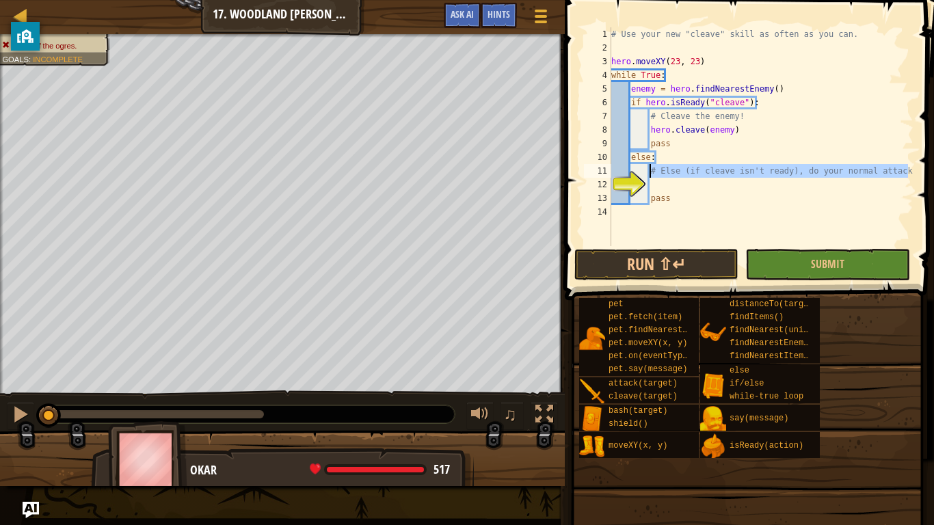
drag, startPoint x: 910, startPoint y: 172, endPoint x: 650, endPoint y: 172, distance: 259.7
click at [650, 172] on div "# Use your new "cleave" skill as often as you can. hero . moveXY ( 23 , 23 ) wh…" at bounding box center [760, 150] width 305 height 246
type textarea "# Else (if cleave isn't ready), do your normal attack."
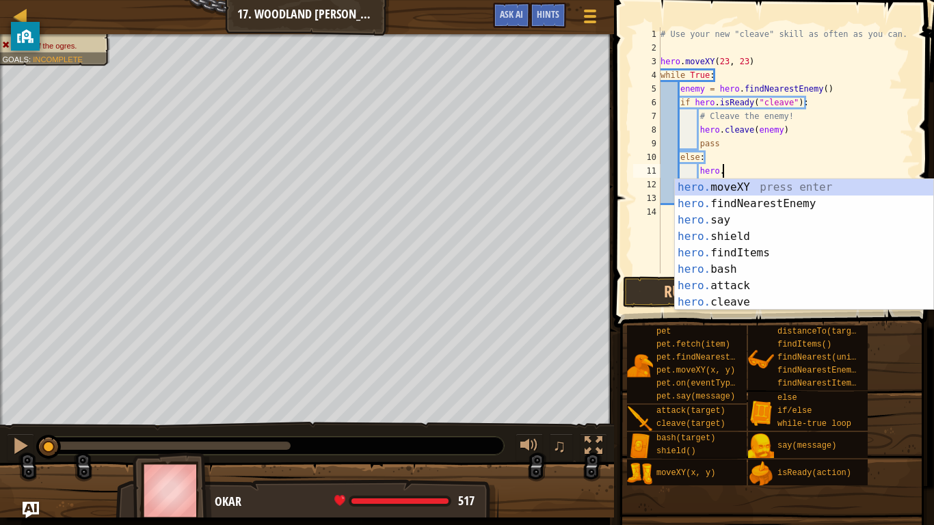
scroll to position [6, 9]
type textarea "hero.attack(enemy)"
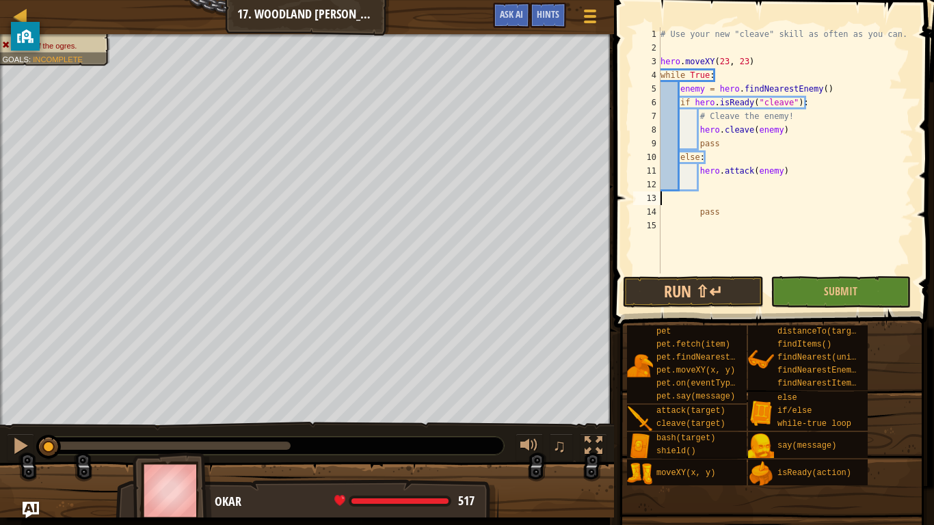
scroll to position [6, 0]
type textarea "hero.attack(enemy)"
click at [703, 282] on button "Run ⇧↵" at bounding box center [693, 291] width 140 height 31
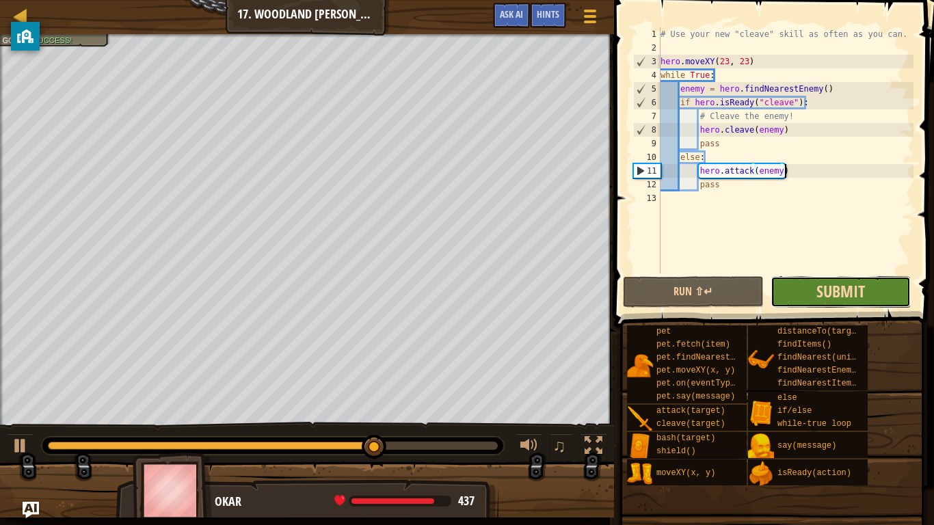
click at [841, 297] on span "Submit" at bounding box center [840, 291] width 49 height 22
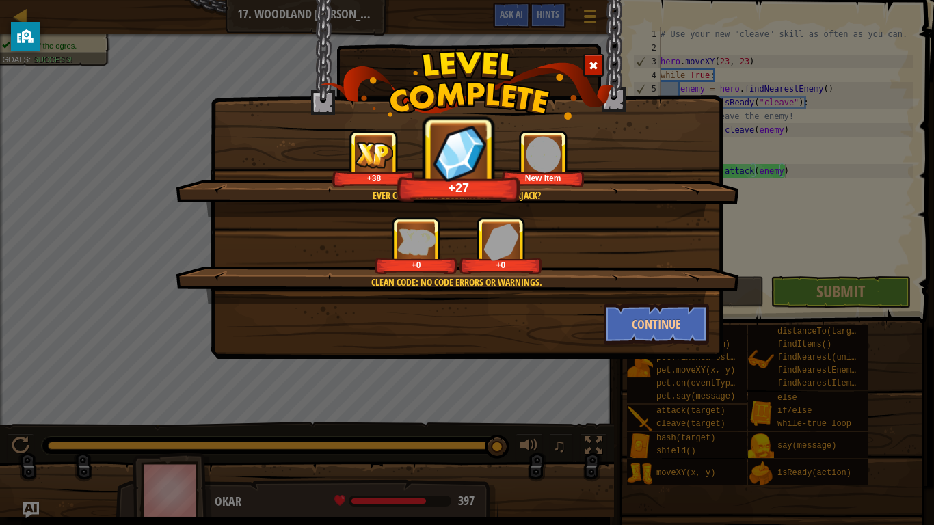
click at [559, 177] on div "New Item" at bounding box center [542, 178] width 77 height 10
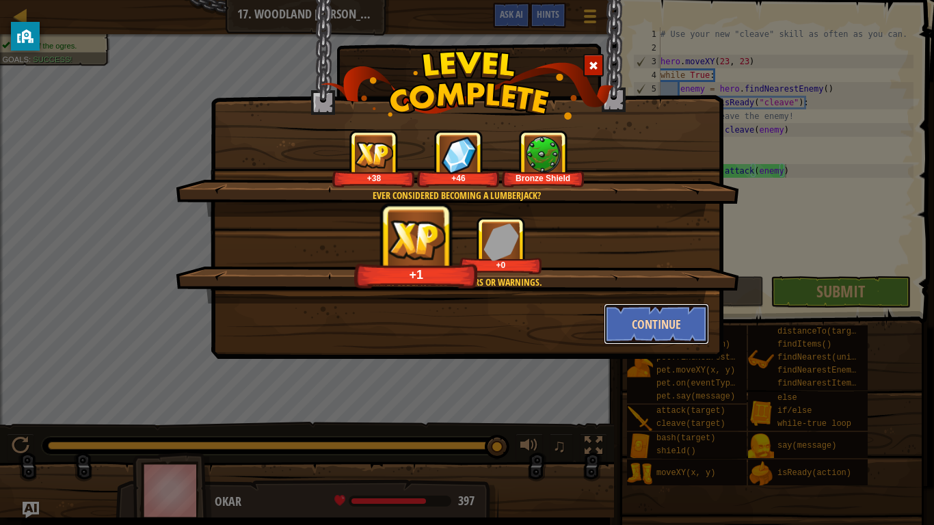
click at [623, 322] on button "Continue" at bounding box center [657, 323] width 106 height 41
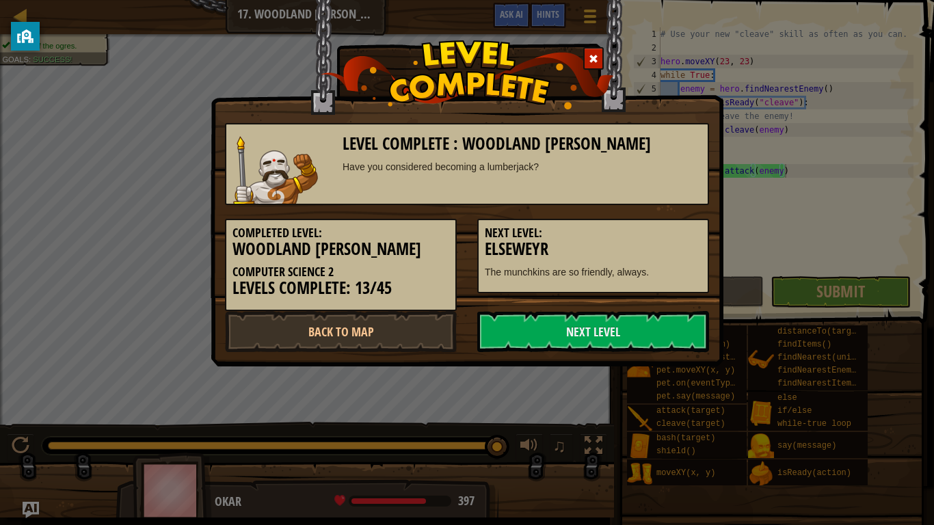
click at [658, 328] on link "Next Level" at bounding box center [593, 331] width 232 height 41
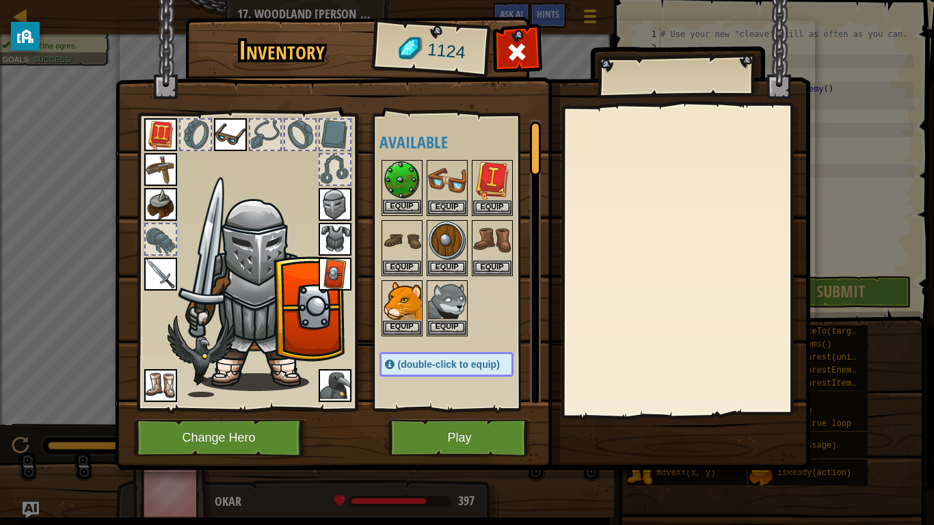
click at [394, 172] on img at bounding box center [402, 180] width 38 height 38
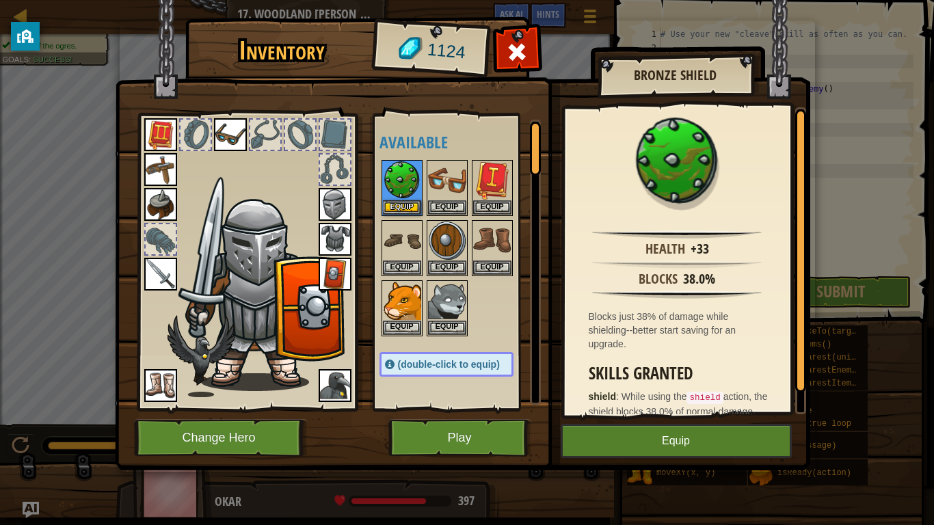
click at [345, 272] on img at bounding box center [335, 274] width 33 height 33
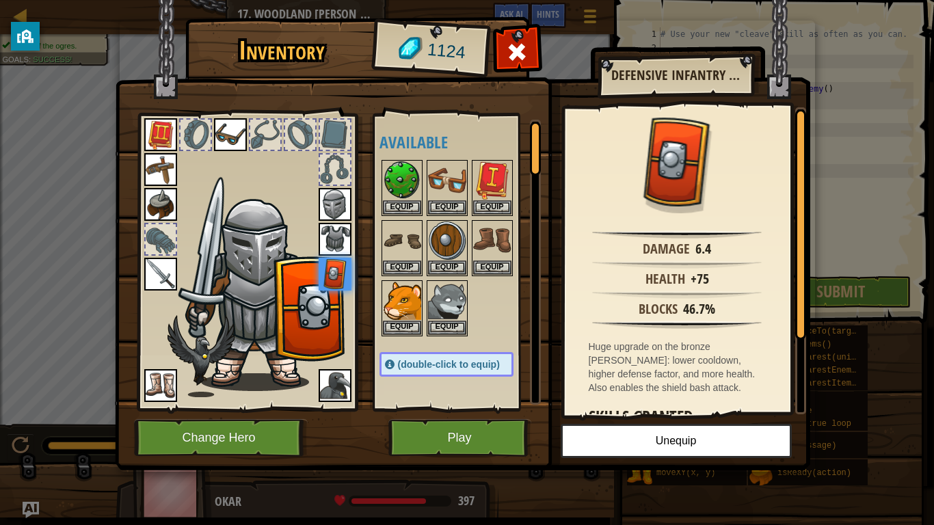
click at [375, 154] on div "Available Equip Equip Equip Equip Equip Equip Equip Equip Equip Equip Equip Equ…" at bounding box center [456, 261] width 167 height 297
click at [402, 165] on img at bounding box center [402, 180] width 38 height 38
click at [401, 176] on img at bounding box center [402, 180] width 38 height 38
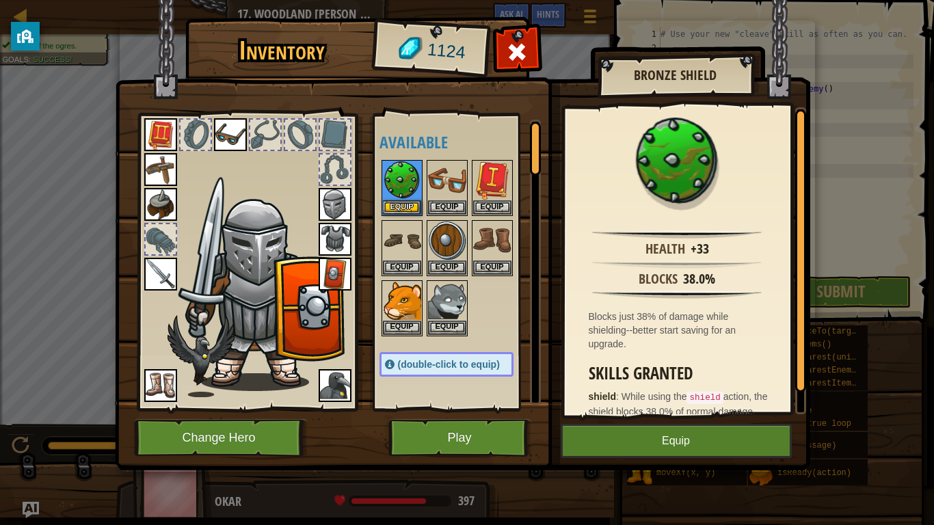
click at [334, 260] on img at bounding box center [335, 274] width 33 height 33
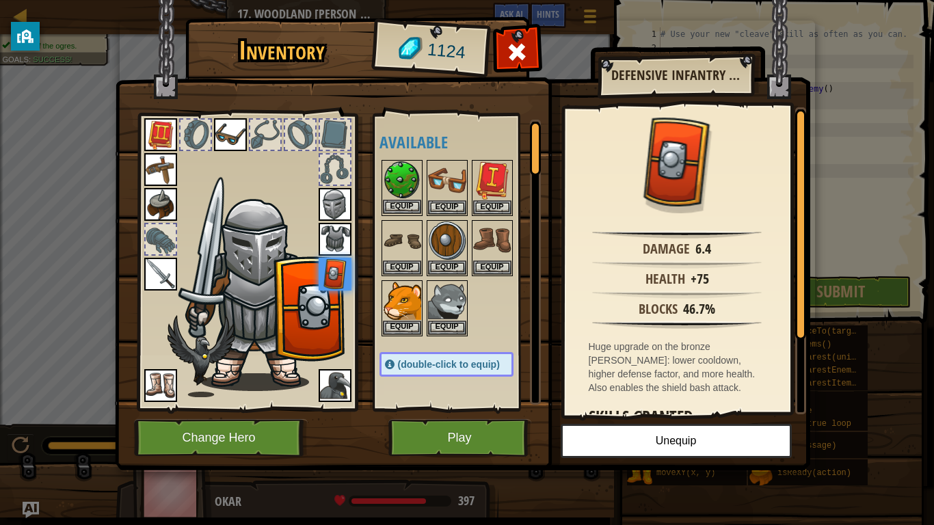
click at [388, 184] on img at bounding box center [402, 180] width 38 height 38
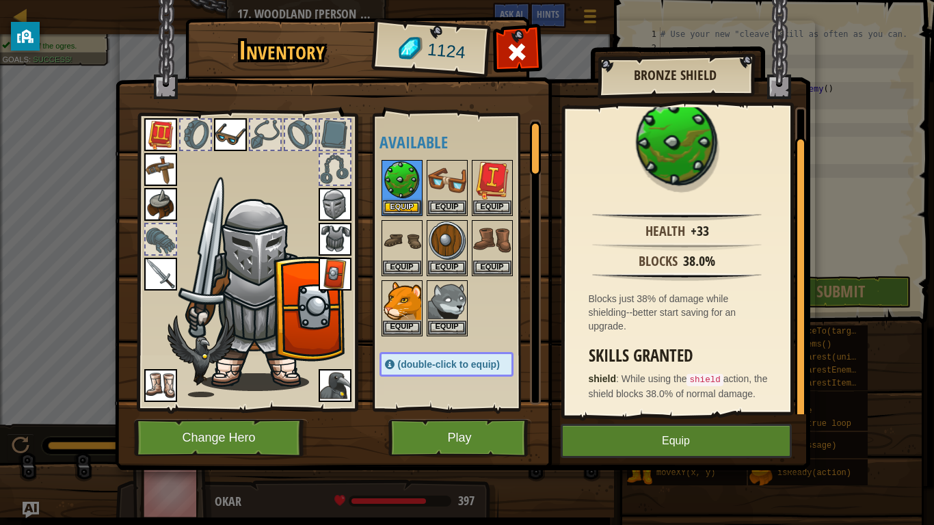
scroll to position [31, 0]
click at [338, 269] on img at bounding box center [335, 274] width 33 height 33
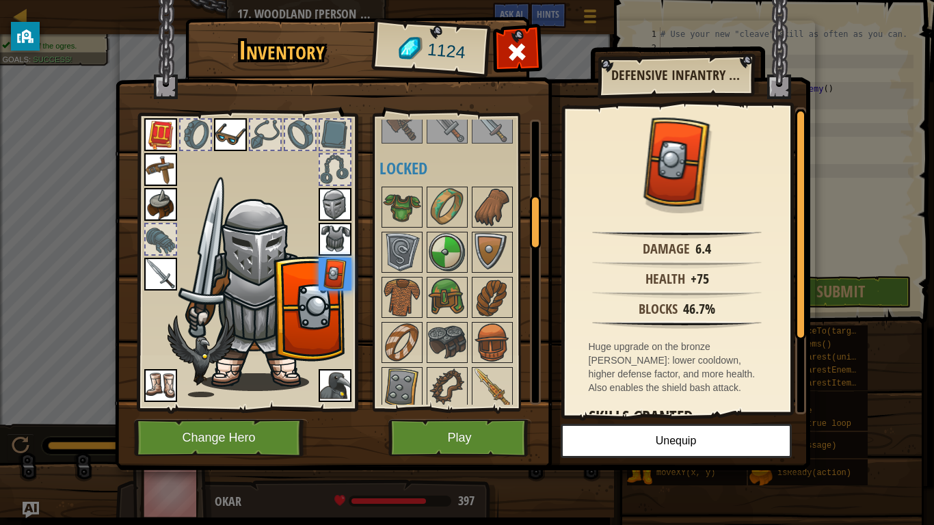
scroll to position [699, 0]
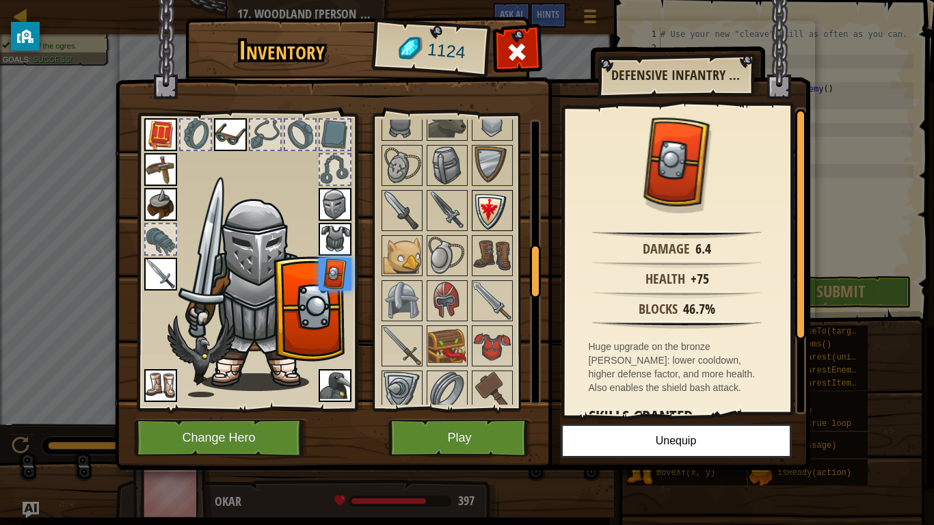
click at [491, 213] on img at bounding box center [492, 210] width 38 height 38
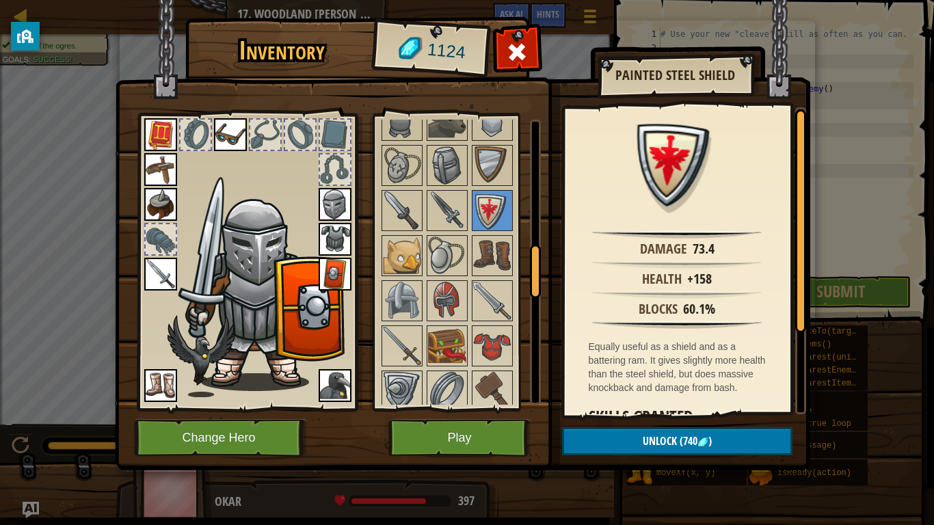
click at [334, 263] on img at bounding box center [335, 274] width 33 height 33
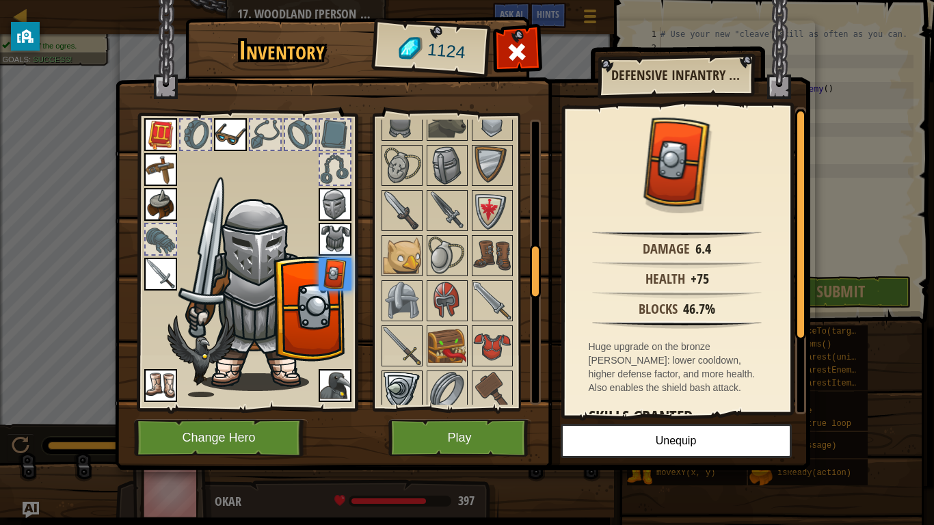
click at [405, 392] on img at bounding box center [402, 391] width 38 height 38
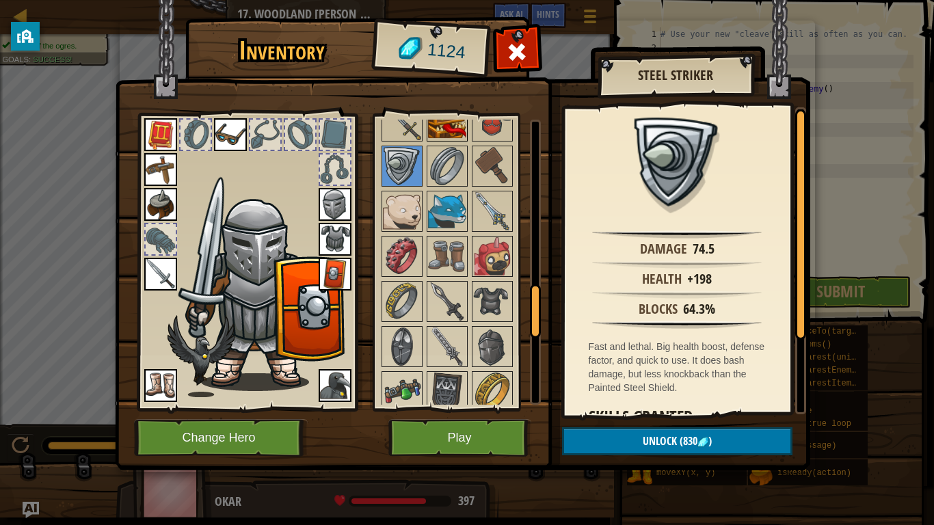
scroll to position [925, 0]
click at [400, 329] on img at bounding box center [402, 345] width 38 height 38
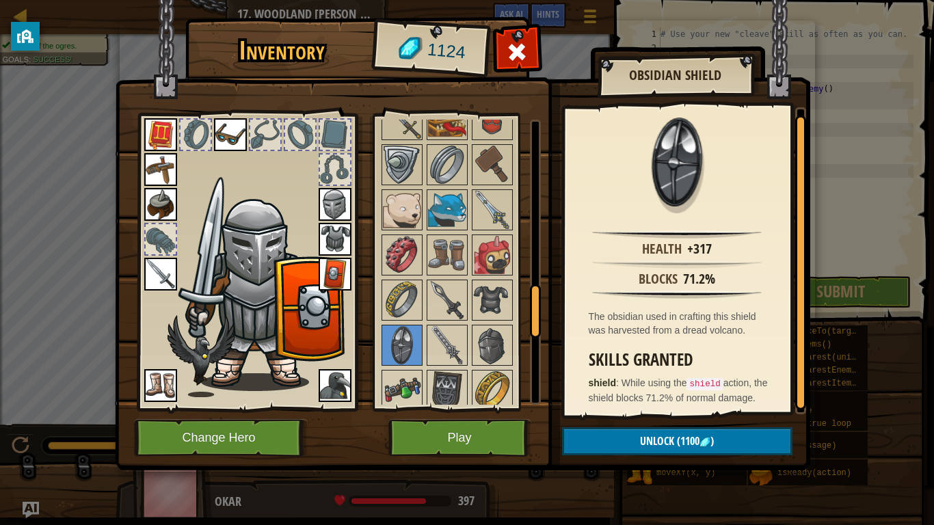
scroll to position [17, 0]
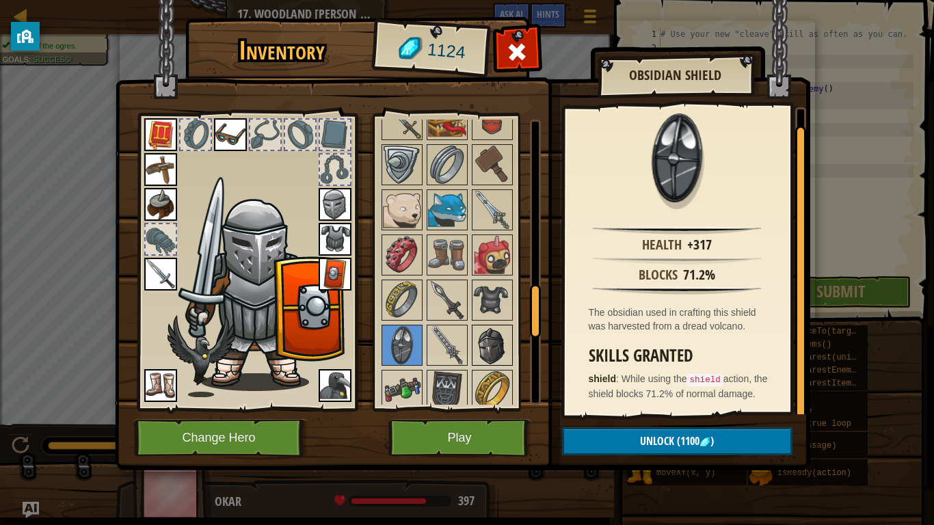
click at [478, 351] on img at bounding box center [492, 345] width 38 height 38
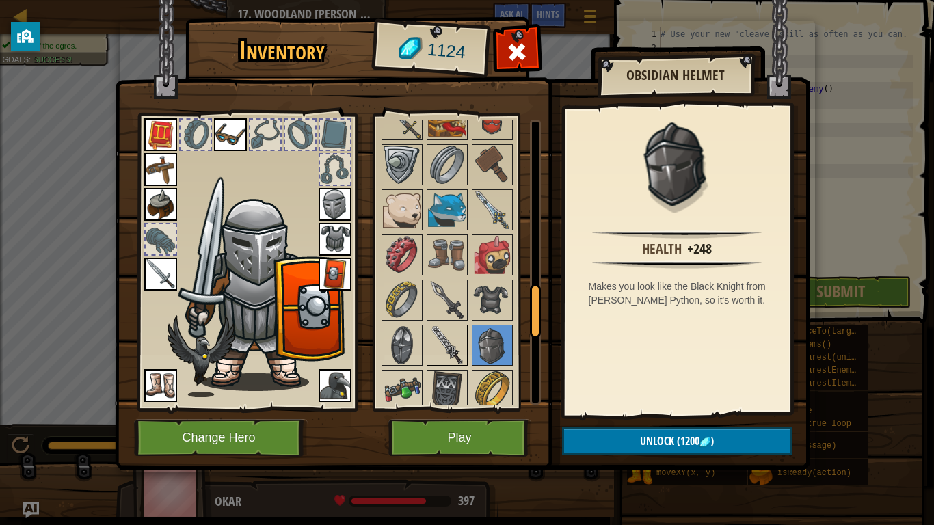
click at [439, 360] on img at bounding box center [447, 345] width 38 height 38
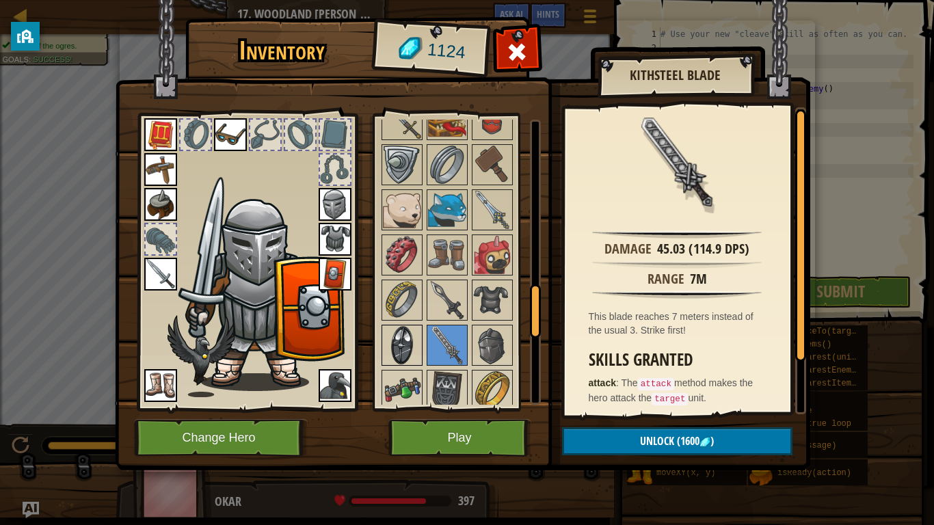
click at [411, 362] on img at bounding box center [402, 345] width 38 height 38
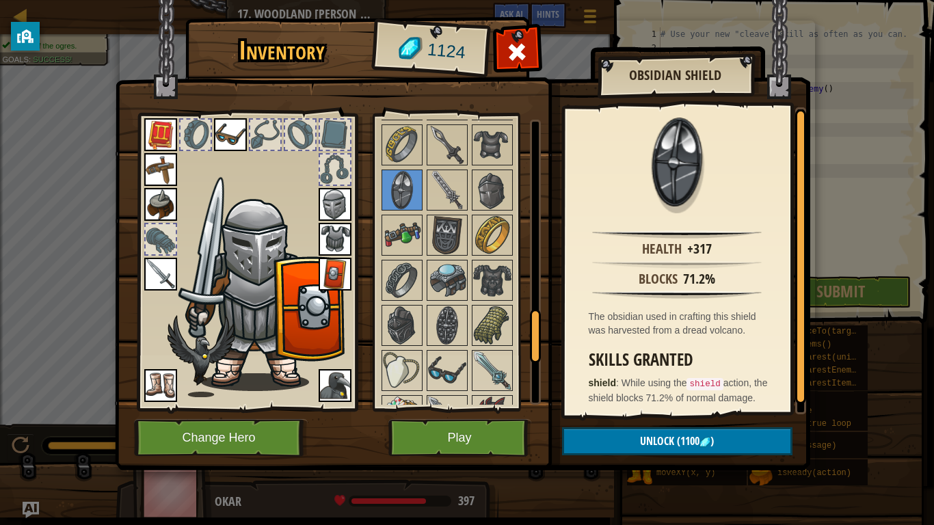
scroll to position [1092, 0]
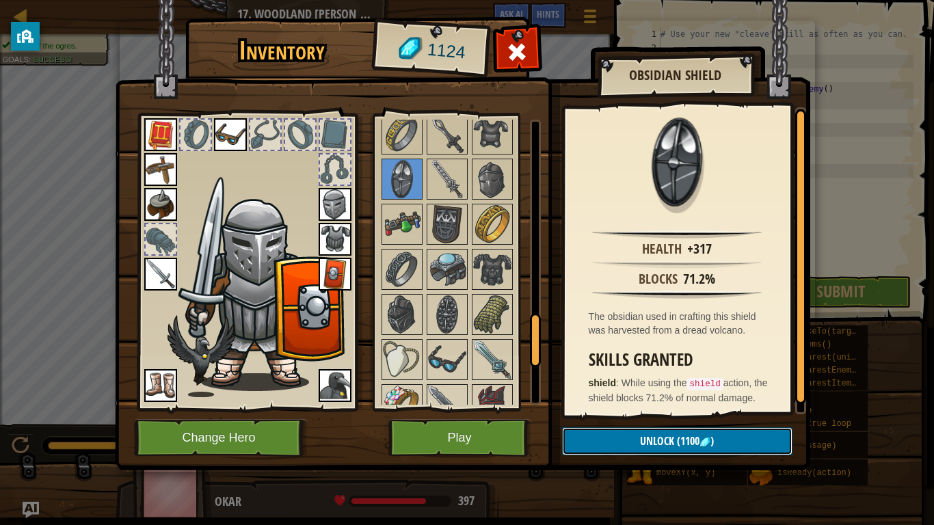
click at [661, 440] on span "Unlock" at bounding box center [657, 440] width 34 height 15
click at [662, 437] on button "Confirm" at bounding box center [677, 441] width 230 height 28
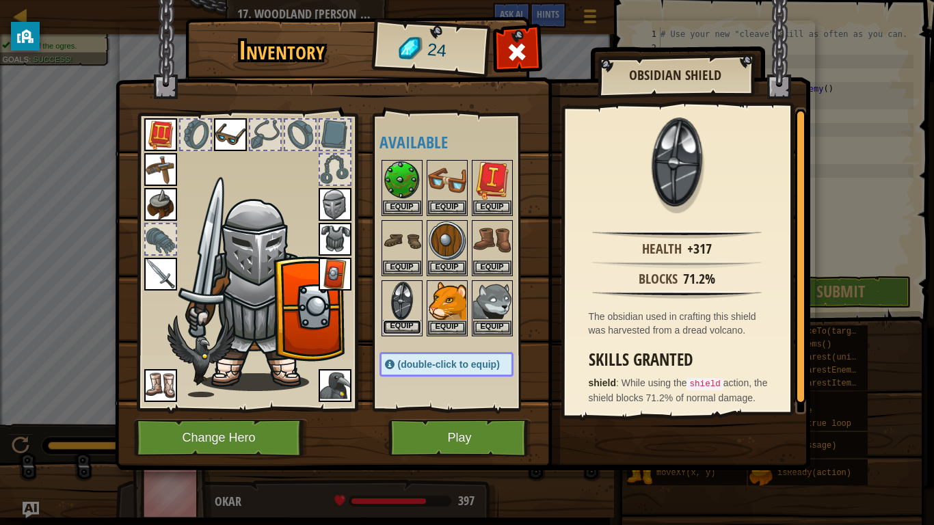
click at [416, 329] on button "Equip" at bounding box center [402, 327] width 38 height 14
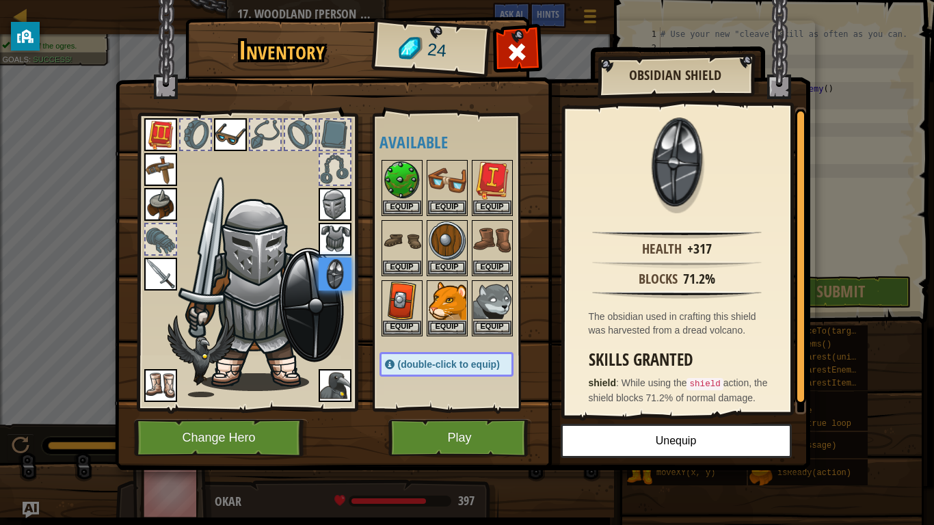
click at [316, 328] on img at bounding box center [261, 291] width 167 height 199
click at [437, 424] on button "Play" at bounding box center [459, 438] width 143 height 38
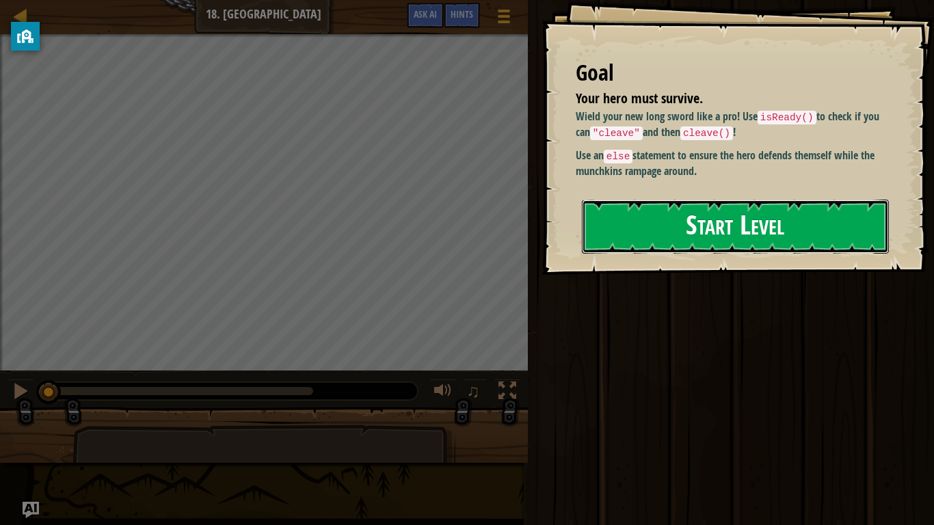
click at [636, 215] on button "Start Level" at bounding box center [735, 227] width 307 height 54
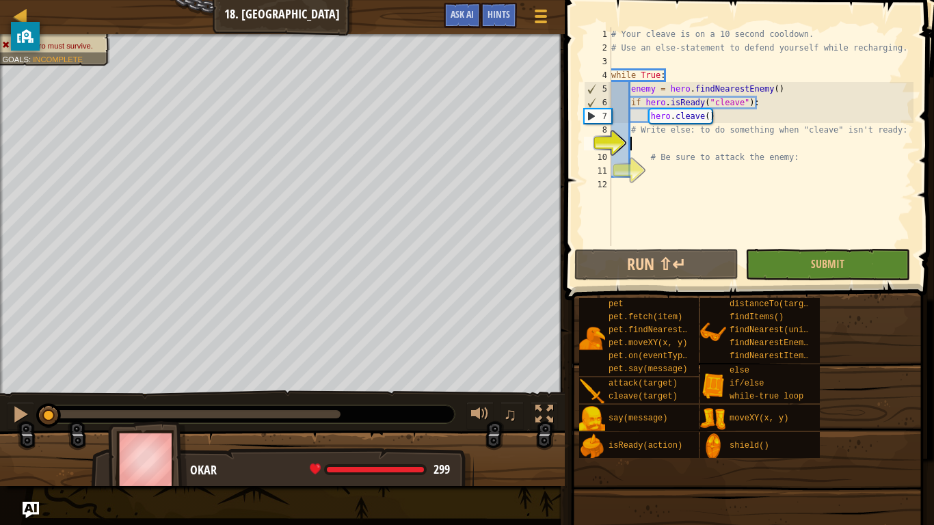
click at [722, 121] on div "# Your cleave is on a 10 second cooldown. # Use an else-statement to defend you…" at bounding box center [760, 150] width 305 height 246
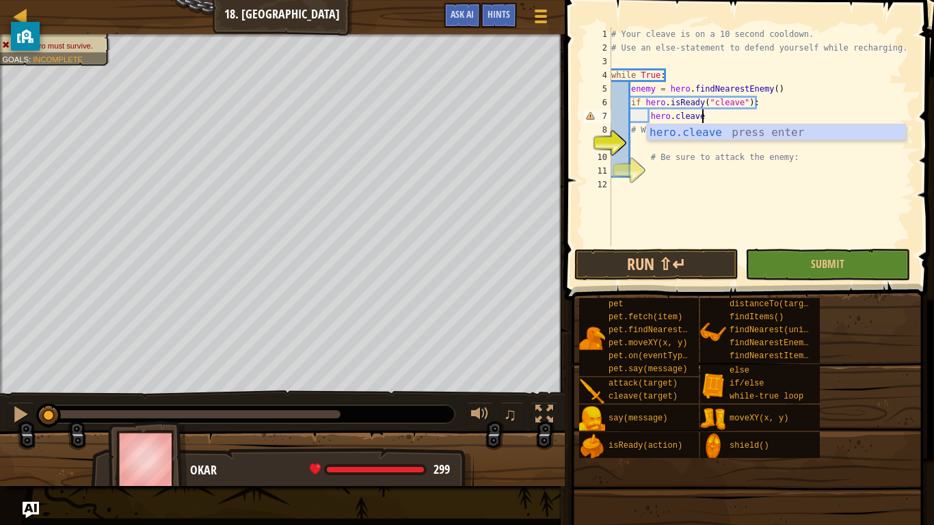
type textarea "hero.cleave(enemy)"
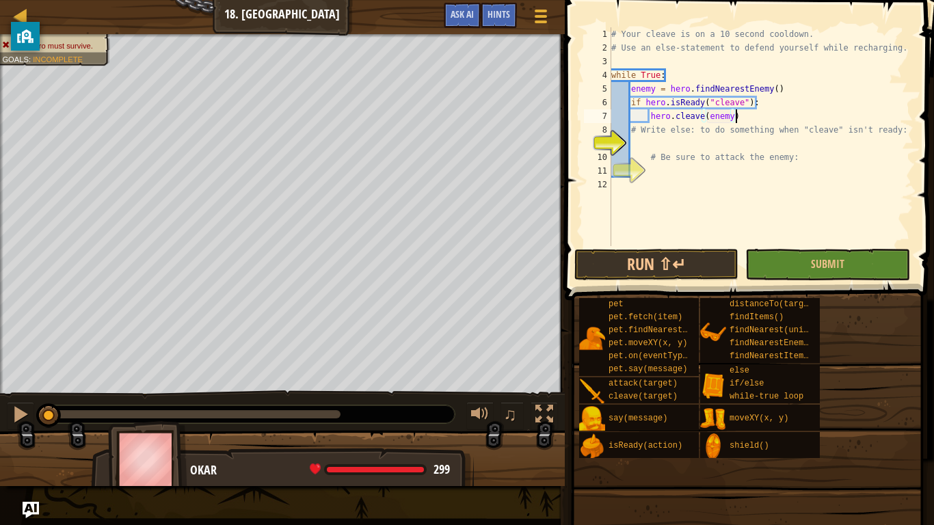
type textarea "# Write else: to do something when "cleave" isn't ready:"
type textarea "# Be sure to attack the enemy:"
type textarea "#"
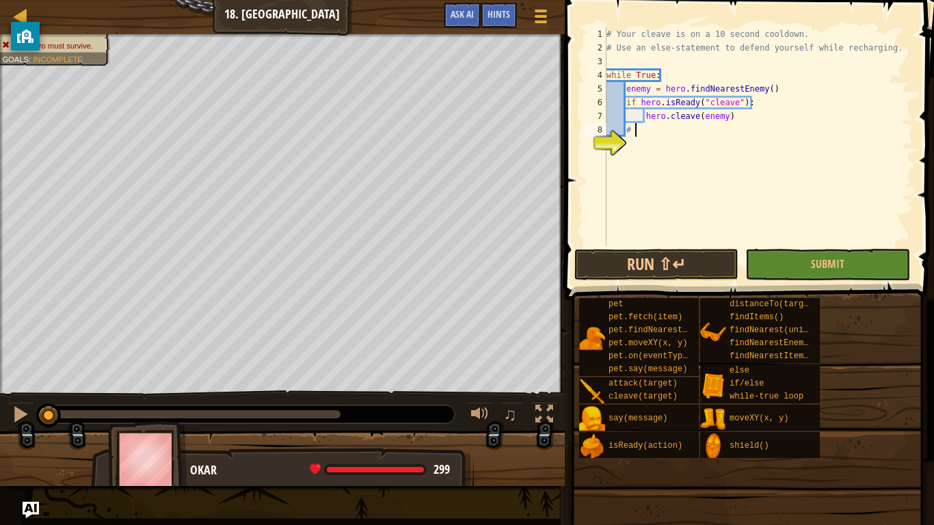
type textarea "#"
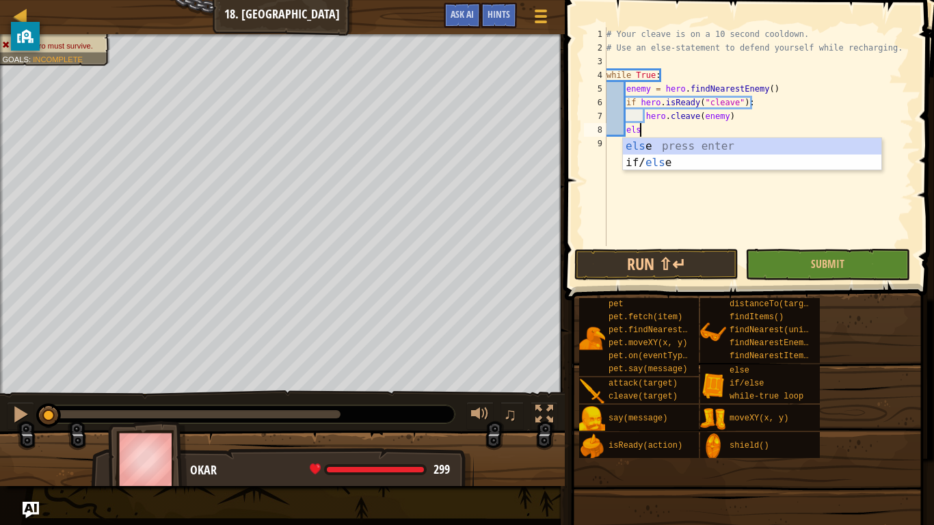
type textarea "else"
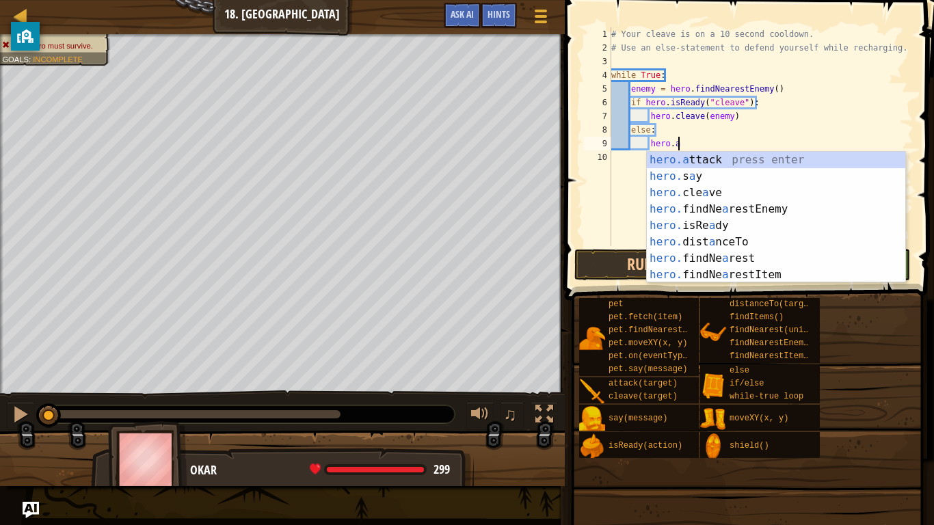
scroll to position [6, 9]
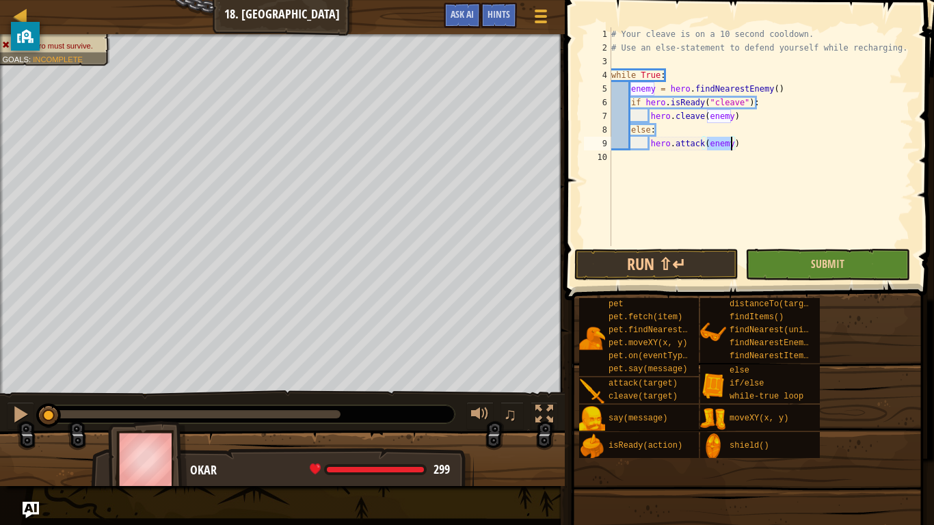
type textarea "hero.attack(enemy)"
click at [792, 256] on button "Submit" at bounding box center [827, 264] width 164 height 31
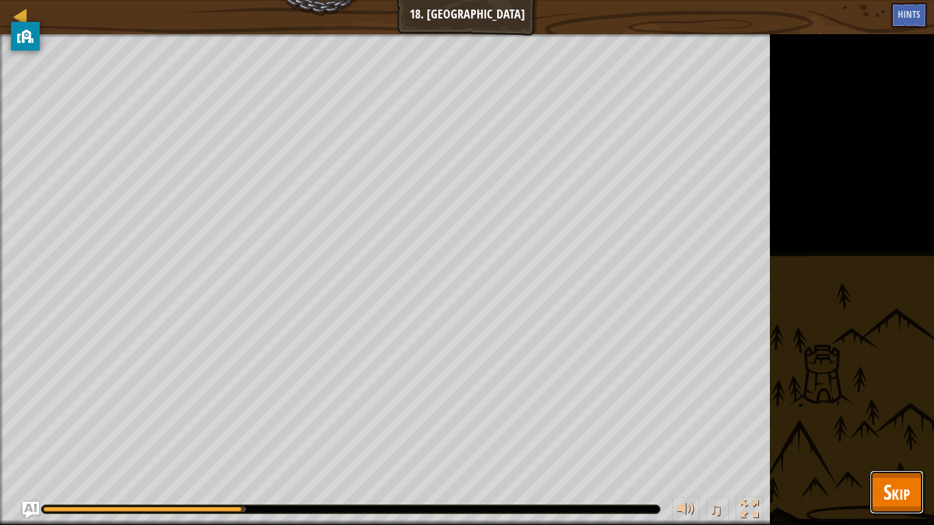
click at [876, 442] on button "Skip" at bounding box center [896, 492] width 54 height 44
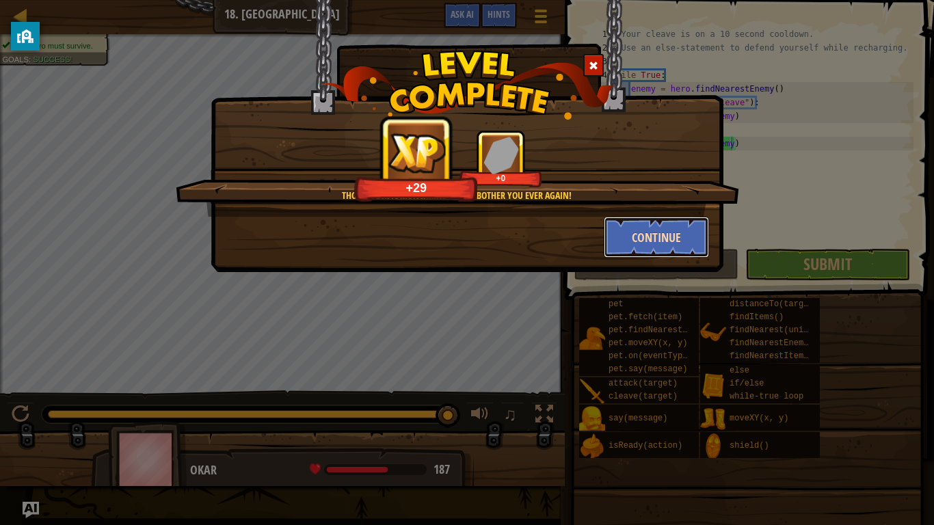
click at [658, 243] on button "Continue" at bounding box center [657, 237] width 106 height 41
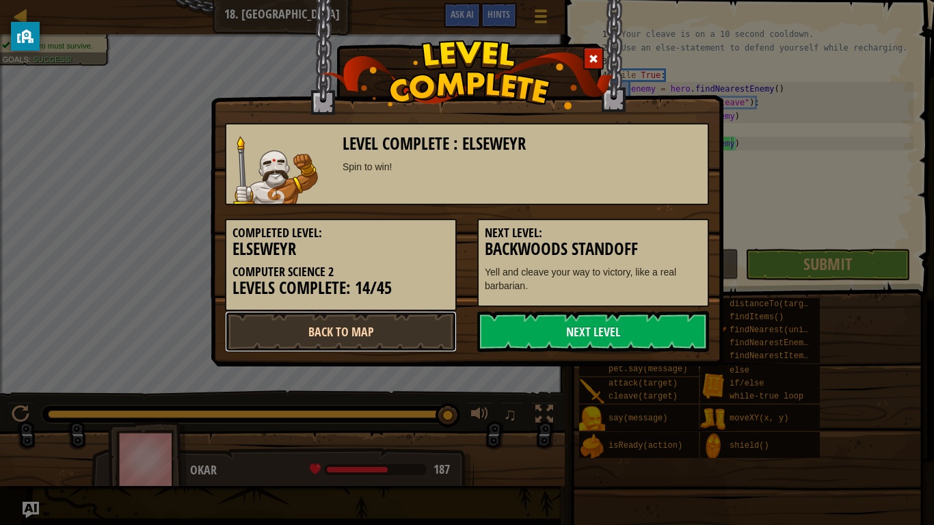
click at [387, 342] on link "Back to Map" at bounding box center [341, 331] width 232 height 41
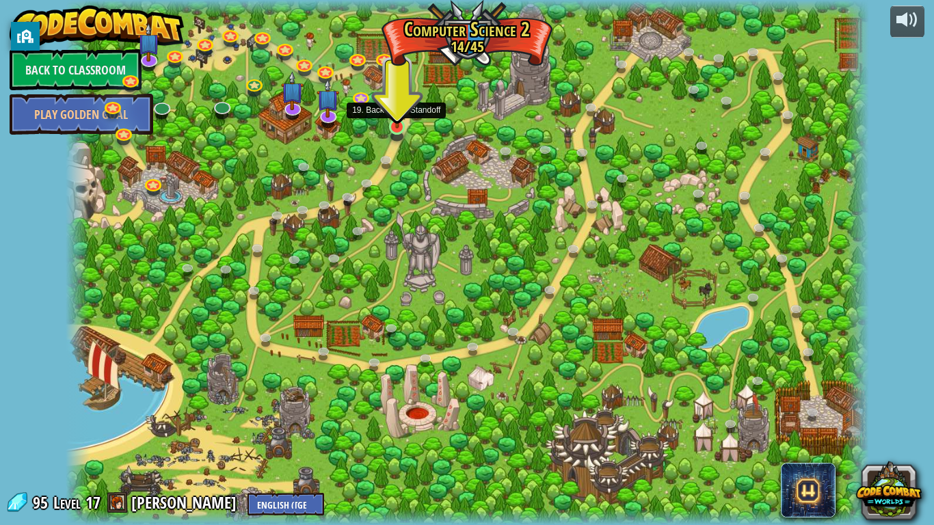
click at [392, 126] on img at bounding box center [397, 104] width 21 height 46
